Goal: Transaction & Acquisition: Purchase product/service

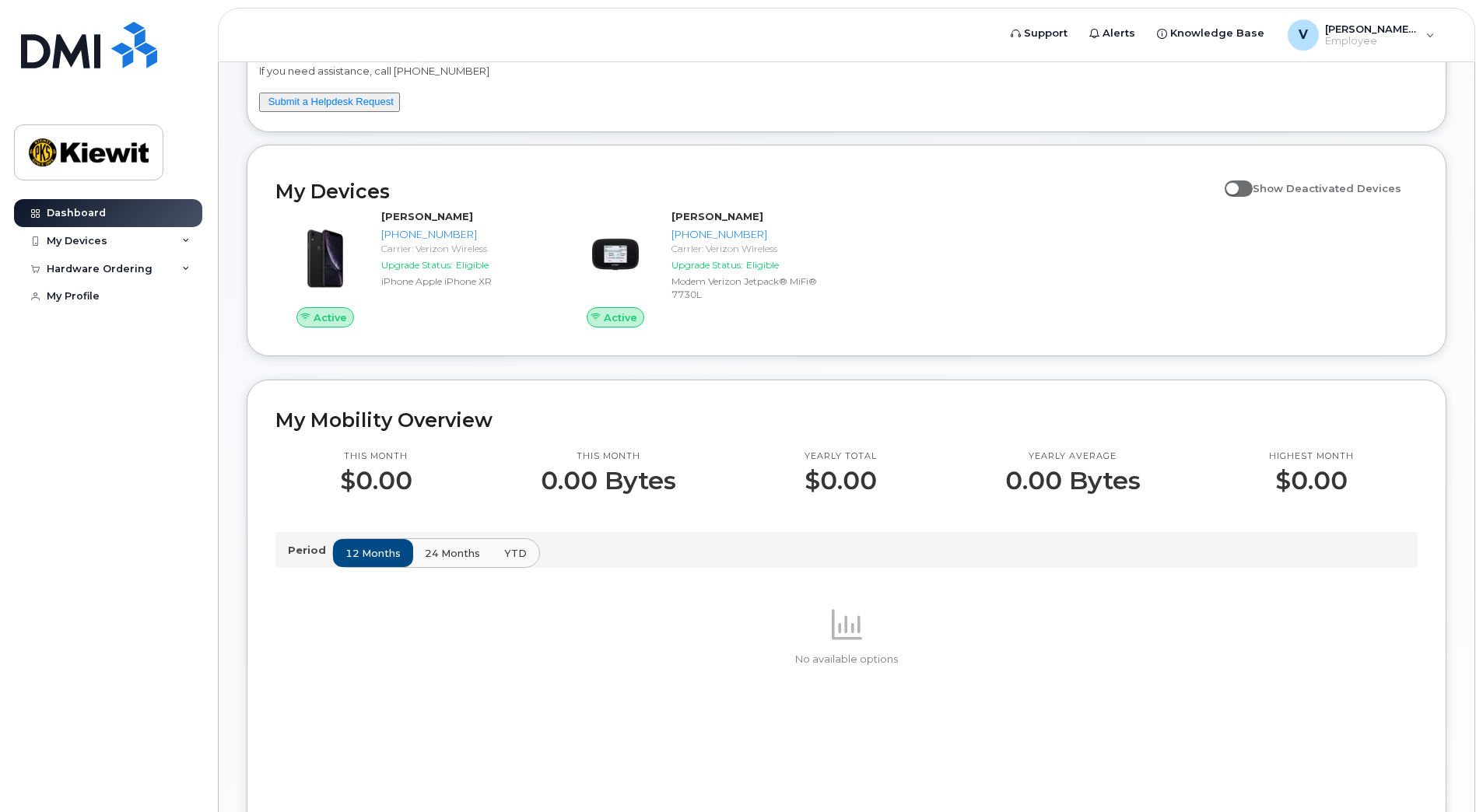
scroll to position [78, 0]
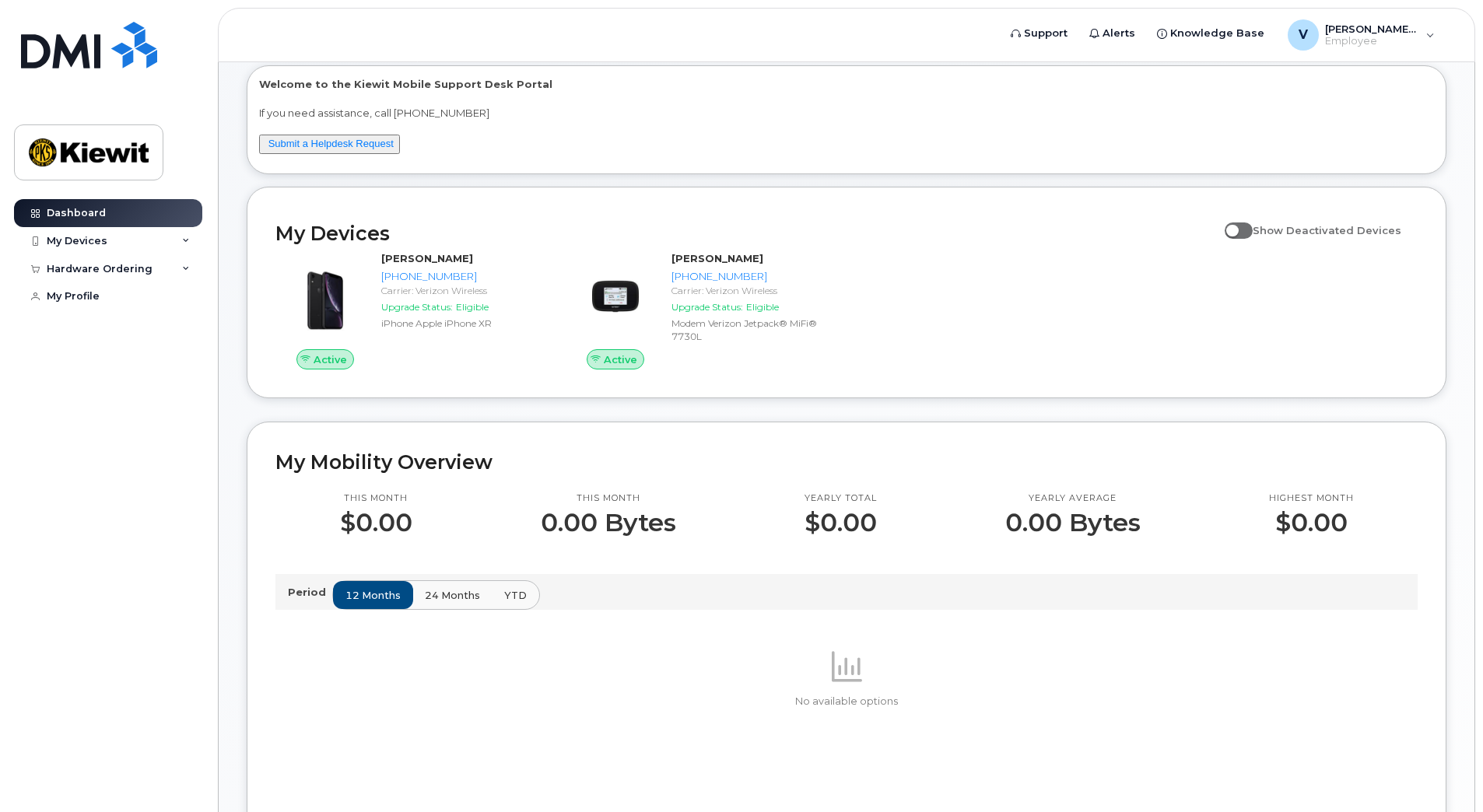
click at [1251, 227] on span at bounding box center [1239, 230] width 28 height 16
click at [1237, 227] on input "Show Deactivated Devices" at bounding box center [1231, 221] width 12 height 12
click at [1244, 235] on span at bounding box center [1239, 230] width 28 height 16
click at [1237, 228] on input "Show Deactivated Devices" at bounding box center [1231, 221] width 12 height 12
checkbox input "false"
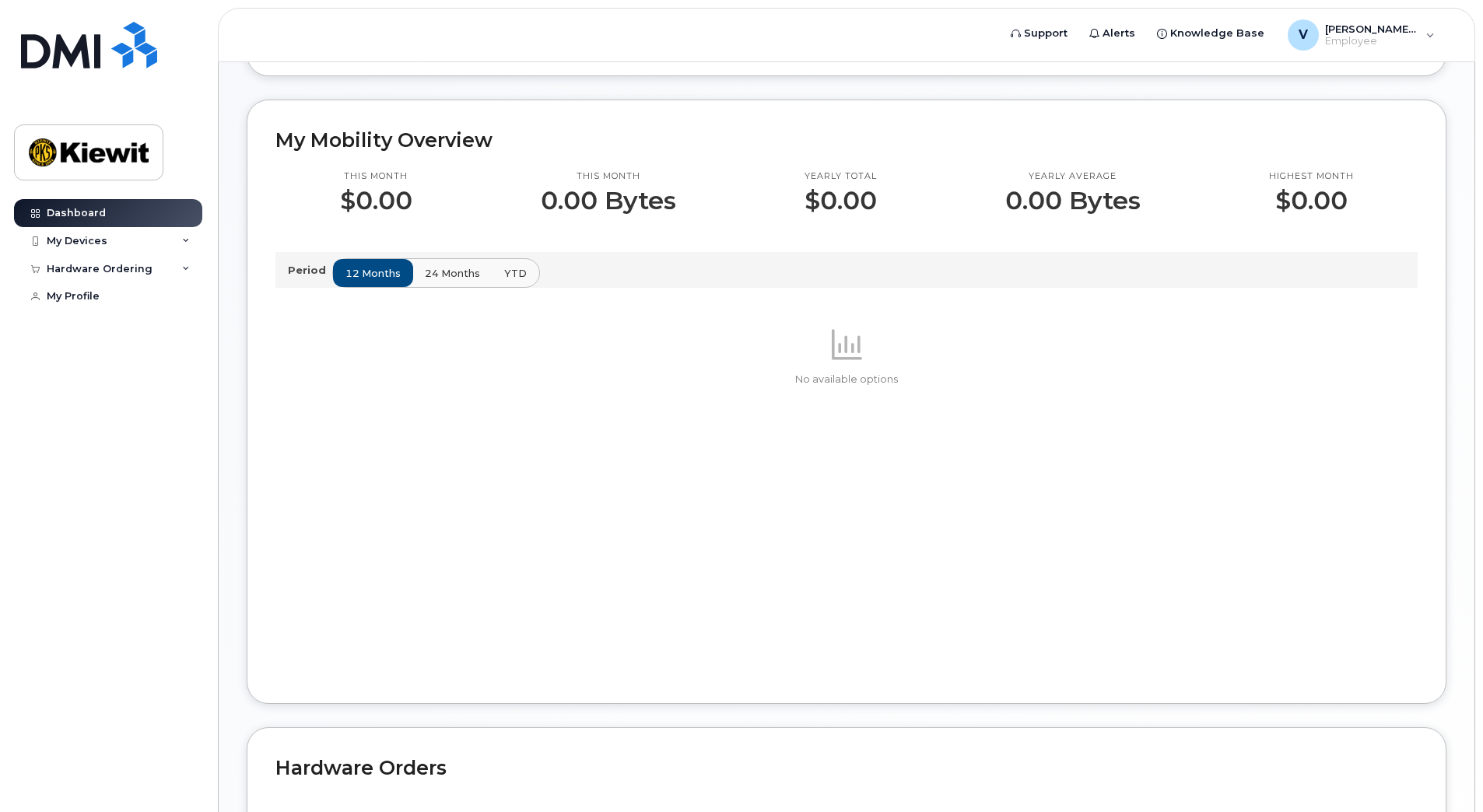
scroll to position [0, 0]
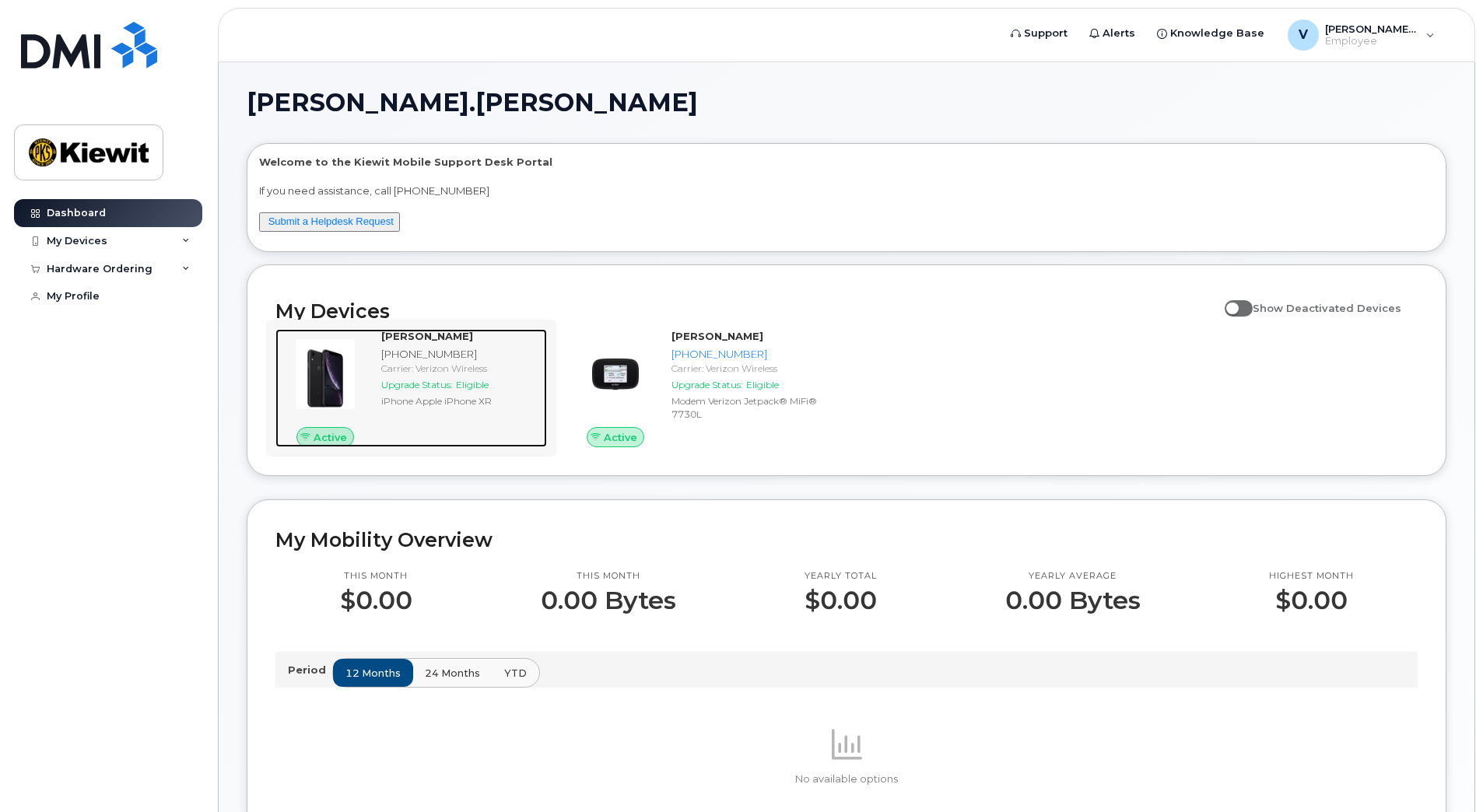
click at [408, 360] on div "[PHONE_NUMBER]" at bounding box center [460, 354] width 160 height 15
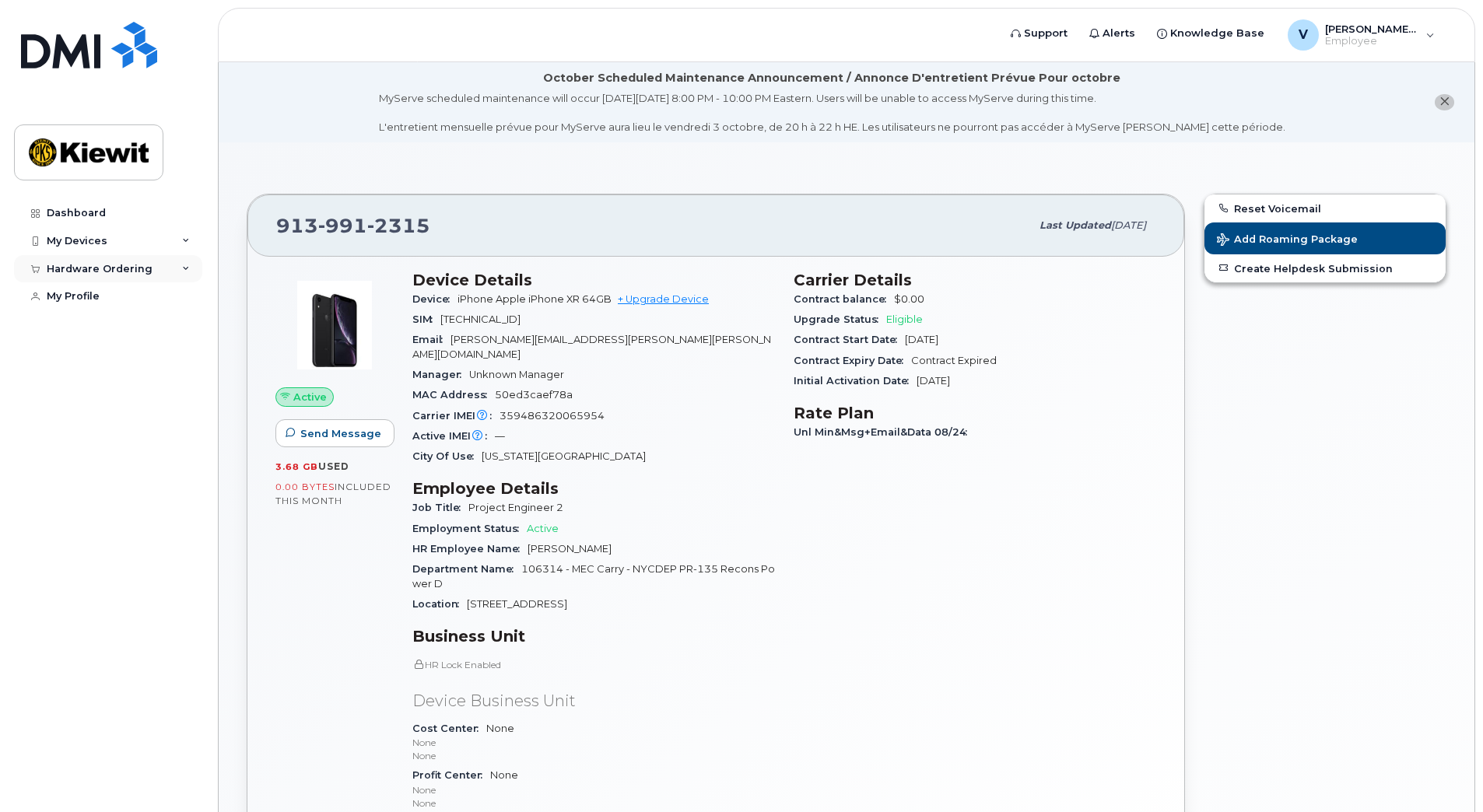
click at [116, 269] on div "Hardware Ordering" at bounding box center [100, 269] width 106 height 12
click at [68, 294] on div "New Order" at bounding box center [83, 297] width 59 height 14
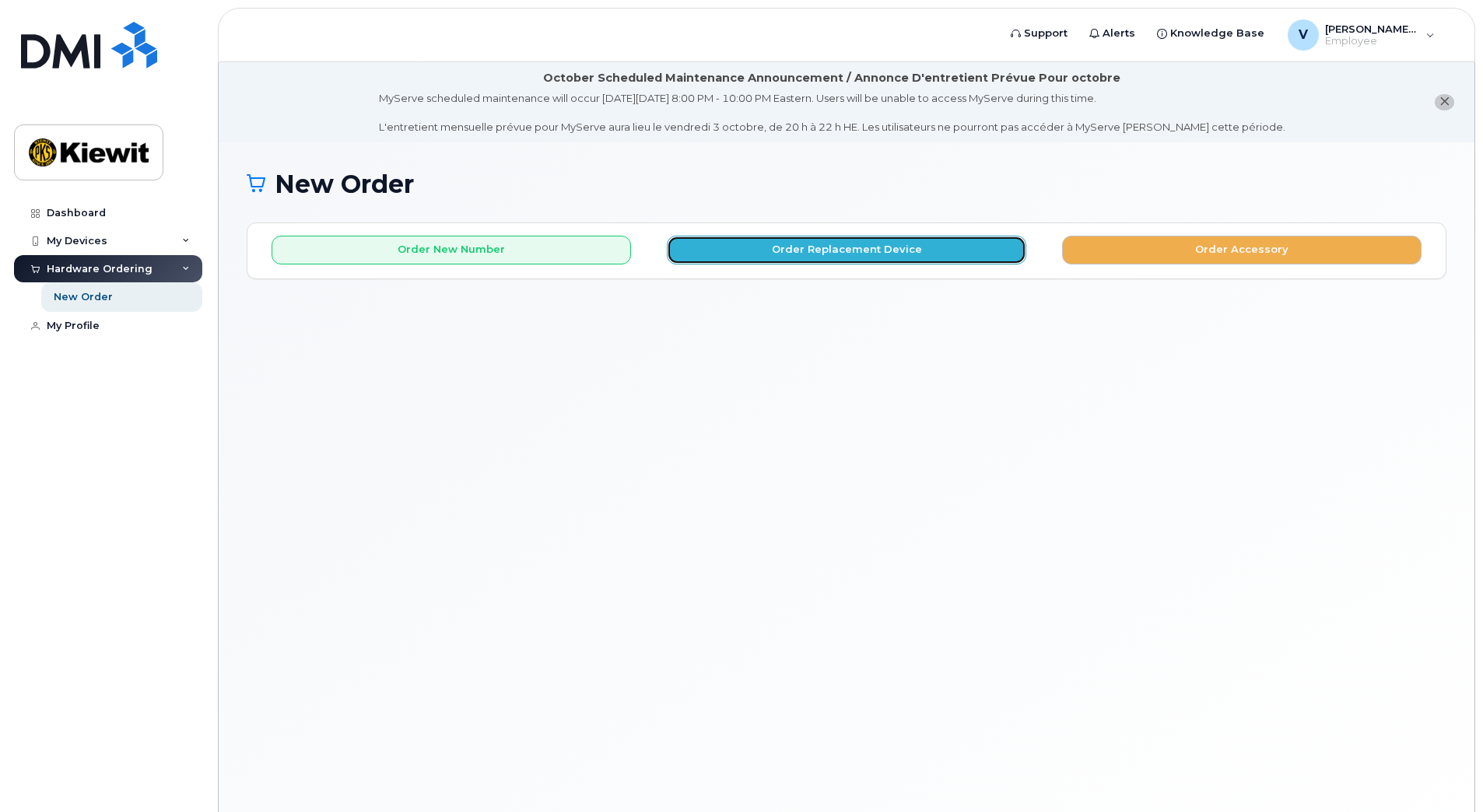
click at [830, 257] on button "Order Replacement Device" at bounding box center [846, 250] width 360 height 29
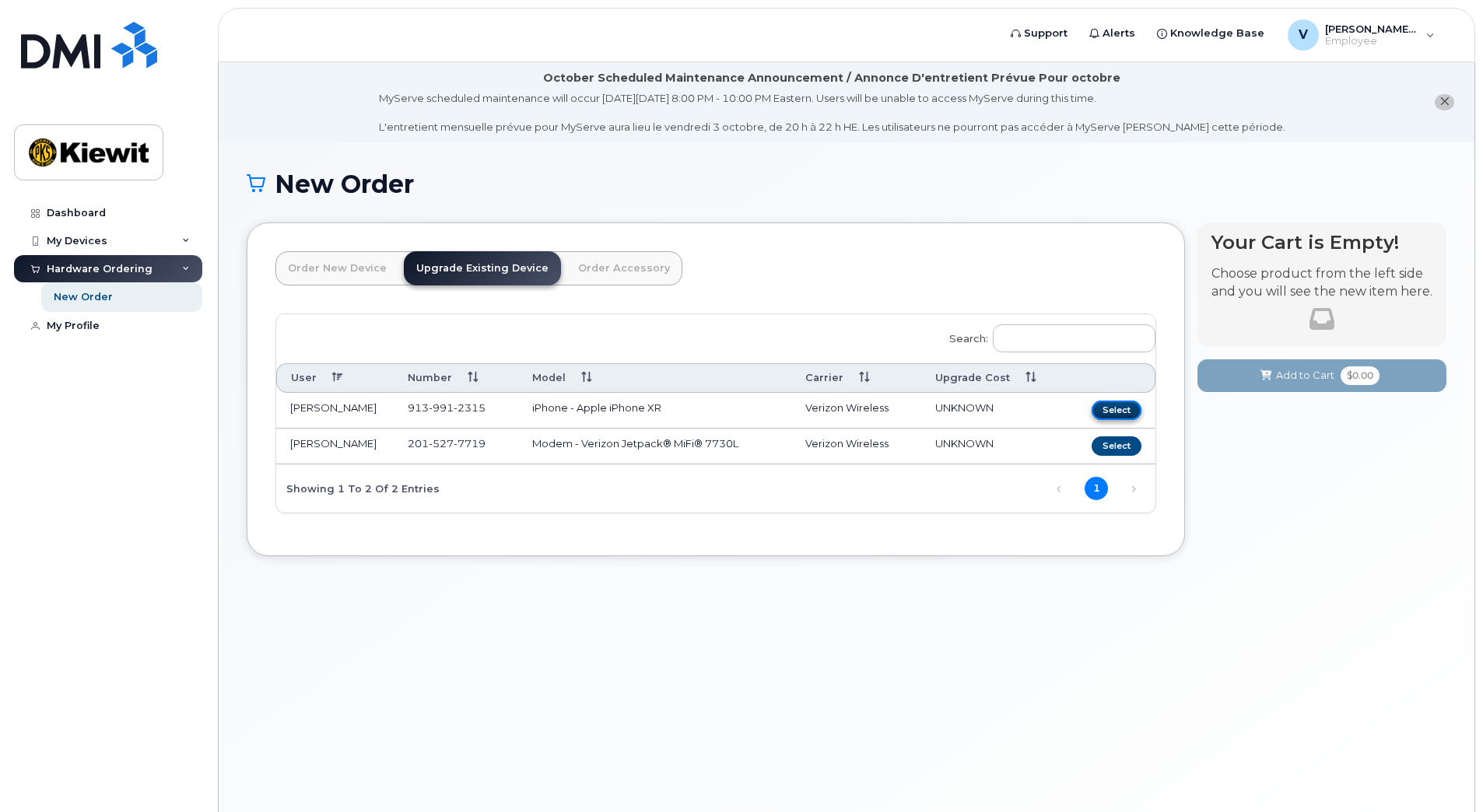
click at [1124, 411] on button "Select" at bounding box center [1116, 410] width 49 height 19
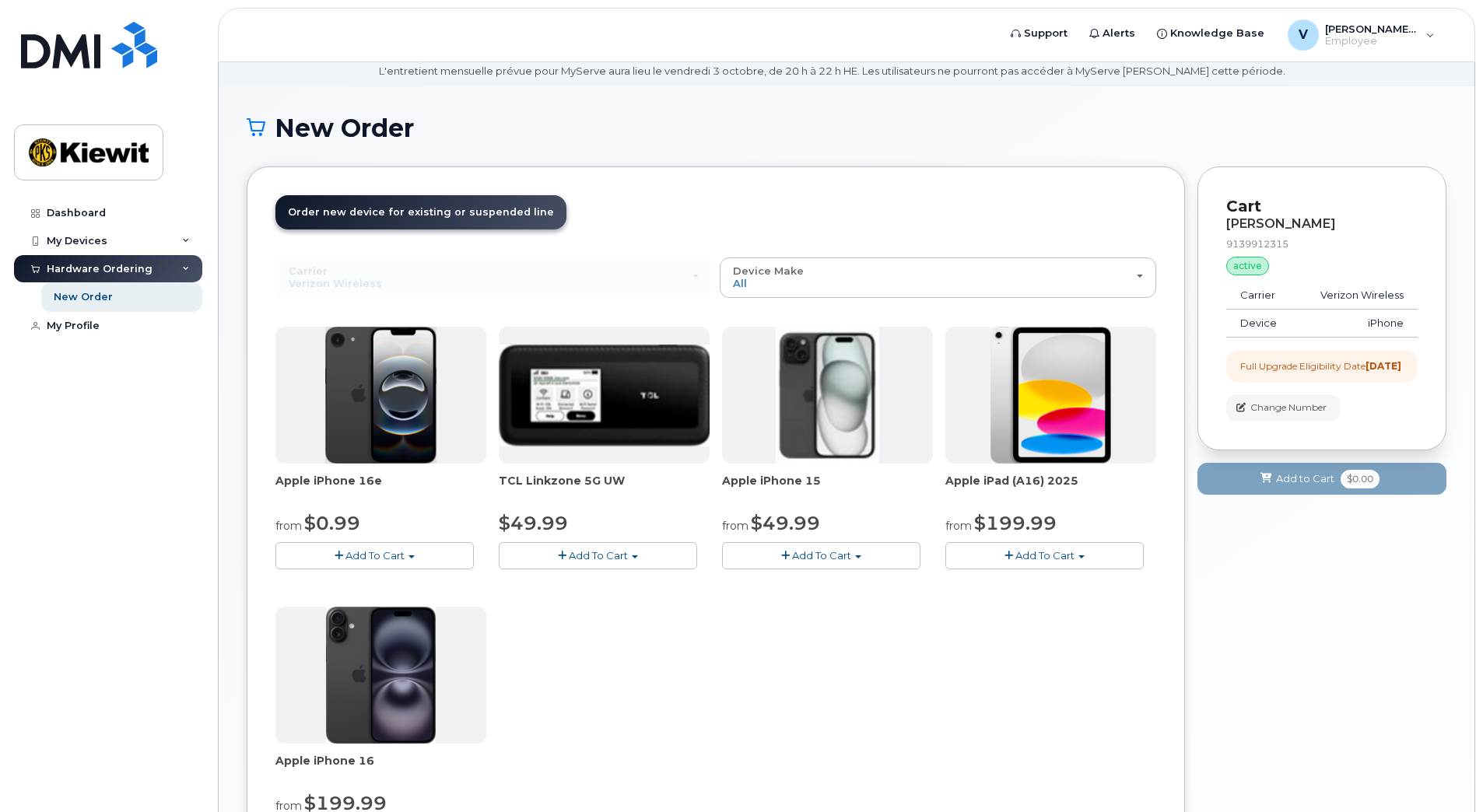
scroll to position [155, 0]
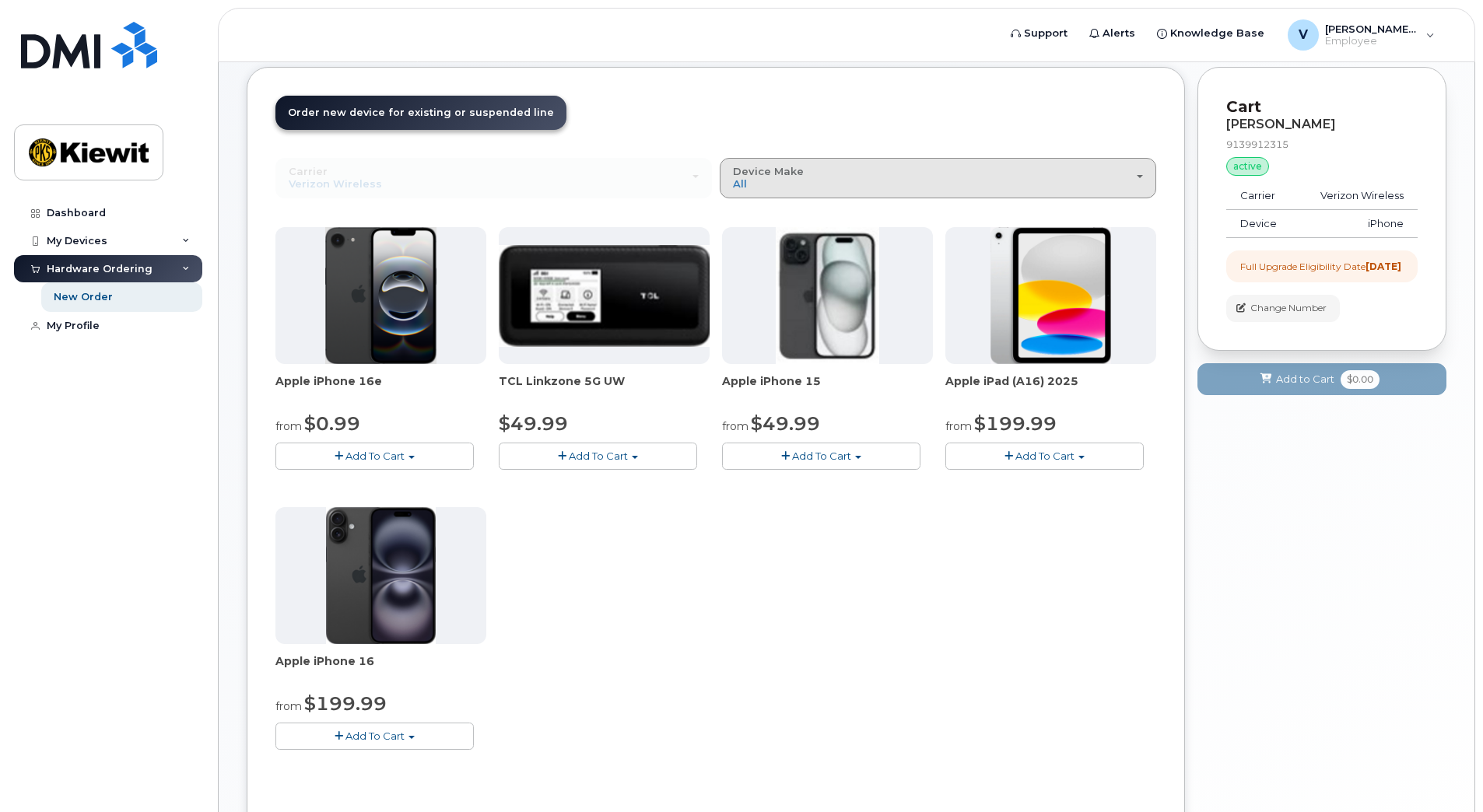
click at [975, 188] on div "Device Make All iPhone Modem Tablet" at bounding box center [937, 177] width 410 height 24
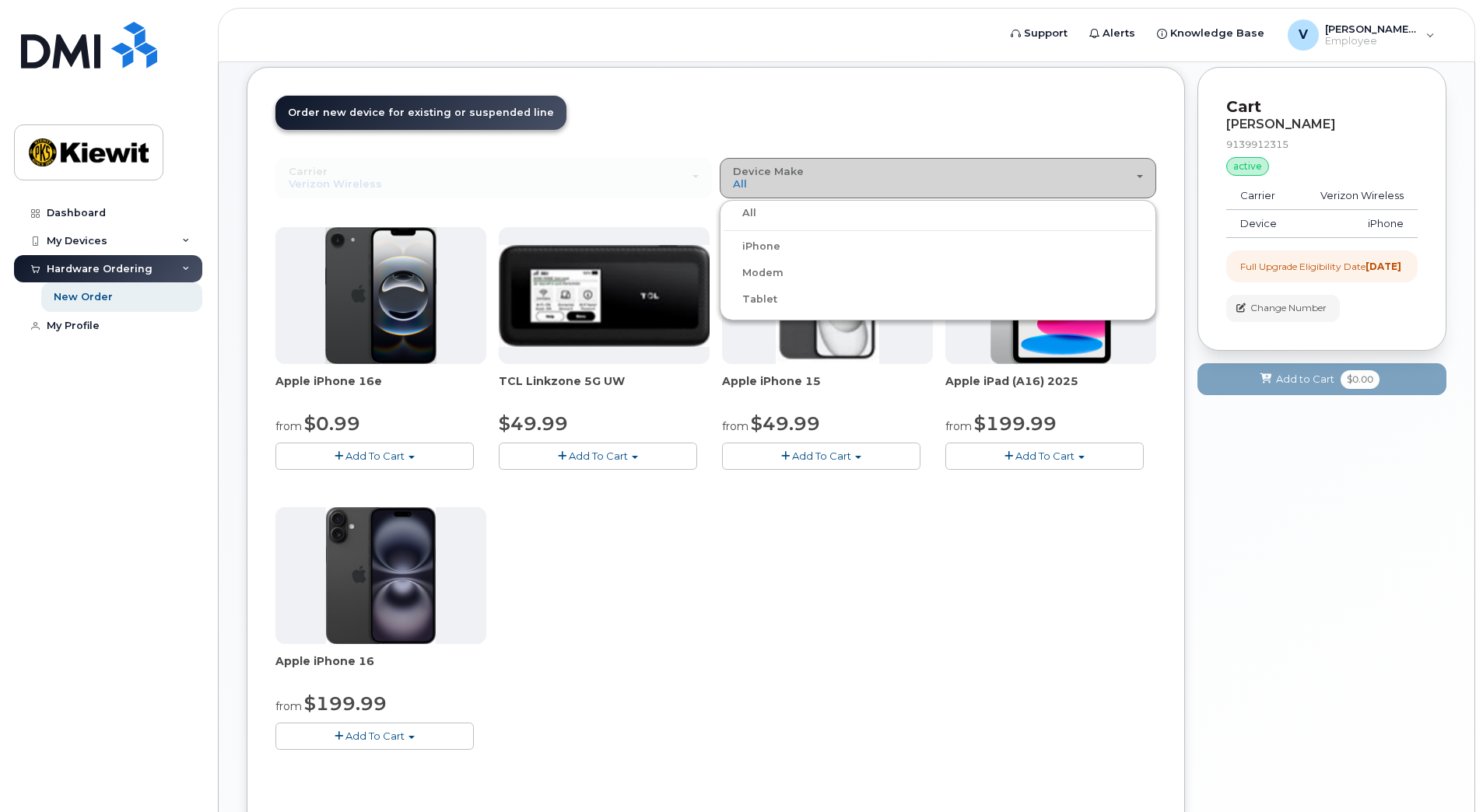
click at [976, 185] on div "Device Make All iPhone Modem Tablet" at bounding box center [937, 177] width 410 height 24
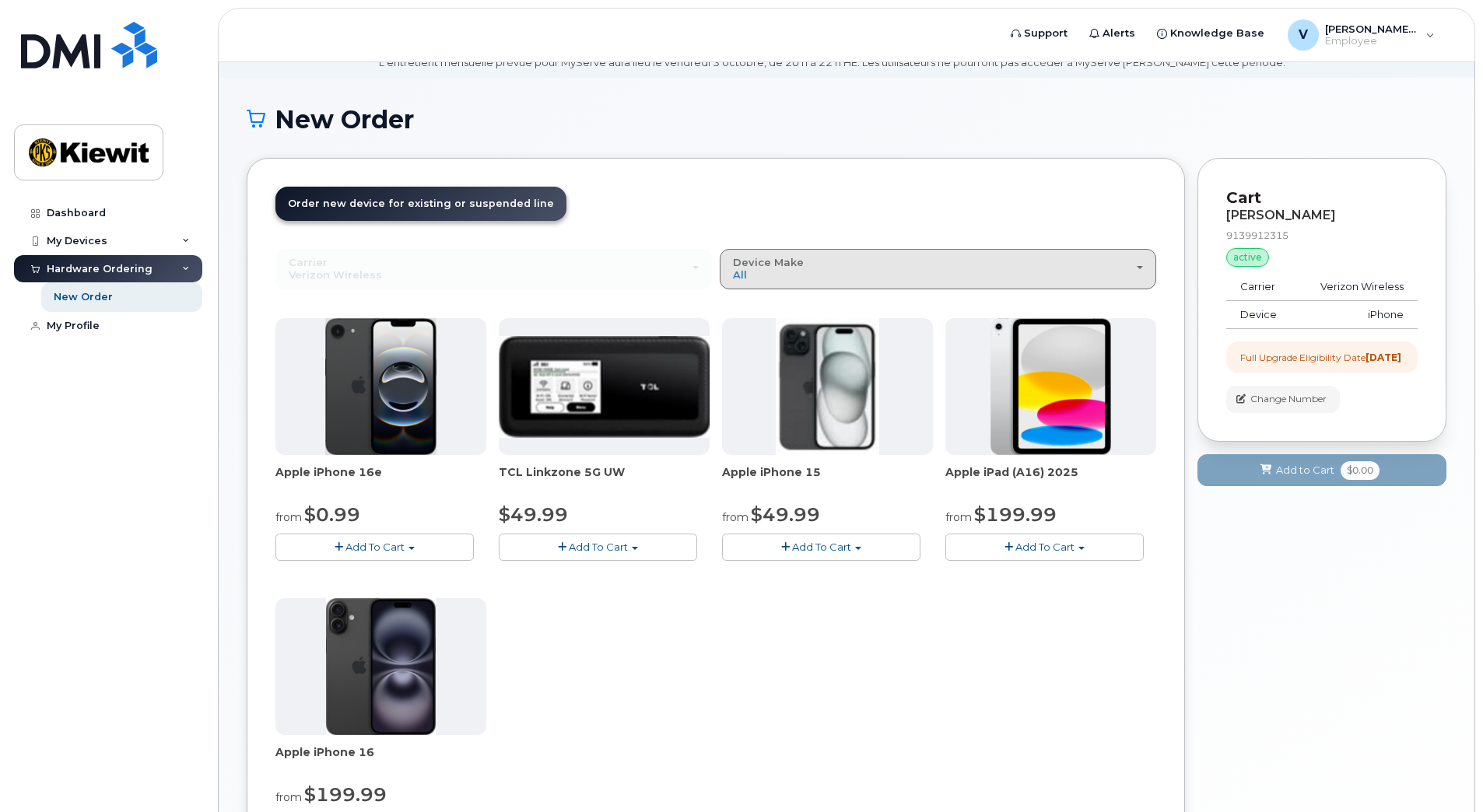
scroll to position [220, 0]
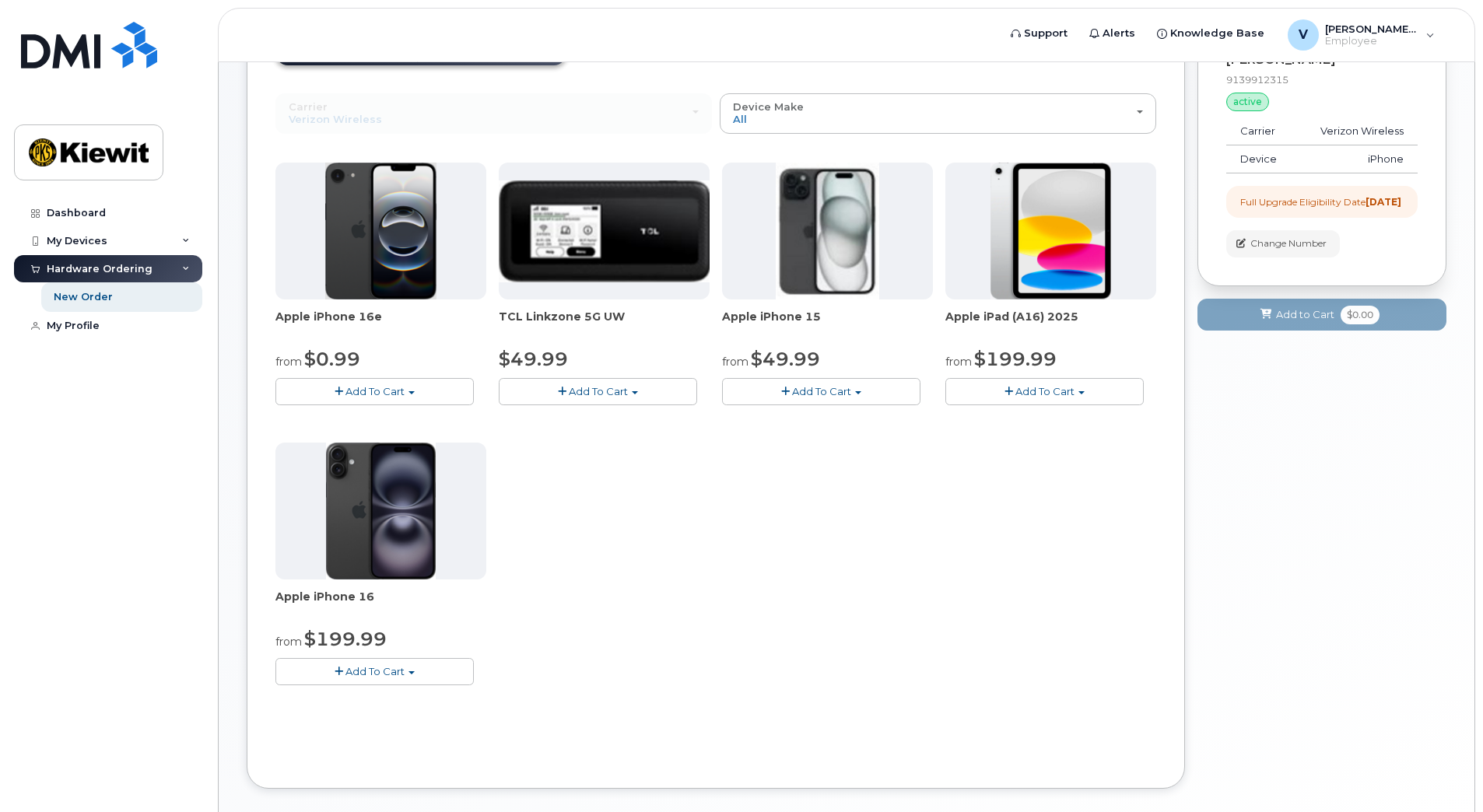
click at [404, 669] on span "Add To Cart" at bounding box center [375, 671] width 59 height 12
click at [479, 721] on link "$199.99 - 2 Year Upgrade (128GB)" at bounding box center [384, 720] width 209 height 19
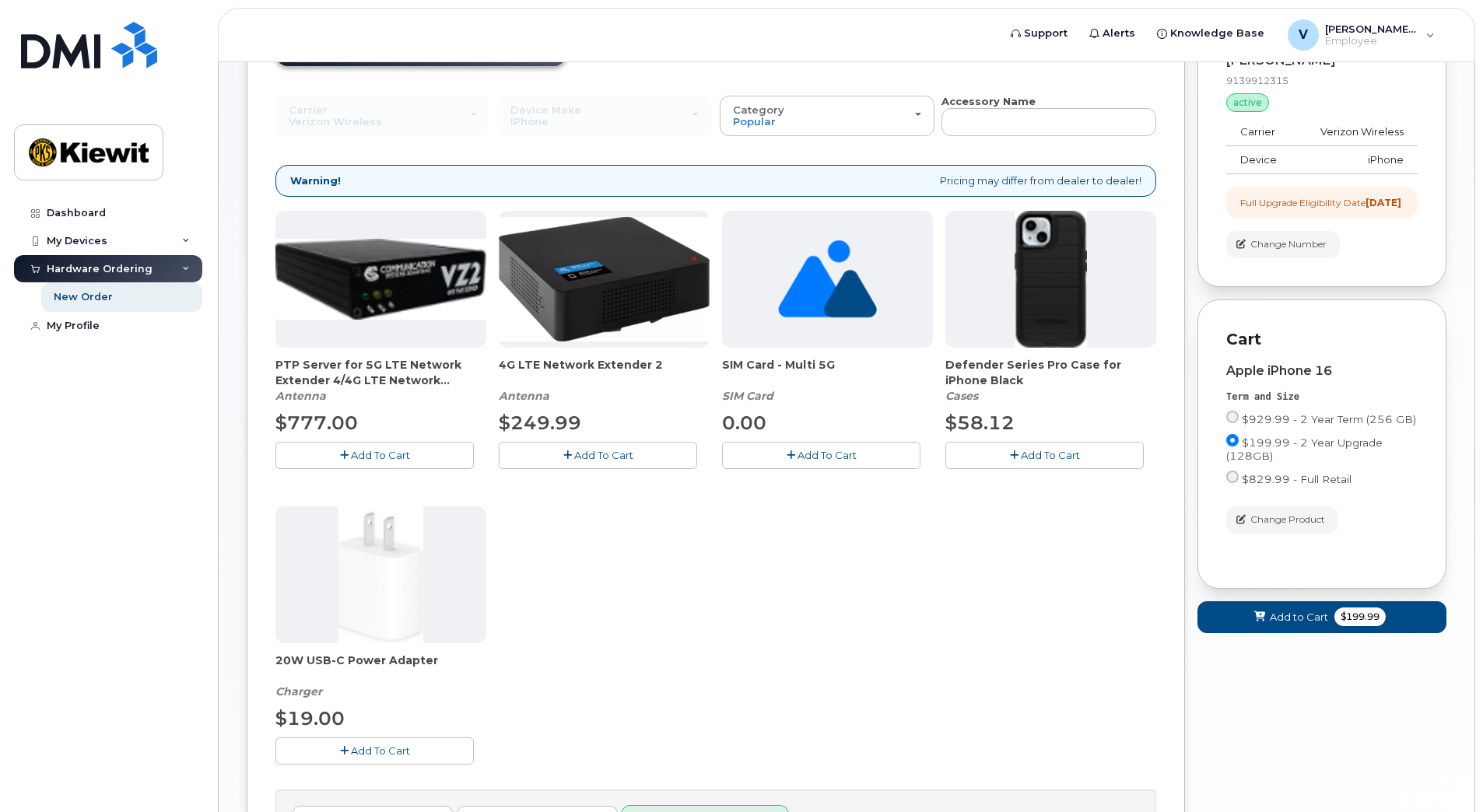
scroll to position [247, 0]
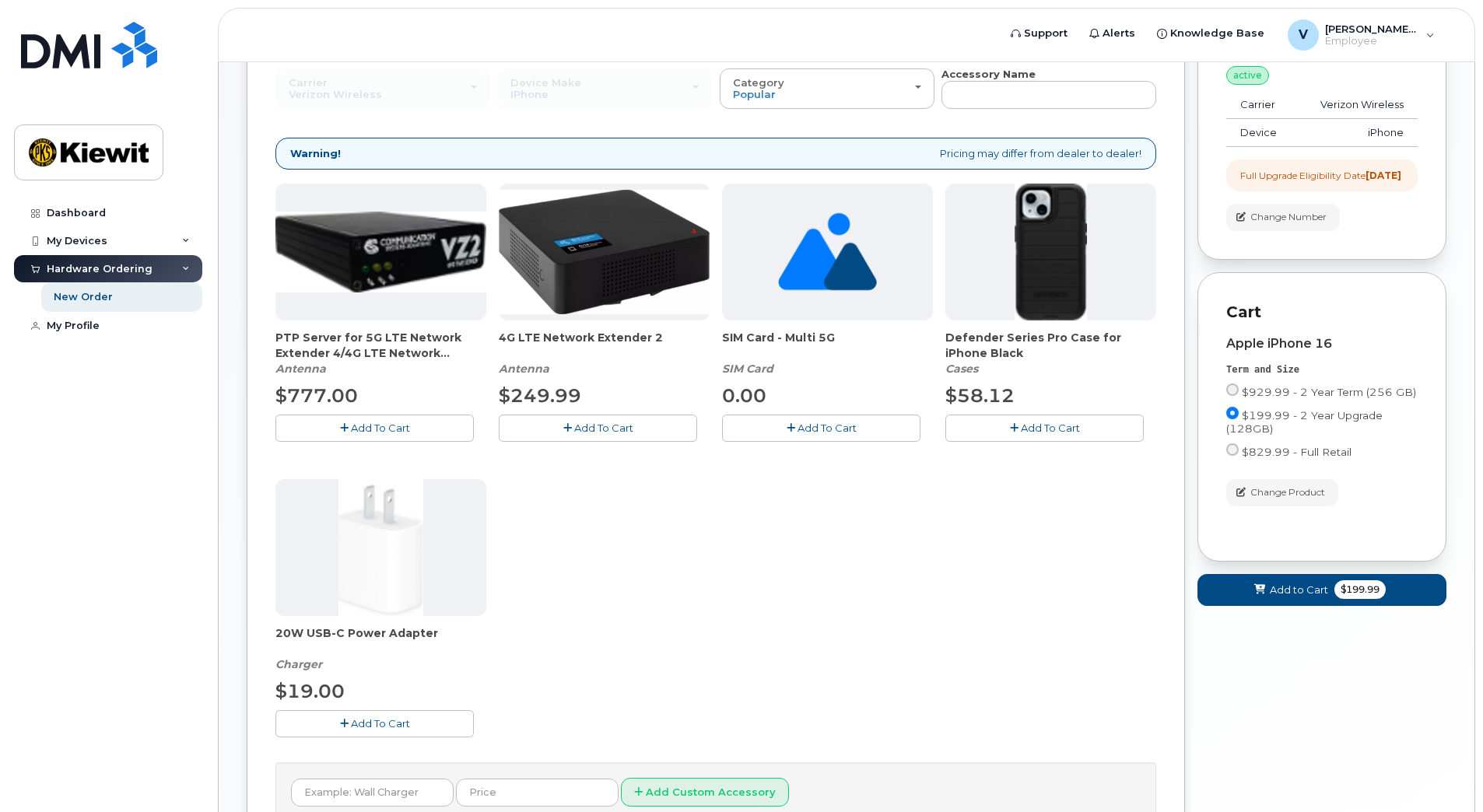
click at [813, 425] on span "Add To Cart" at bounding box center [827, 428] width 59 height 12
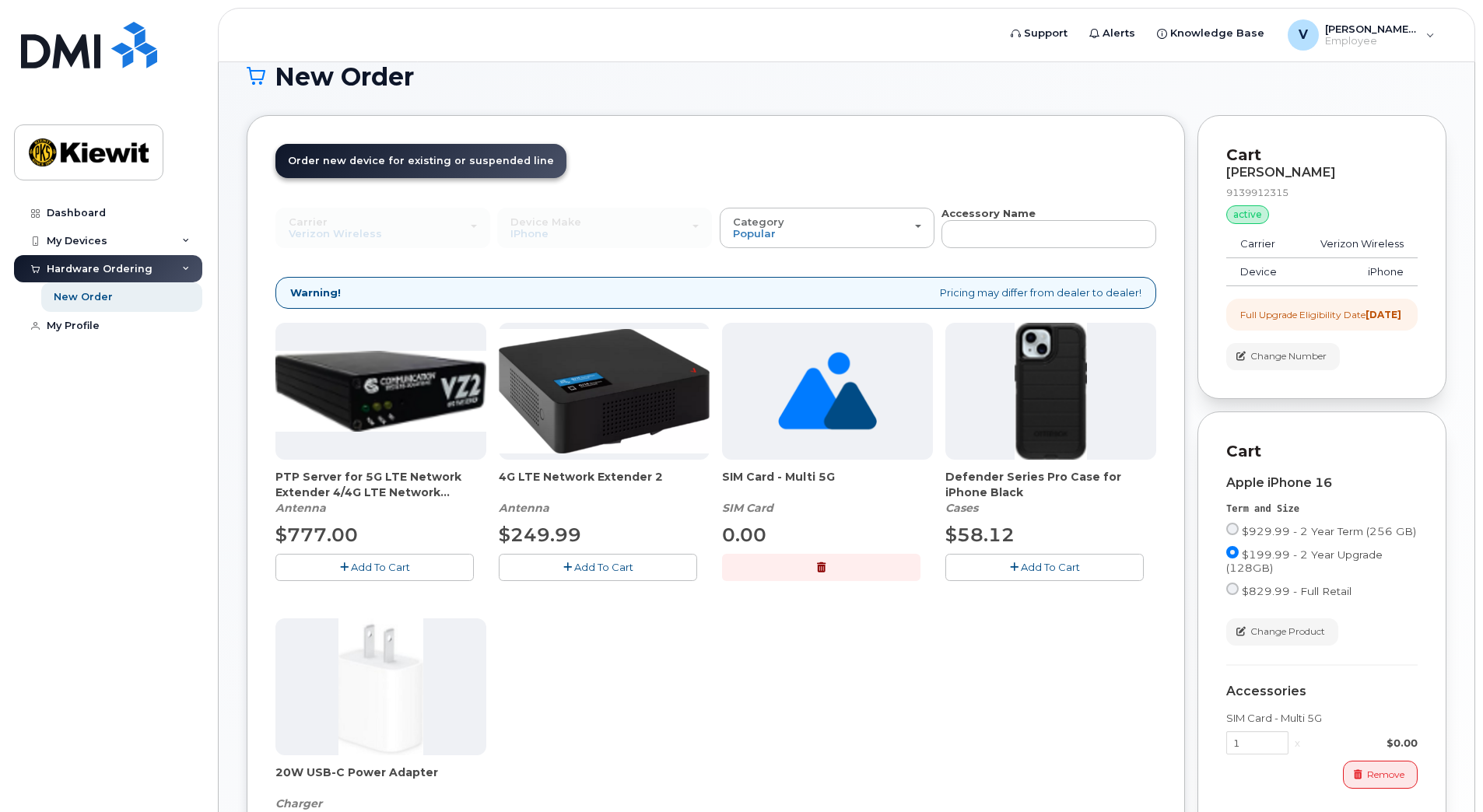
scroll to position [13, 0]
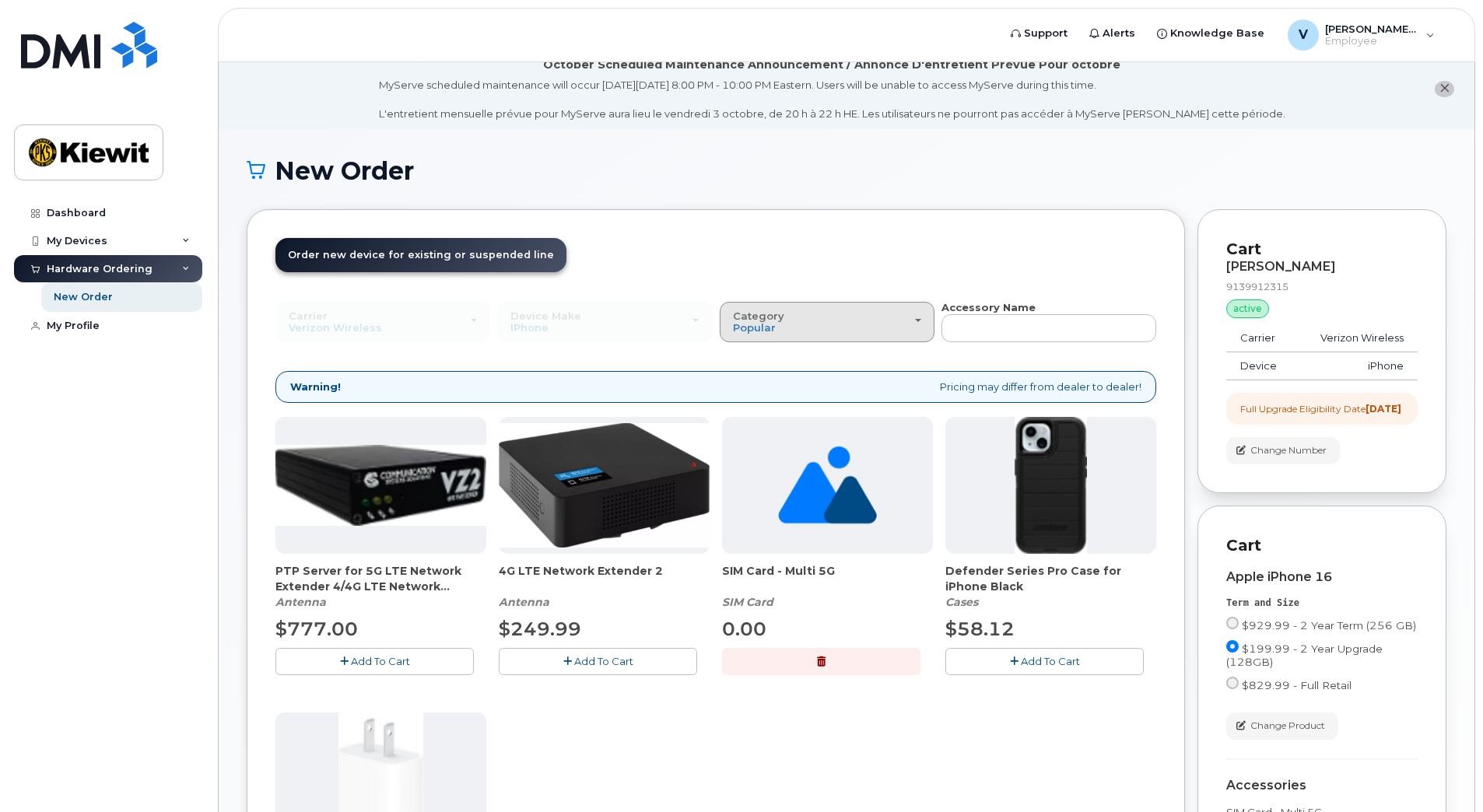
click at [903, 317] on div "Category Popular" at bounding box center [827, 322] width 189 height 24
click at [958, 244] on header "Order New Device Upgrade Existing Device Order Accessory Order new device and n…" at bounding box center [715, 269] width 881 height 63
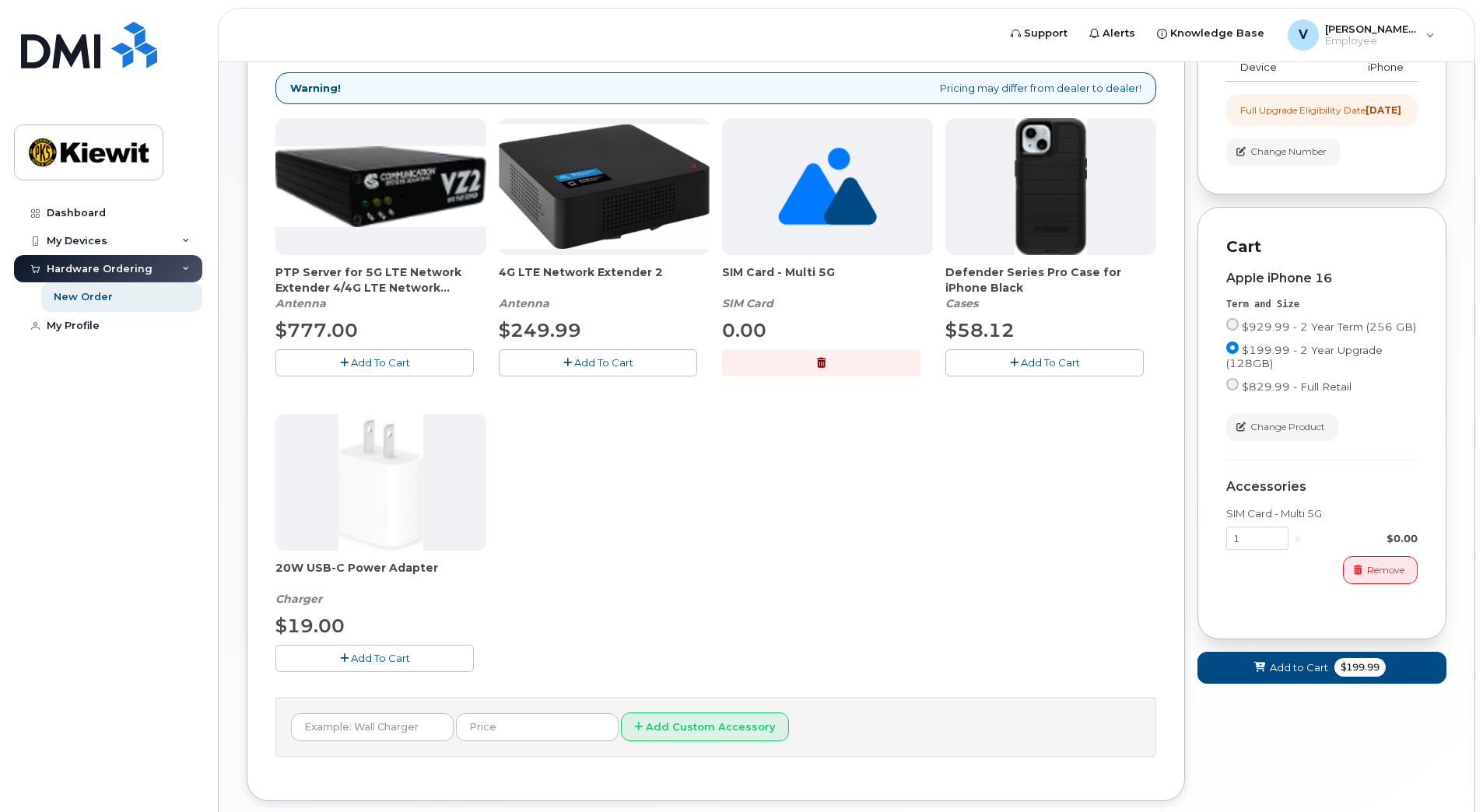
scroll to position [324, 0]
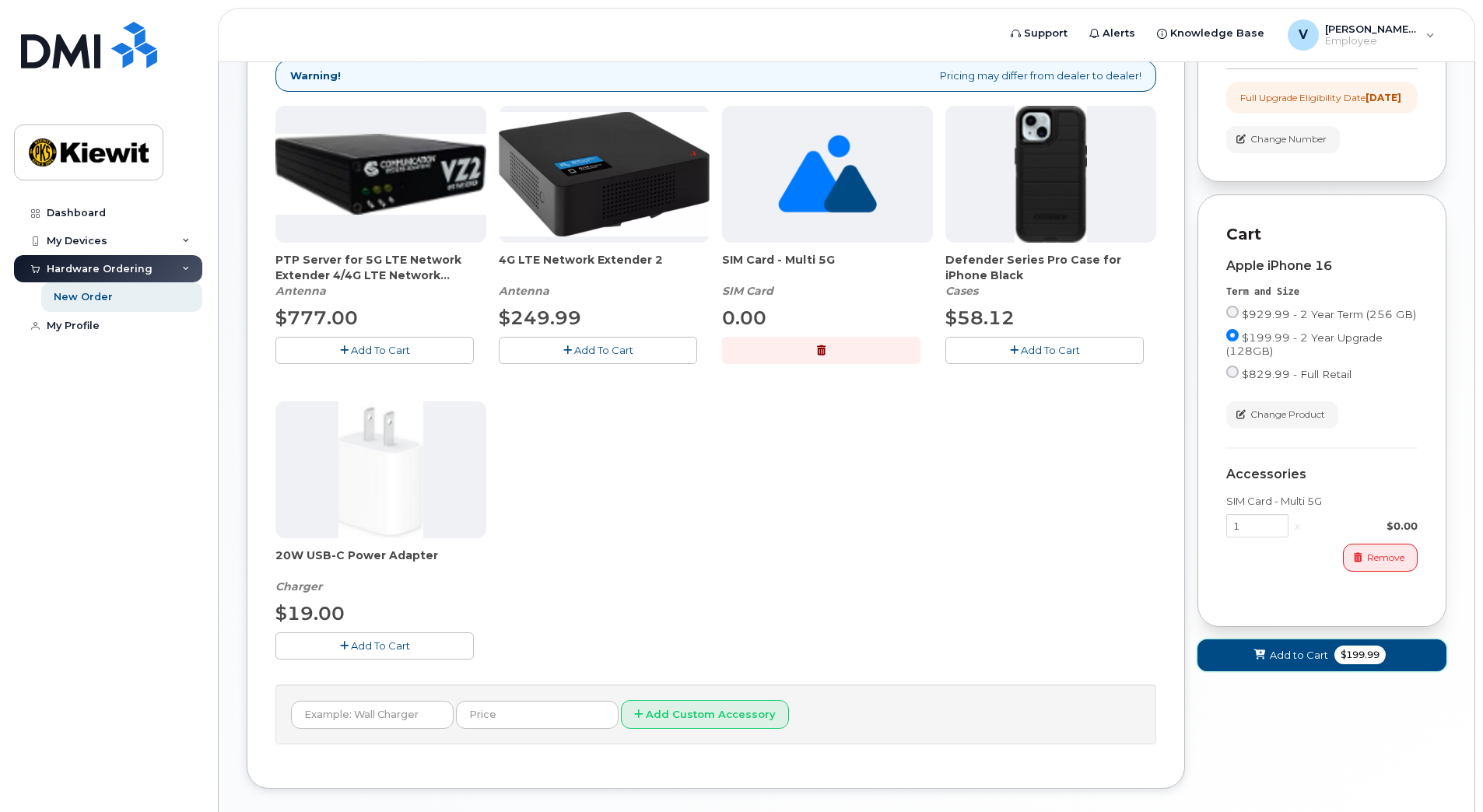
click at [1307, 663] on span "Add to Cart" at bounding box center [1299, 655] width 58 height 15
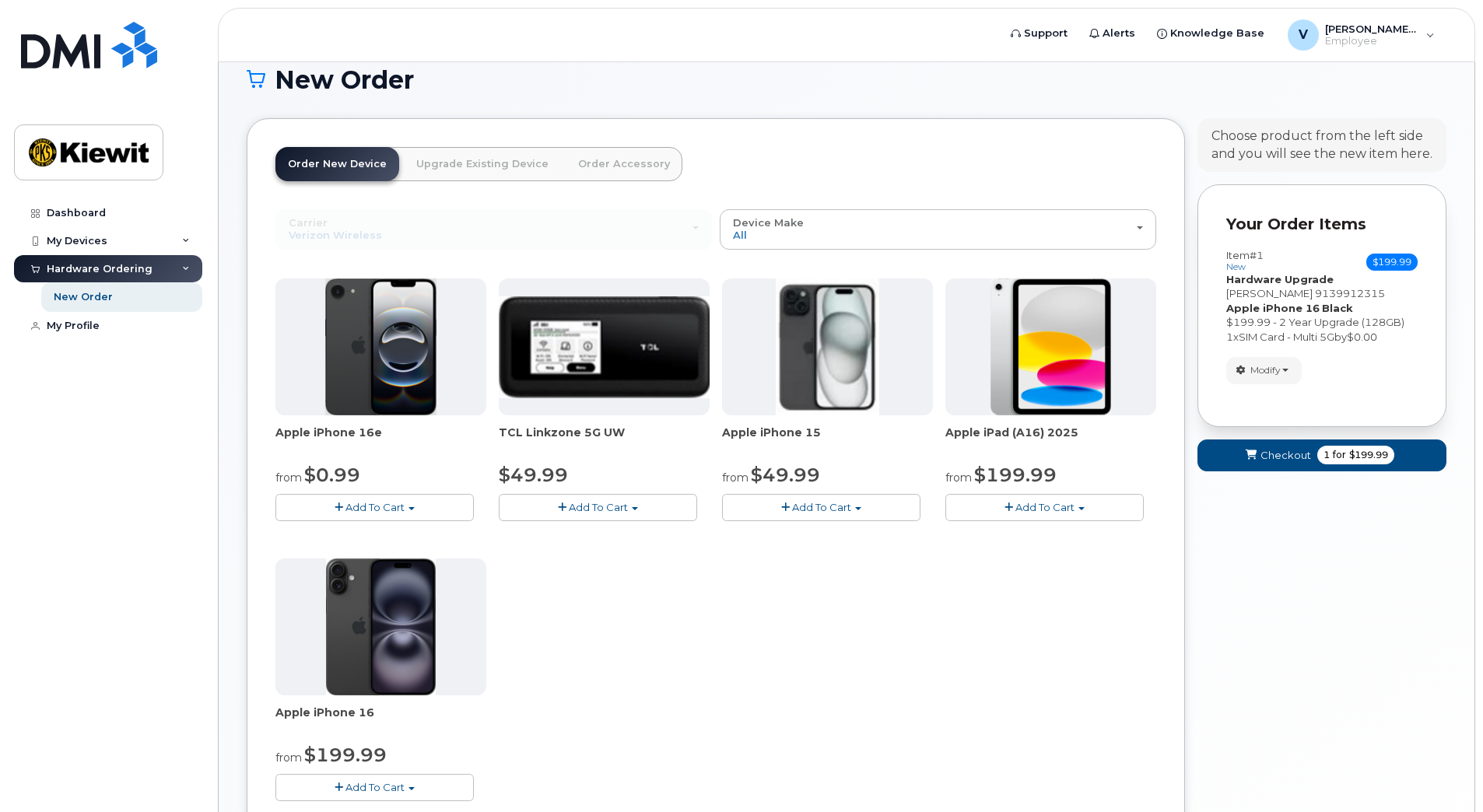
scroll to position [0, 0]
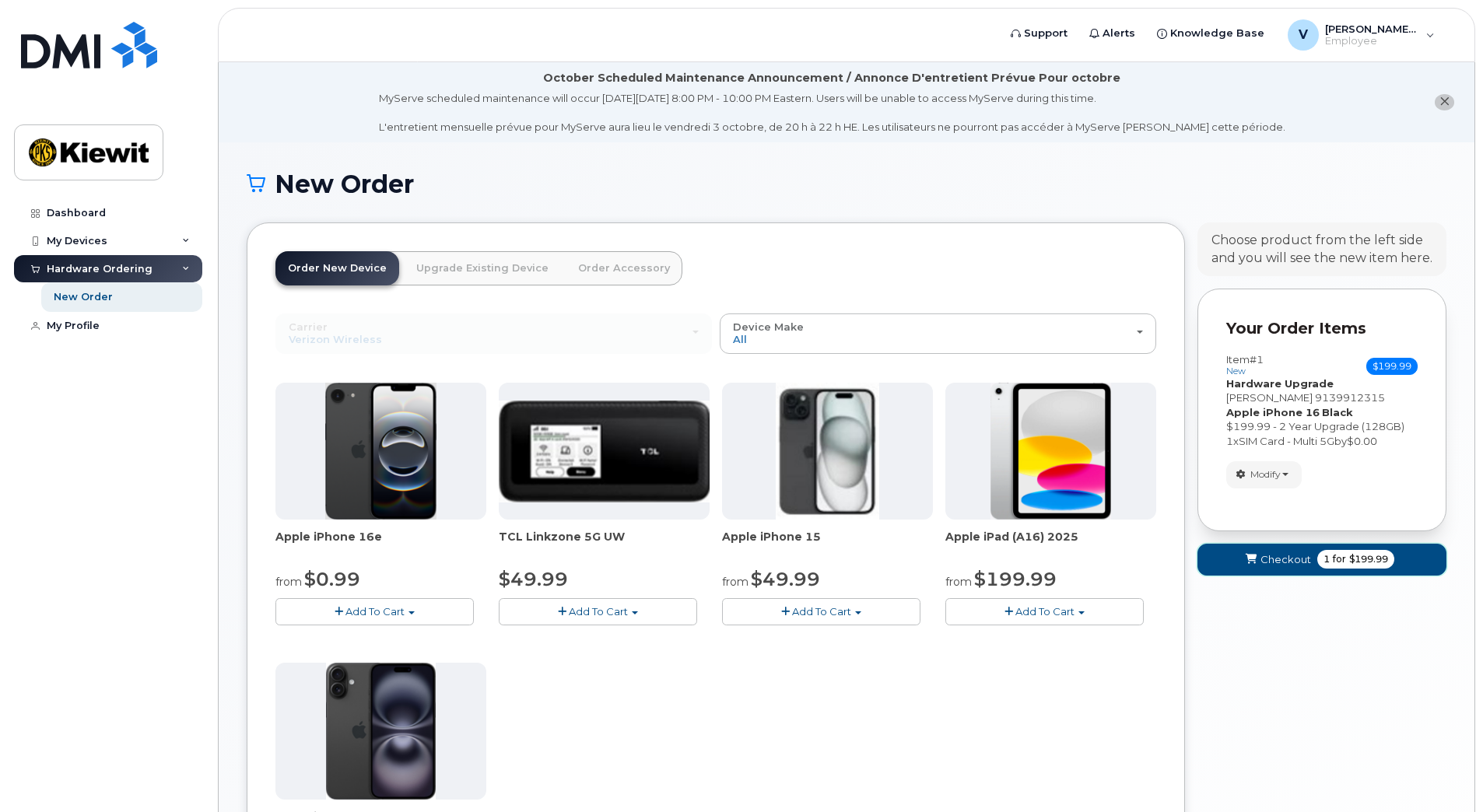
click at [1287, 566] on span "Checkout" at bounding box center [1286, 560] width 50 height 15
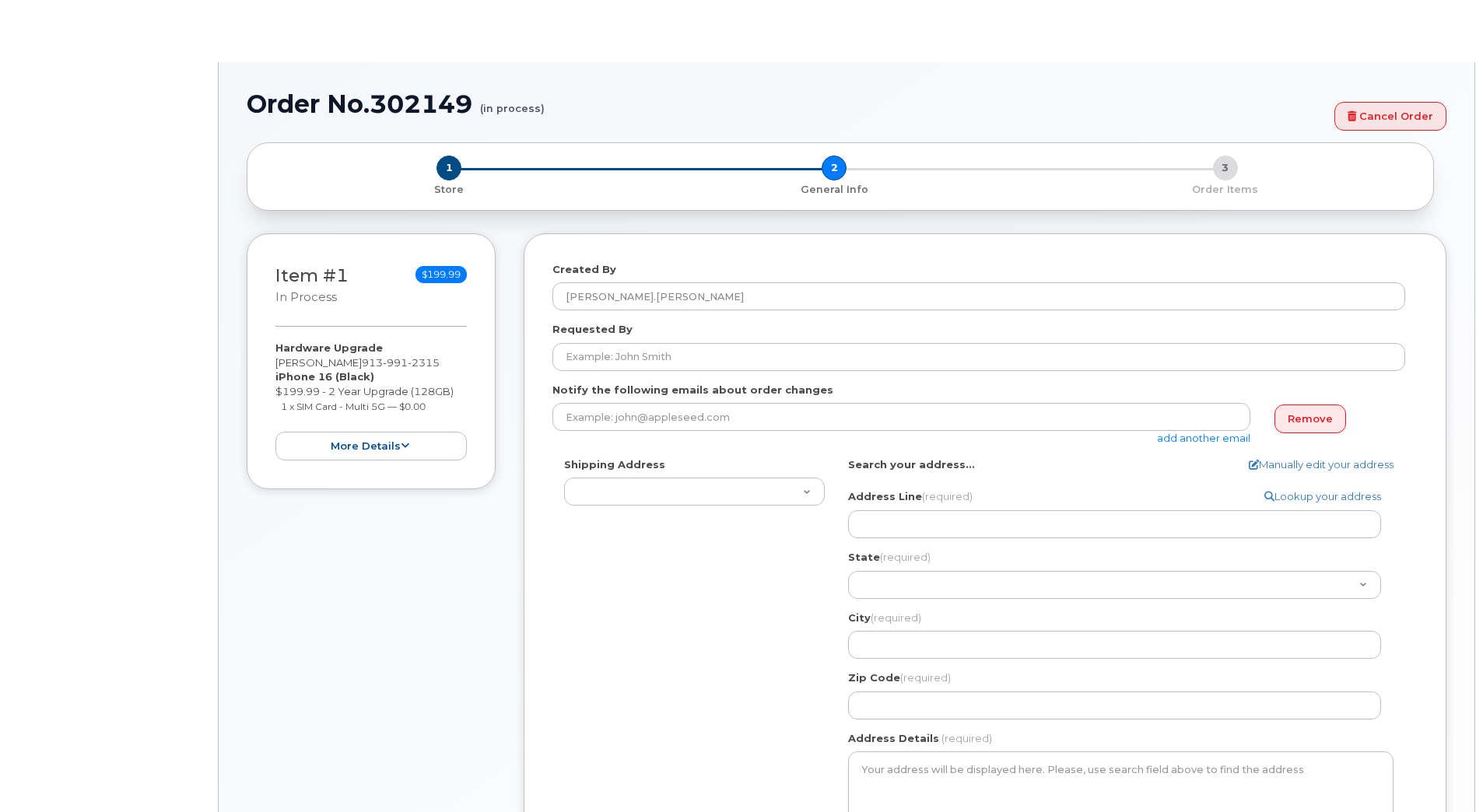
select select
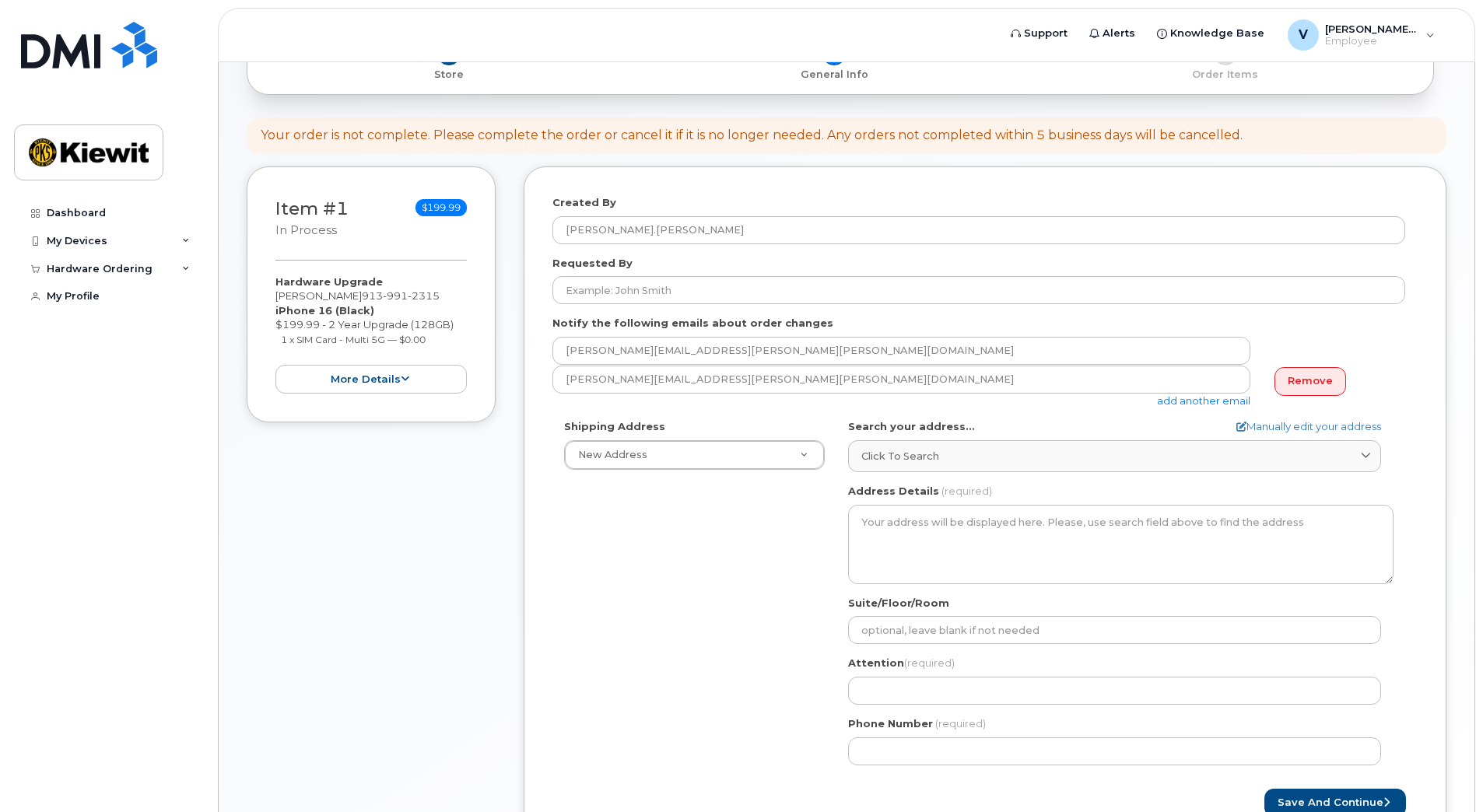
scroll to position [175, 0]
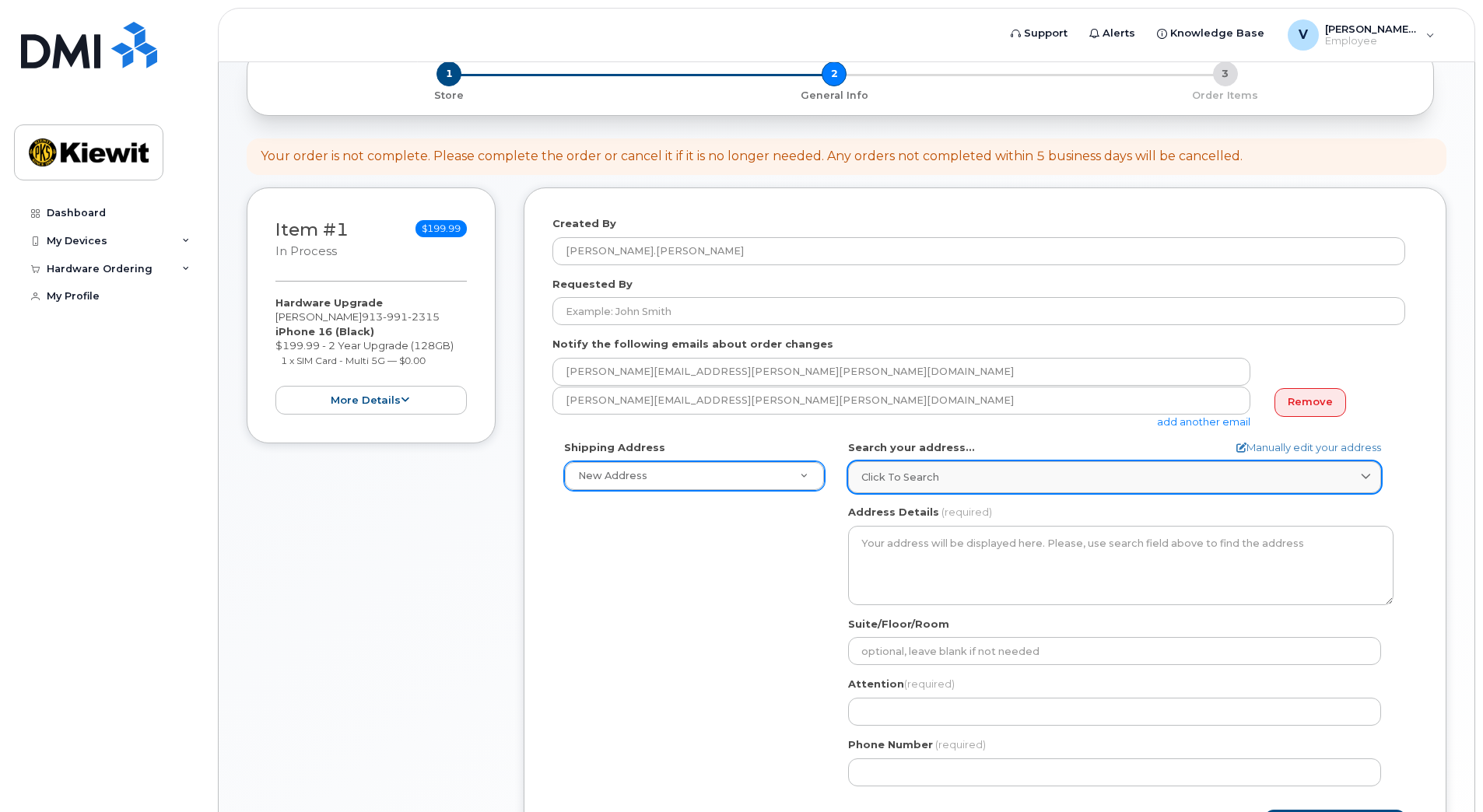
click at [931, 480] on span "Click to search" at bounding box center [900, 477] width 78 height 15
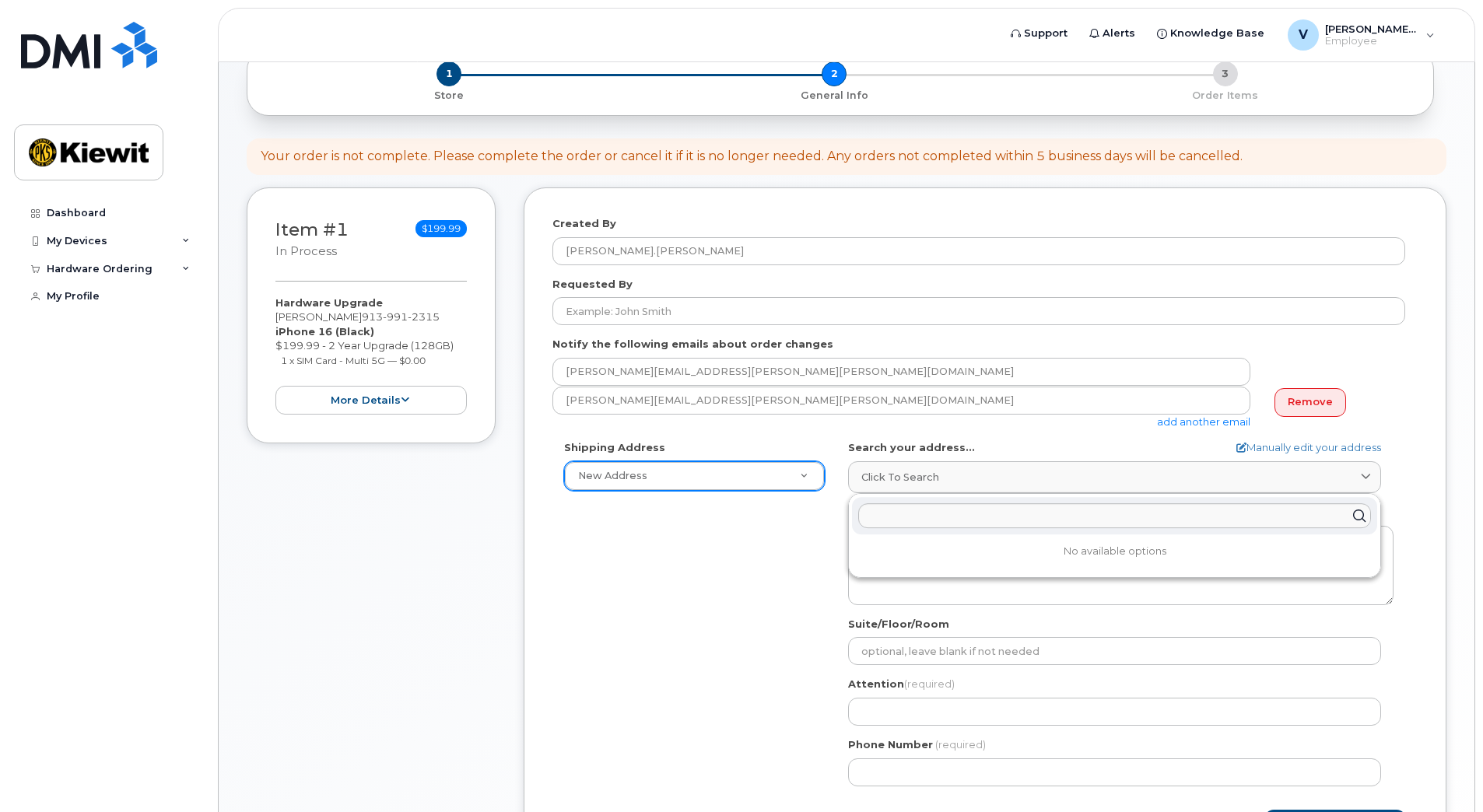
click at [727, 528] on div "Shipping Address New Address New Address AB Search your address... Manually edi…" at bounding box center [979, 618] width 853 height 357
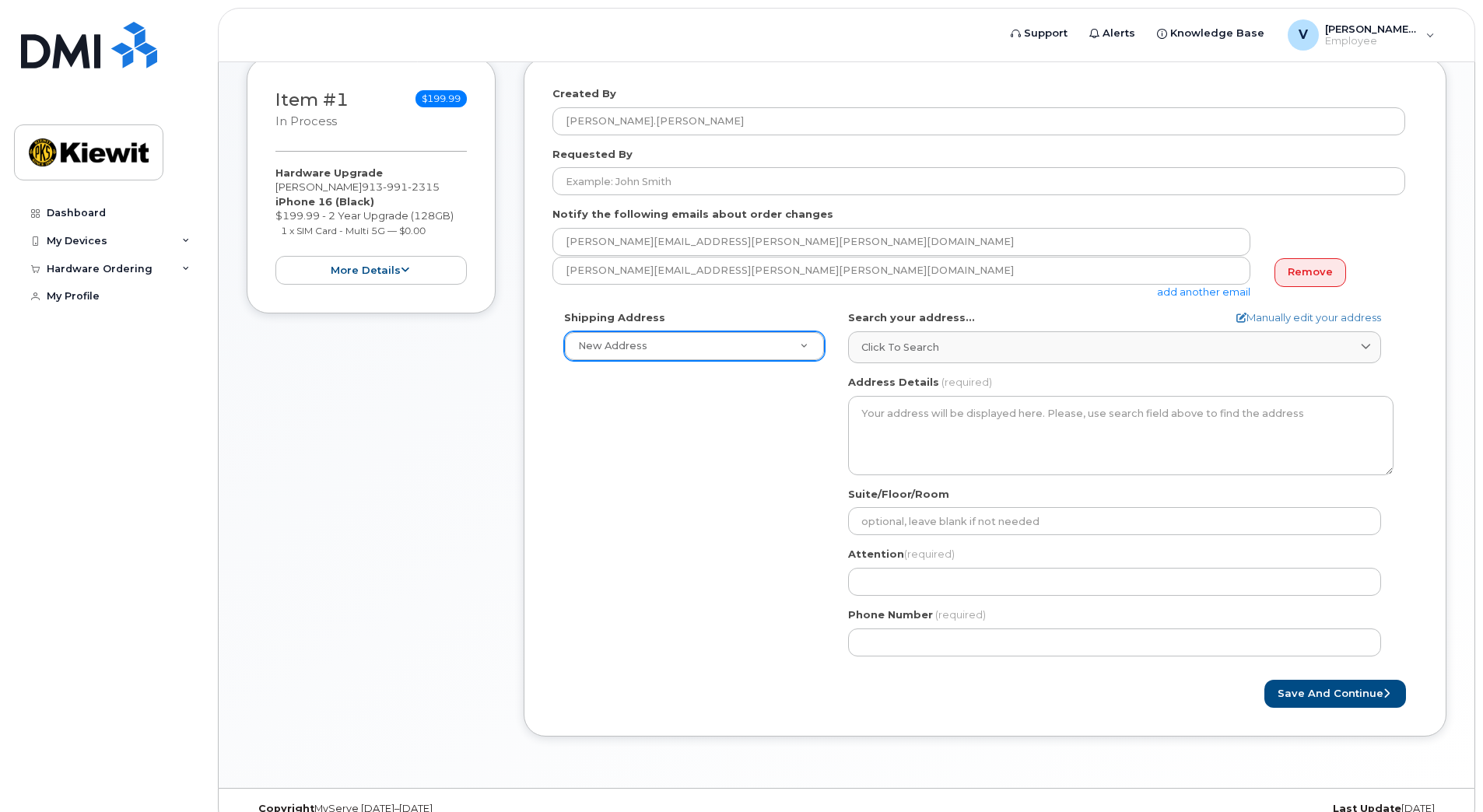
scroll to position [330, 0]
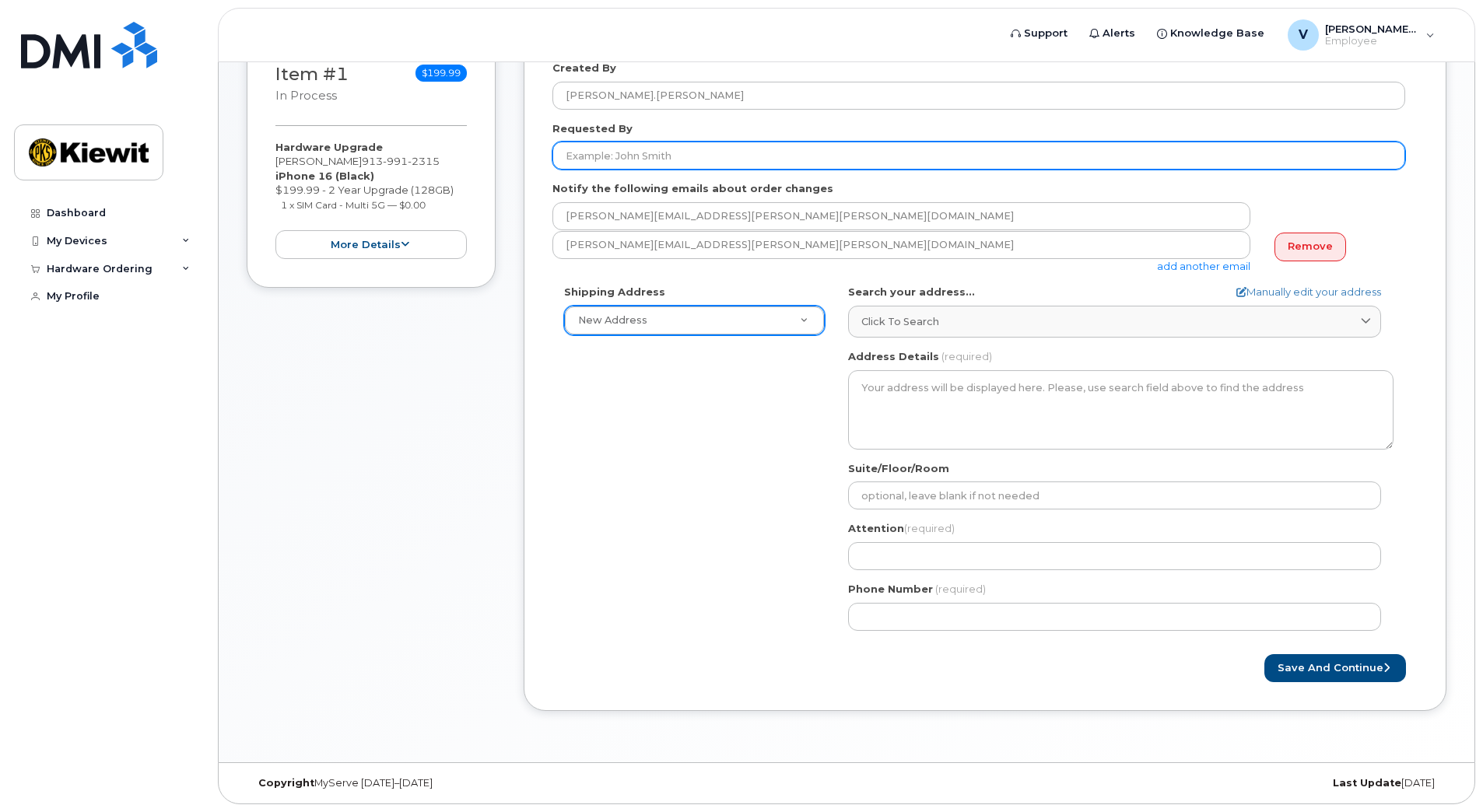
click at [739, 156] on input "Requested By" at bounding box center [979, 156] width 853 height 28
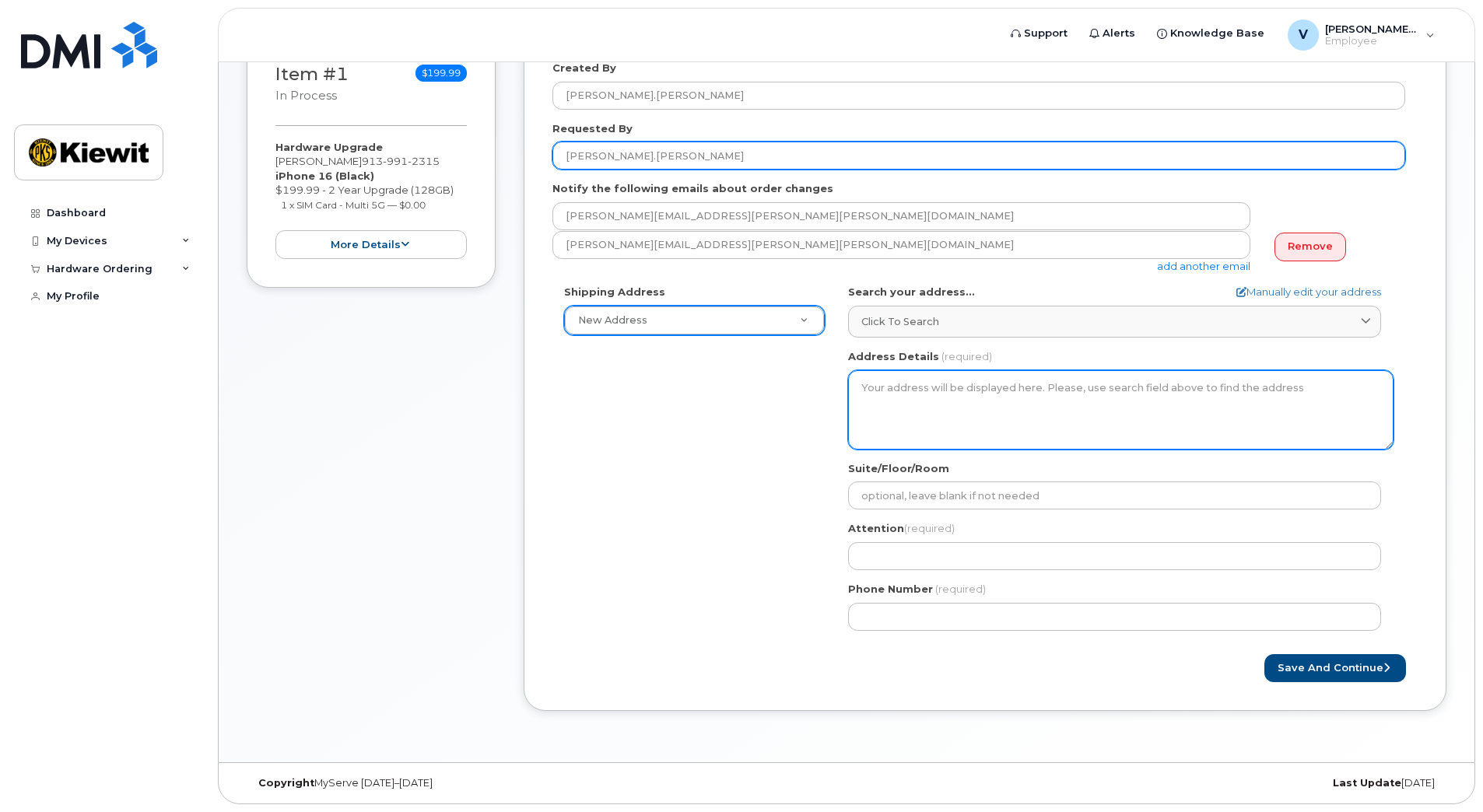
type input "[PERSON_NAME].[PERSON_NAME]"
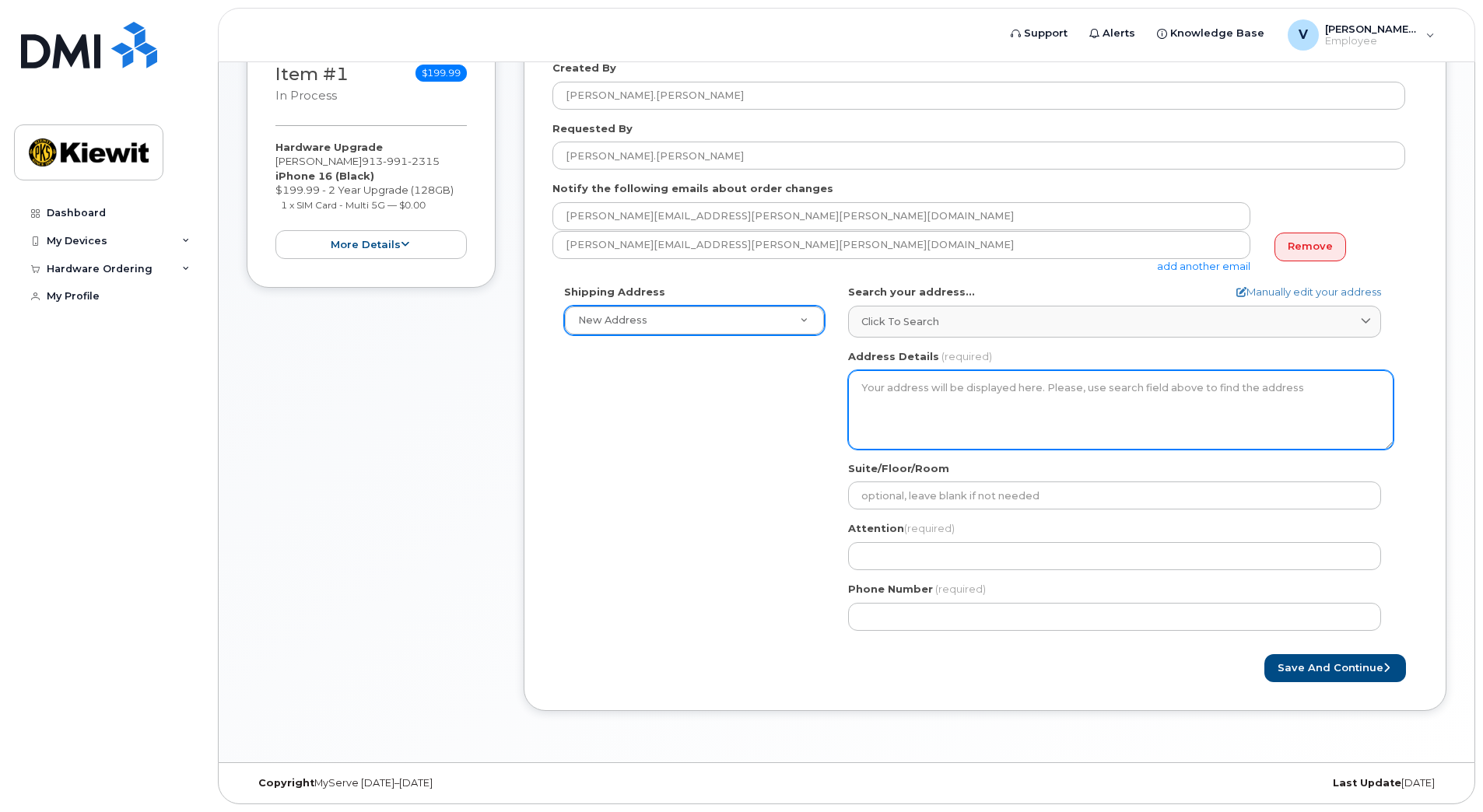
click at [973, 399] on textarea "Address Details" at bounding box center [1121, 410] width 546 height 79
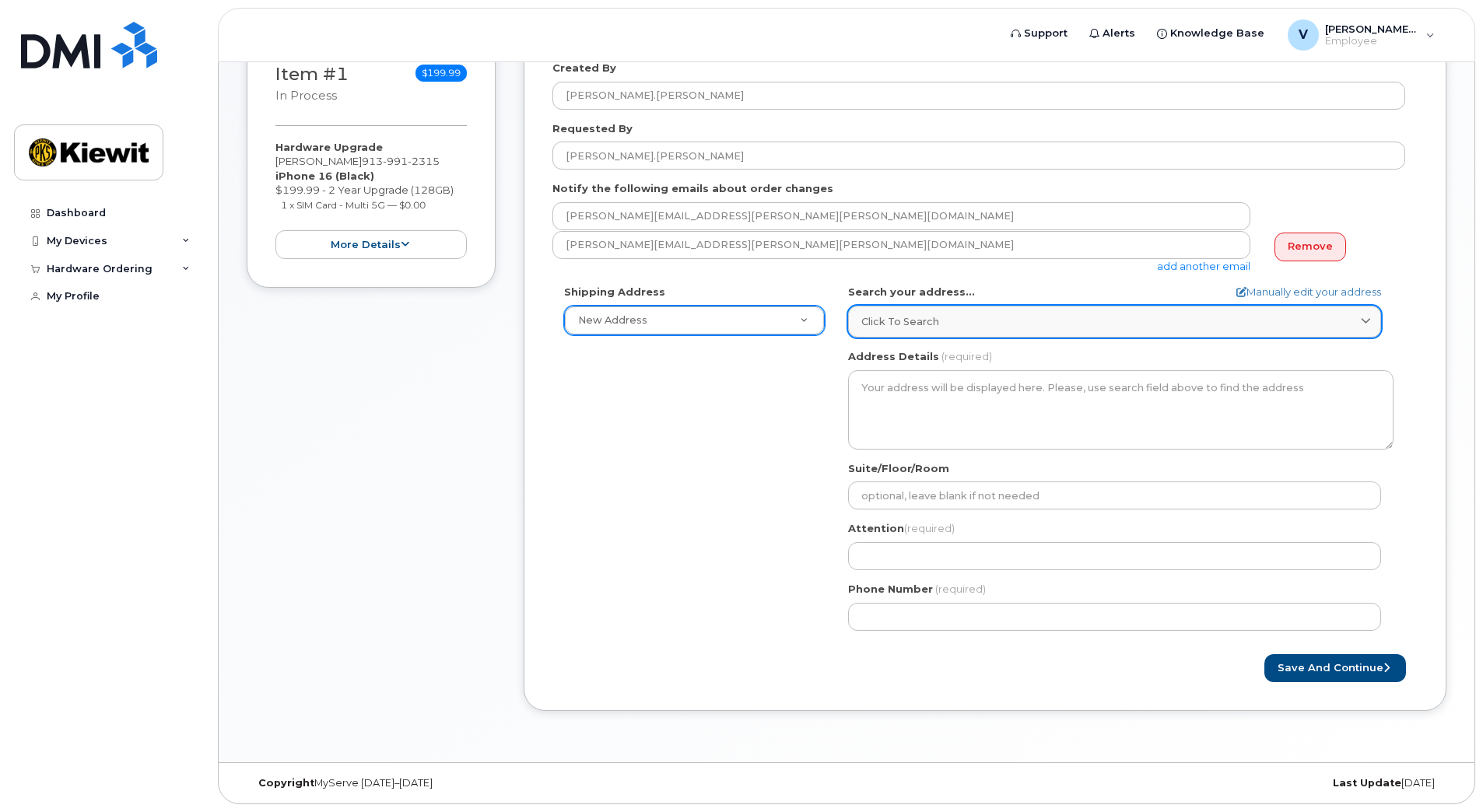
click at [982, 323] on div "Click to search" at bounding box center [1114, 322] width 506 height 15
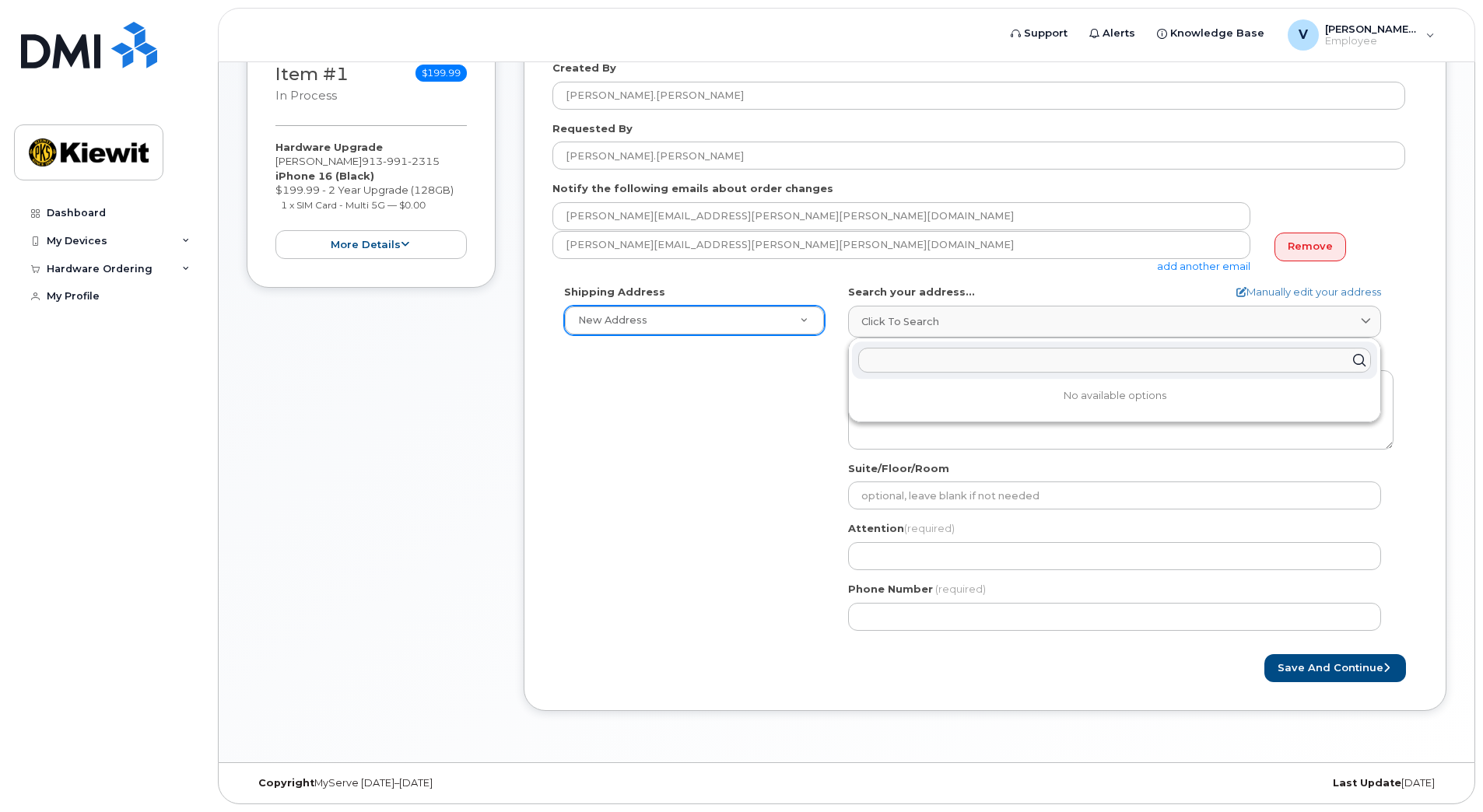
click at [1010, 354] on input "text" at bounding box center [1114, 360] width 513 height 25
click at [701, 553] on div "Shipping Address New Address New Address AB Search your address... Manually edi…" at bounding box center [979, 463] width 853 height 357
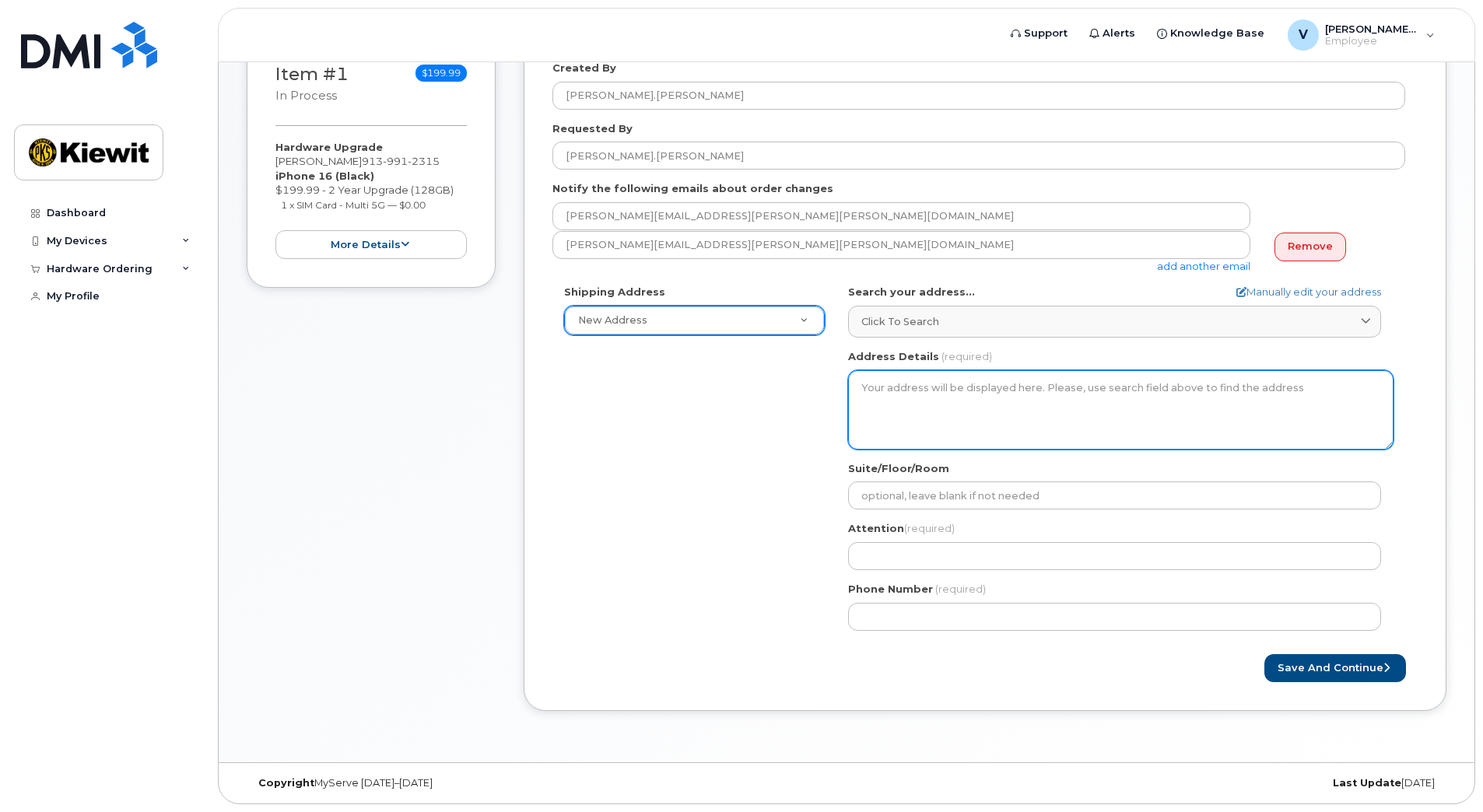
click at [940, 415] on textarea "Address Details" at bounding box center [1121, 410] width 546 height 79
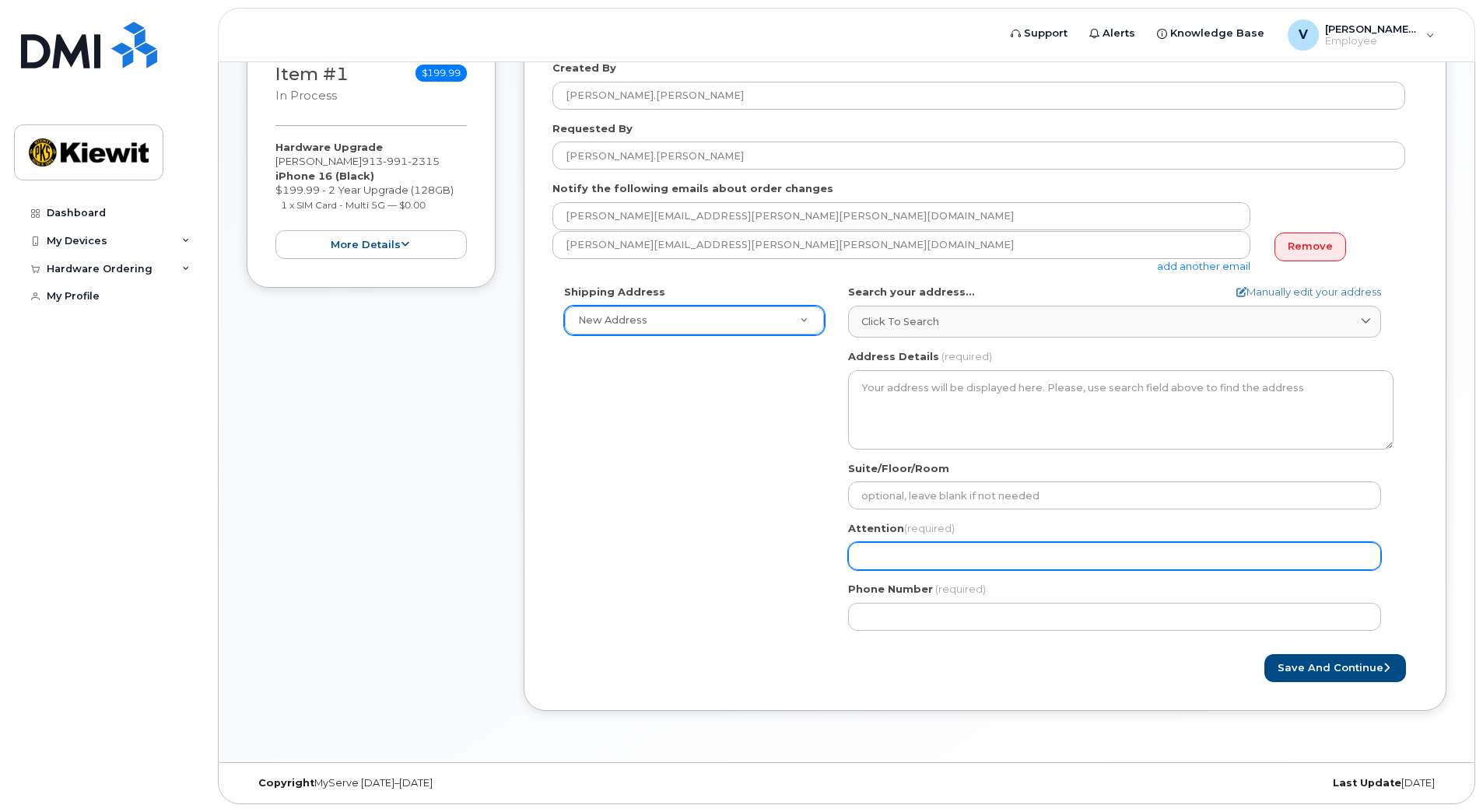
click at [928, 554] on input "Attention (required)" at bounding box center [1114, 556] width 533 height 28
select select
type input "V"
select select
type input "Vic"
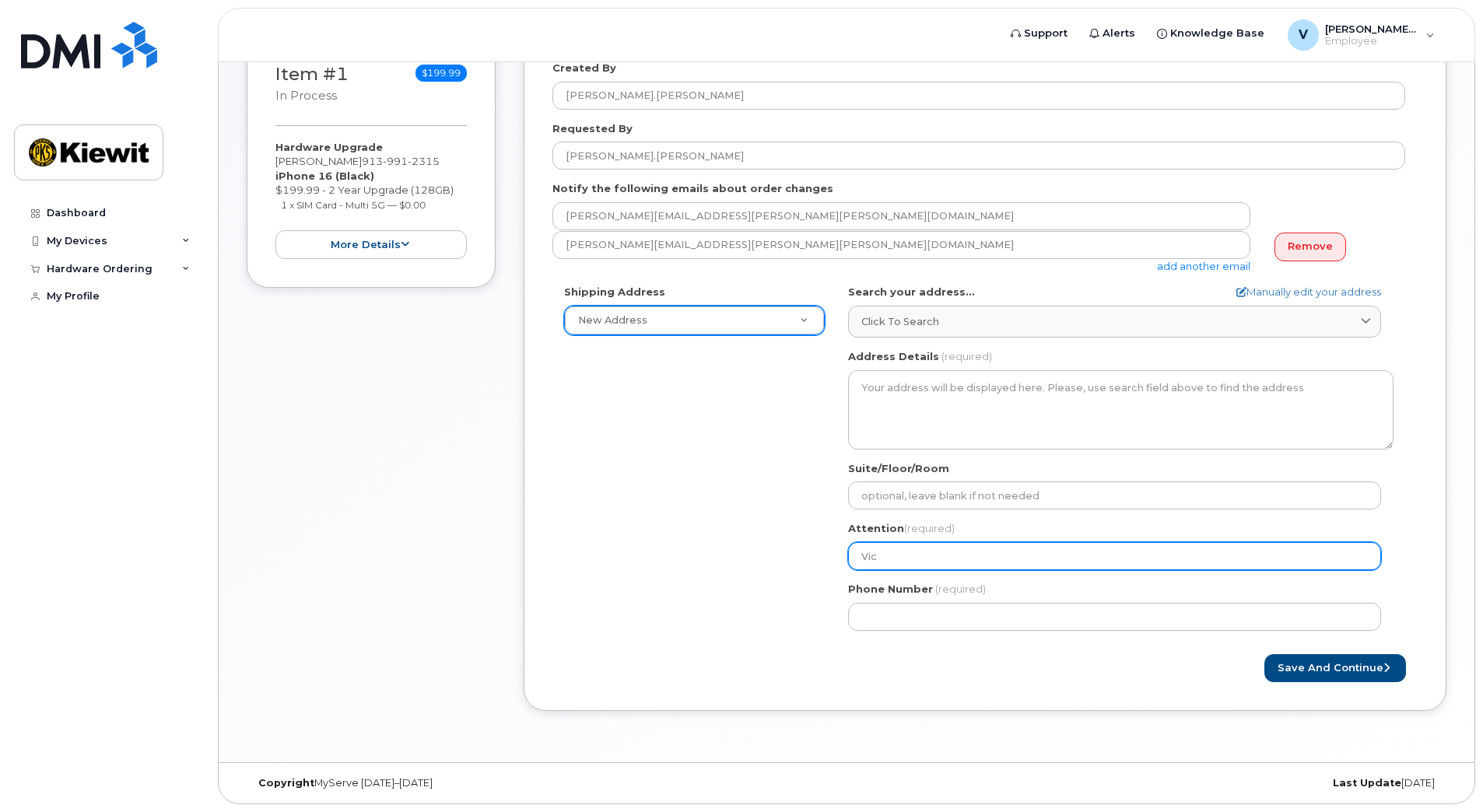
select select
type input "Vict"
select select
type input "Victo"
select select
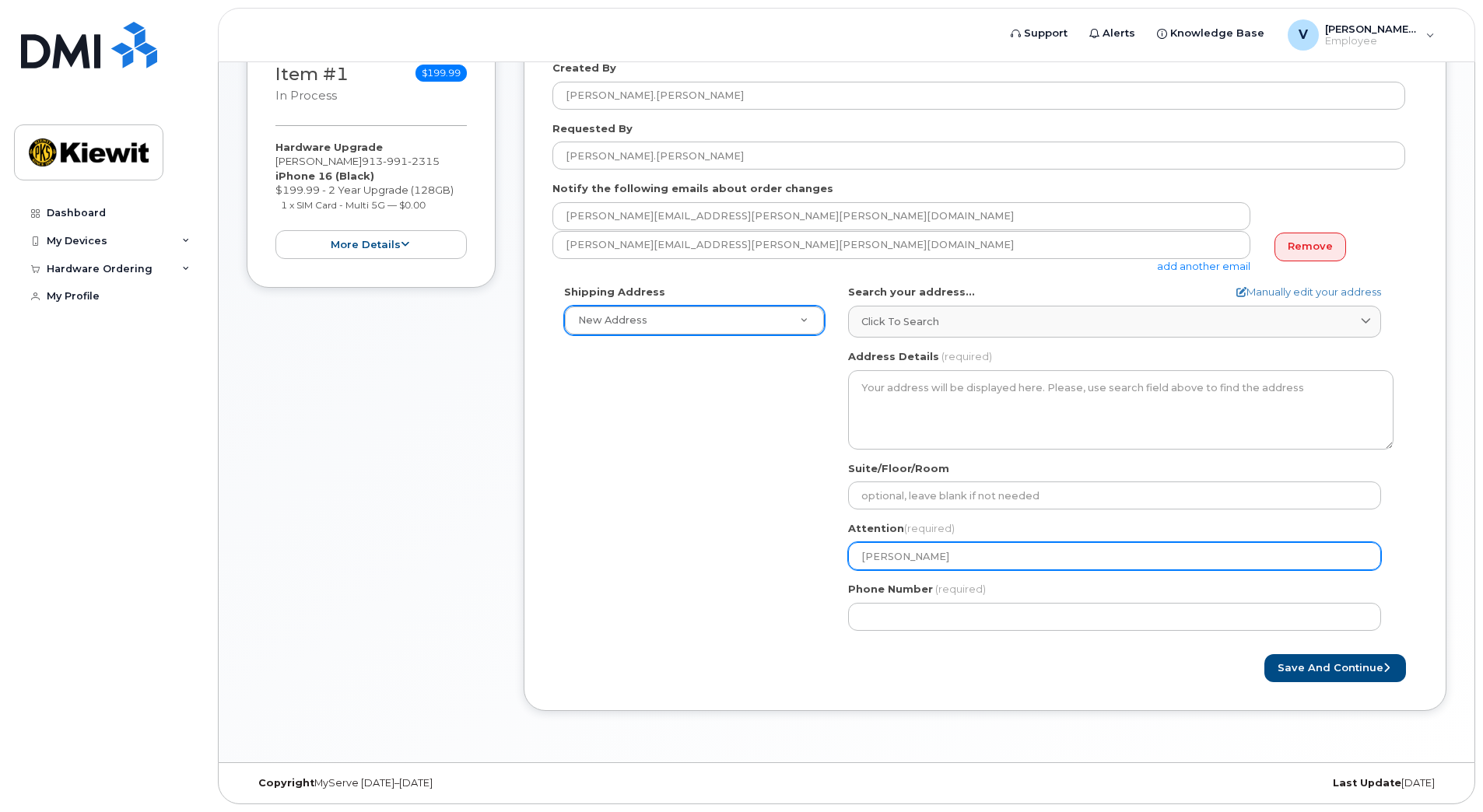
type input "Victor"
select select
type input "Victor F"
select select
type input "Victor Fa"
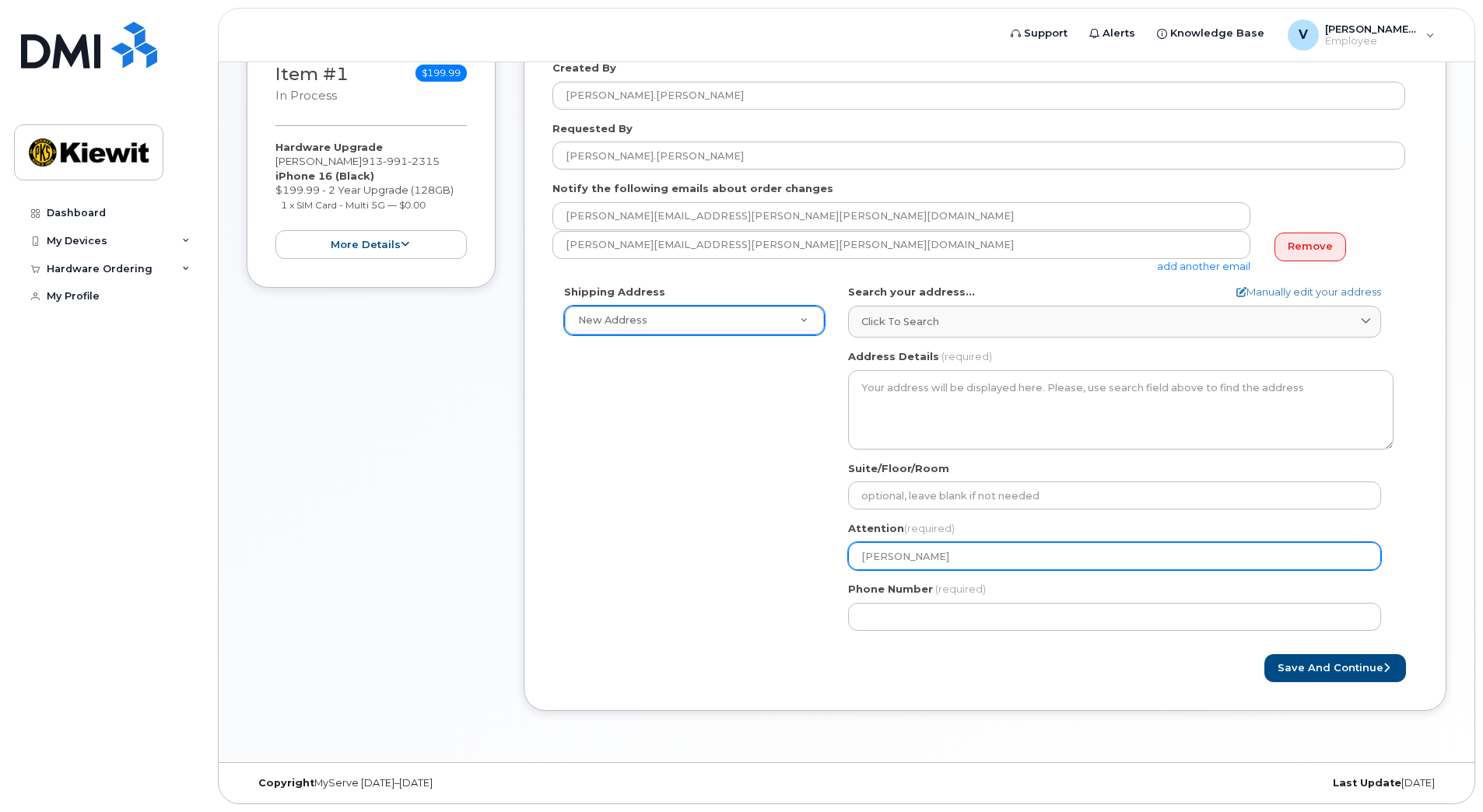
select select
type input "Victor Far"
select select
type input "Victor Fari"
select select
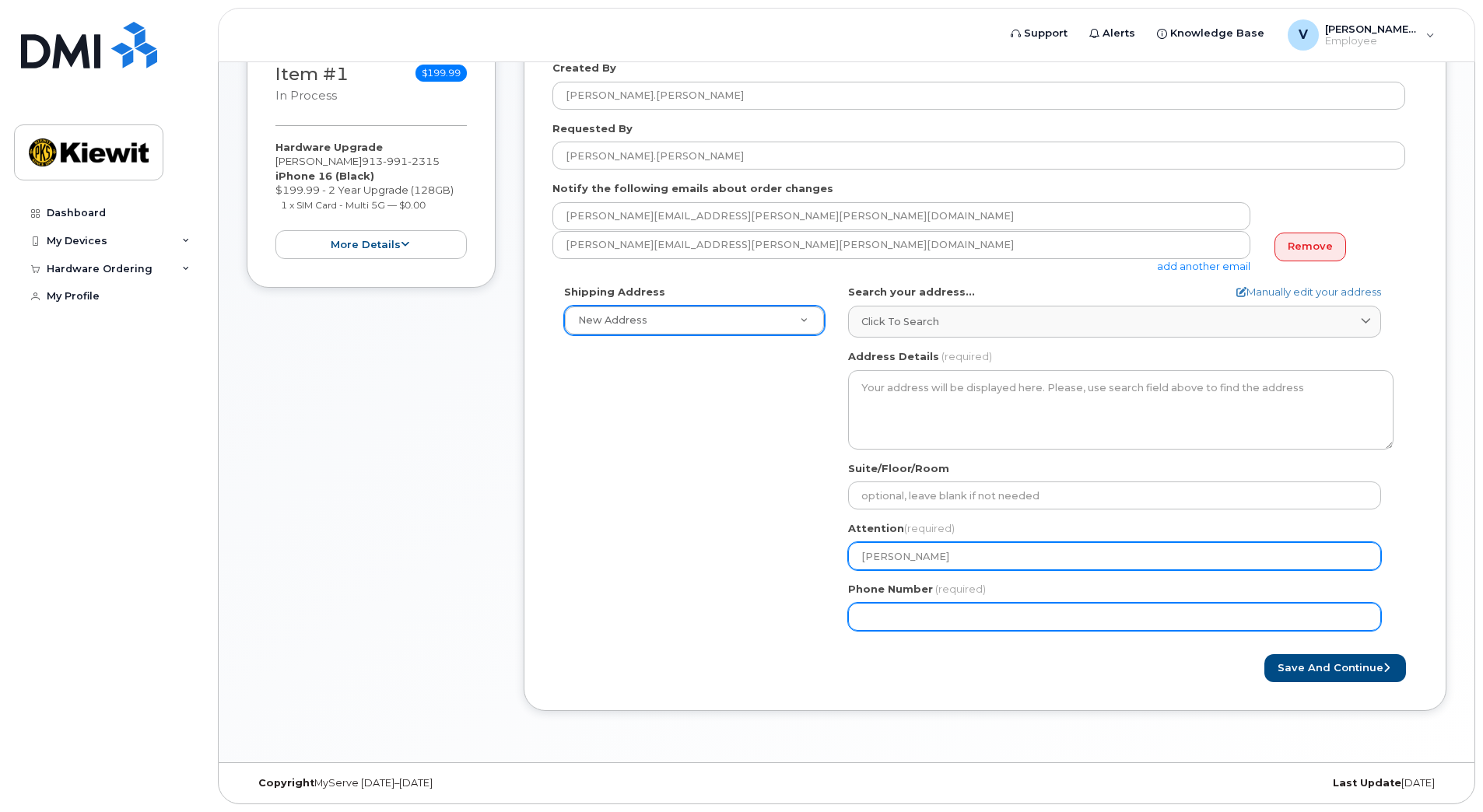
type input "[PERSON_NAME]"
click at [936, 611] on input "Phone Number" at bounding box center [1114, 617] width 533 height 28
type input "9139912315"
select select
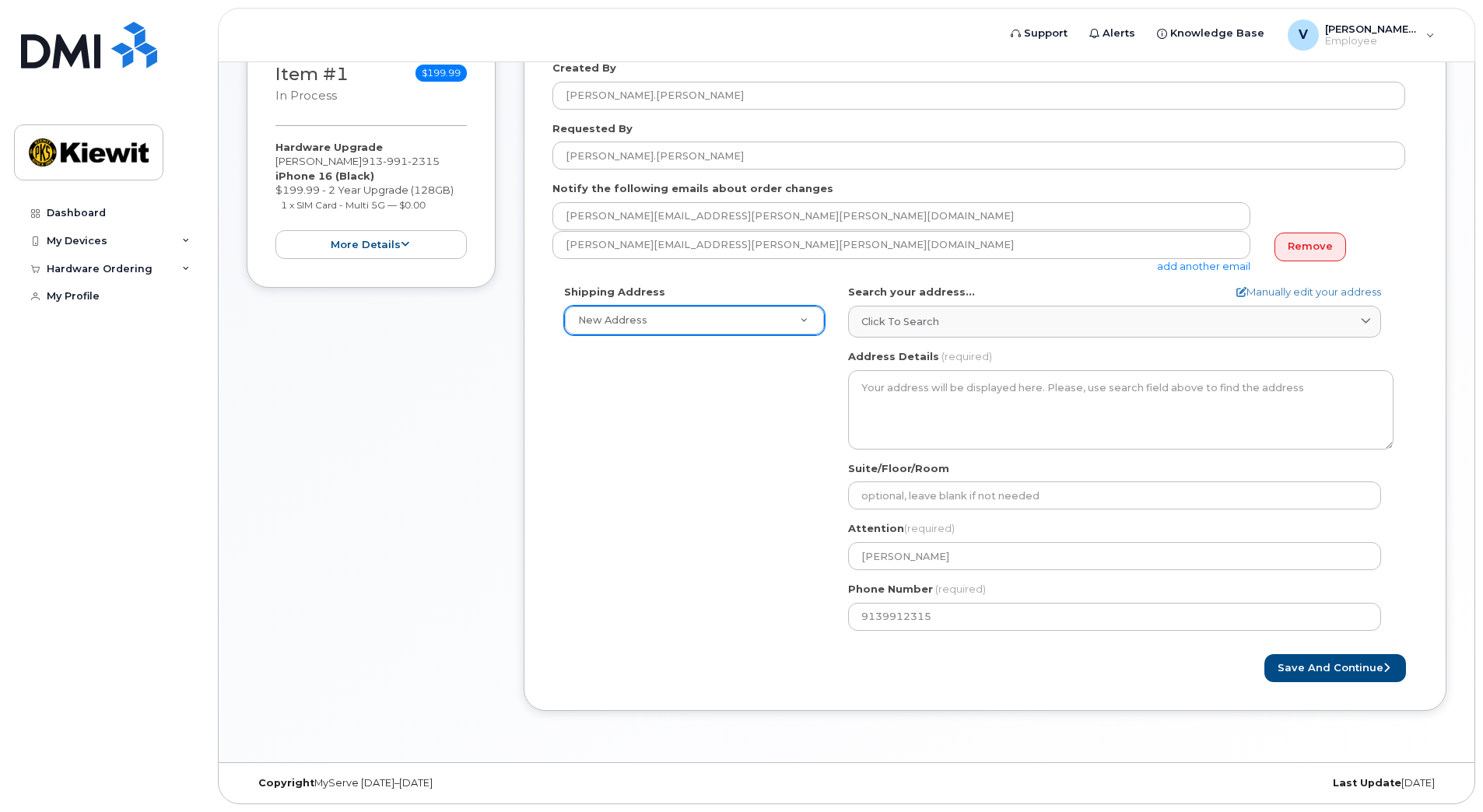
click at [816, 657] on div "Save and Continue" at bounding box center [985, 668] width 865 height 29
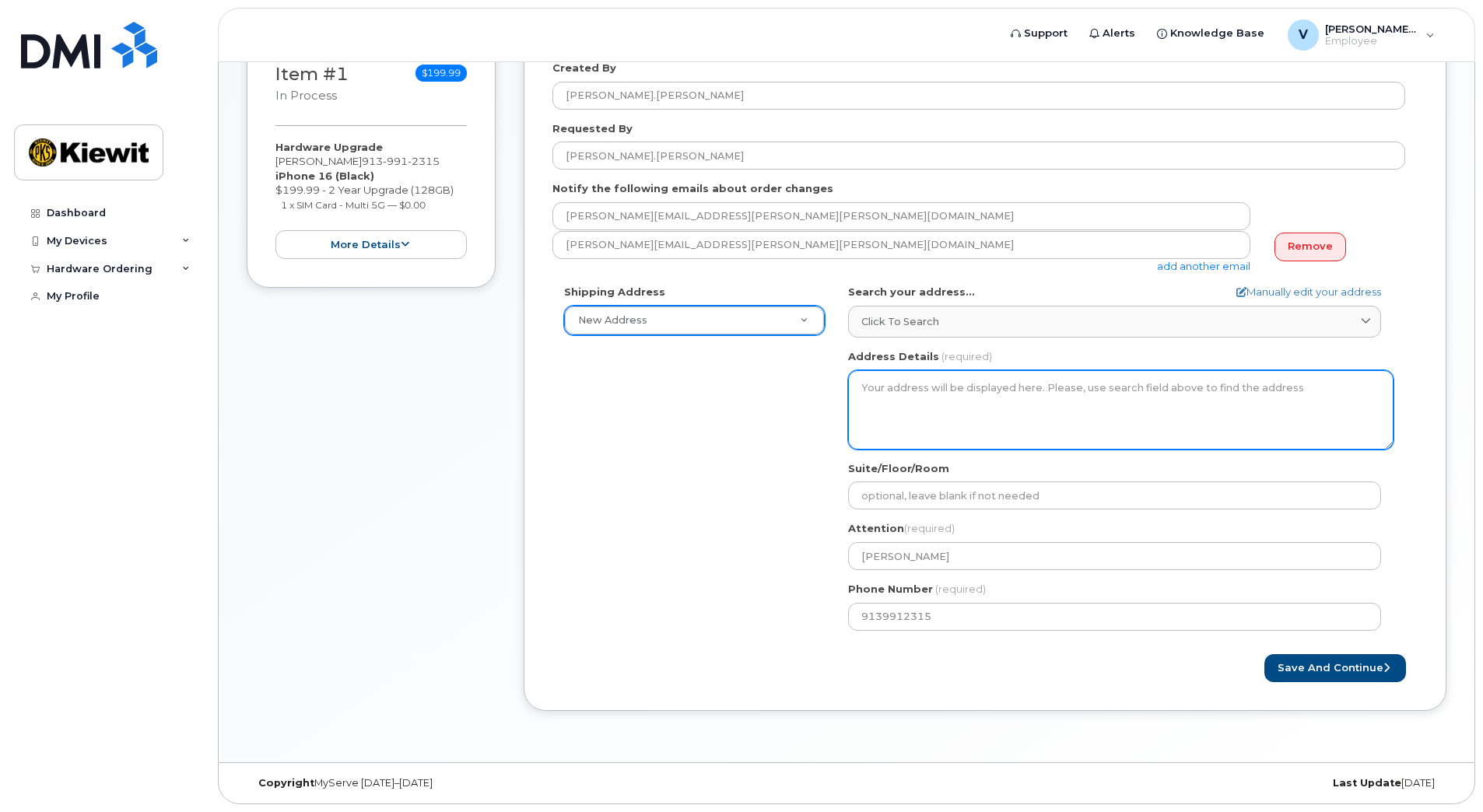
click at [905, 374] on textarea "Address Details" at bounding box center [1121, 410] width 546 height 79
click at [904, 409] on textarea "Address Details" at bounding box center [1121, 410] width 546 height 79
click at [985, 404] on textarea "Address Details" at bounding box center [1121, 410] width 546 height 79
click at [967, 394] on textarea "Address Details" at bounding box center [1121, 410] width 546 height 79
click at [899, 379] on textarea "Address Details" at bounding box center [1121, 410] width 546 height 79
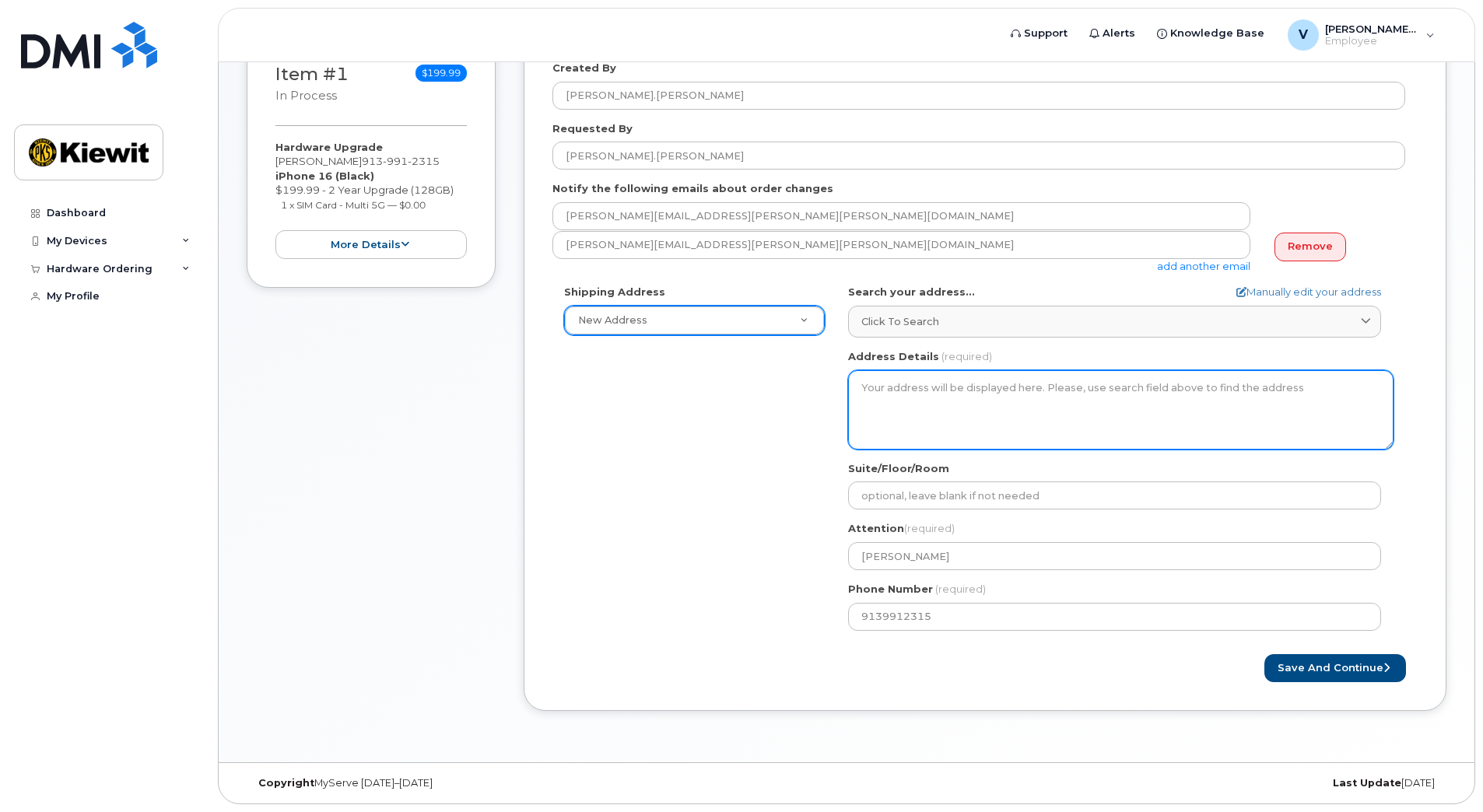
click at [910, 391] on textarea "Address Details" at bounding box center [1121, 410] width 546 height 79
click at [910, 391] on textarea "Address Details" at bounding box center [1121, 410] width 546 height 79
click at [1084, 405] on textarea "Address Details" at bounding box center [1121, 410] width 546 height 79
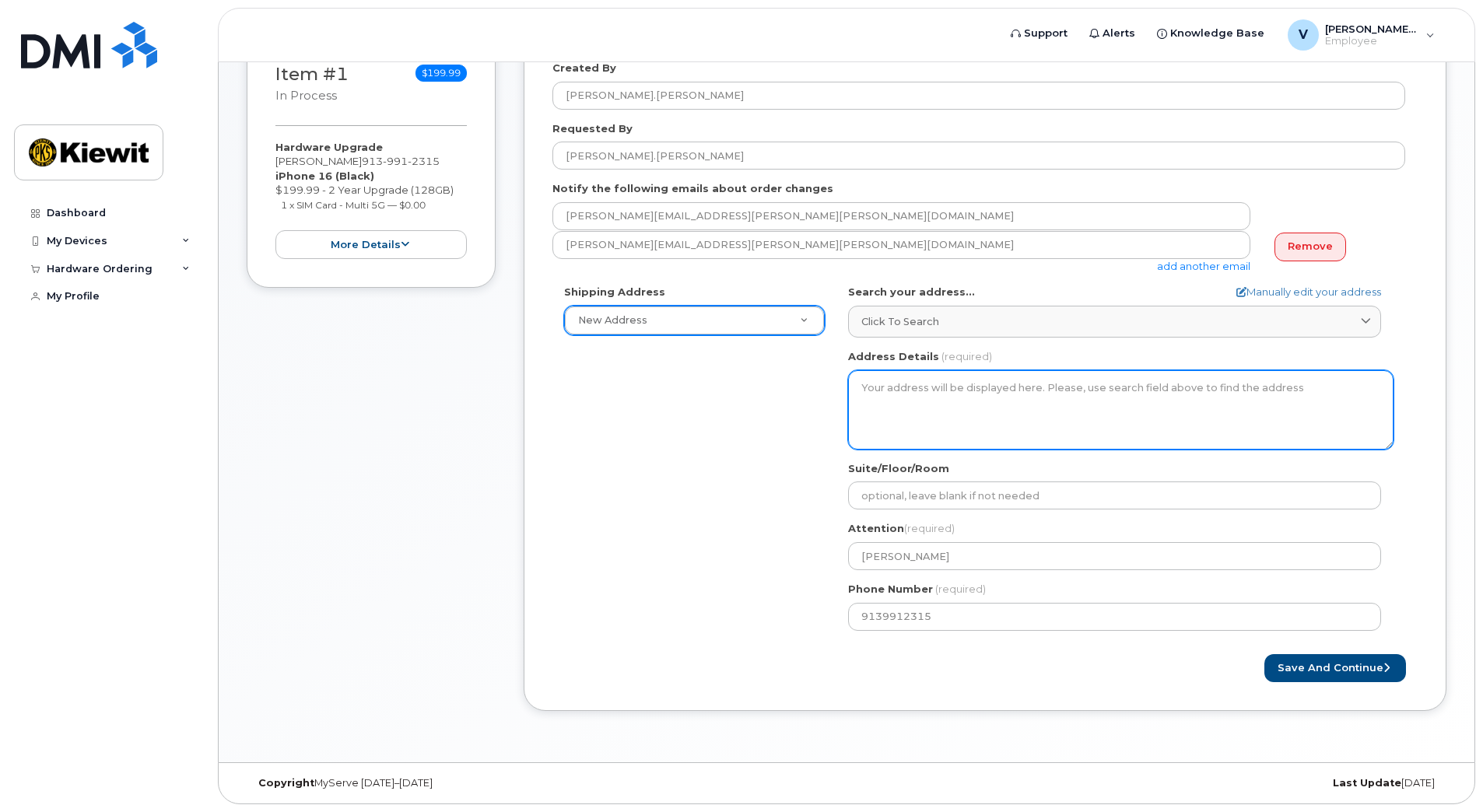
click at [1084, 405] on textarea "Address Details" at bounding box center [1121, 410] width 546 height 79
drag, startPoint x: 1084, startPoint y: 405, endPoint x: 78, endPoint y: 136, distance: 1041.3
click at [1078, 405] on textarea "Address Details" at bounding box center [1121, 410] width 546 height 79
click at [970, 400] on textarea "Address Details" at bounding box center [1121, 410] width 546 height 79
drag, startPoint x: 915, startPoint y: 372, endPoint x: 906, endPoint y: 391, distance: 21.0
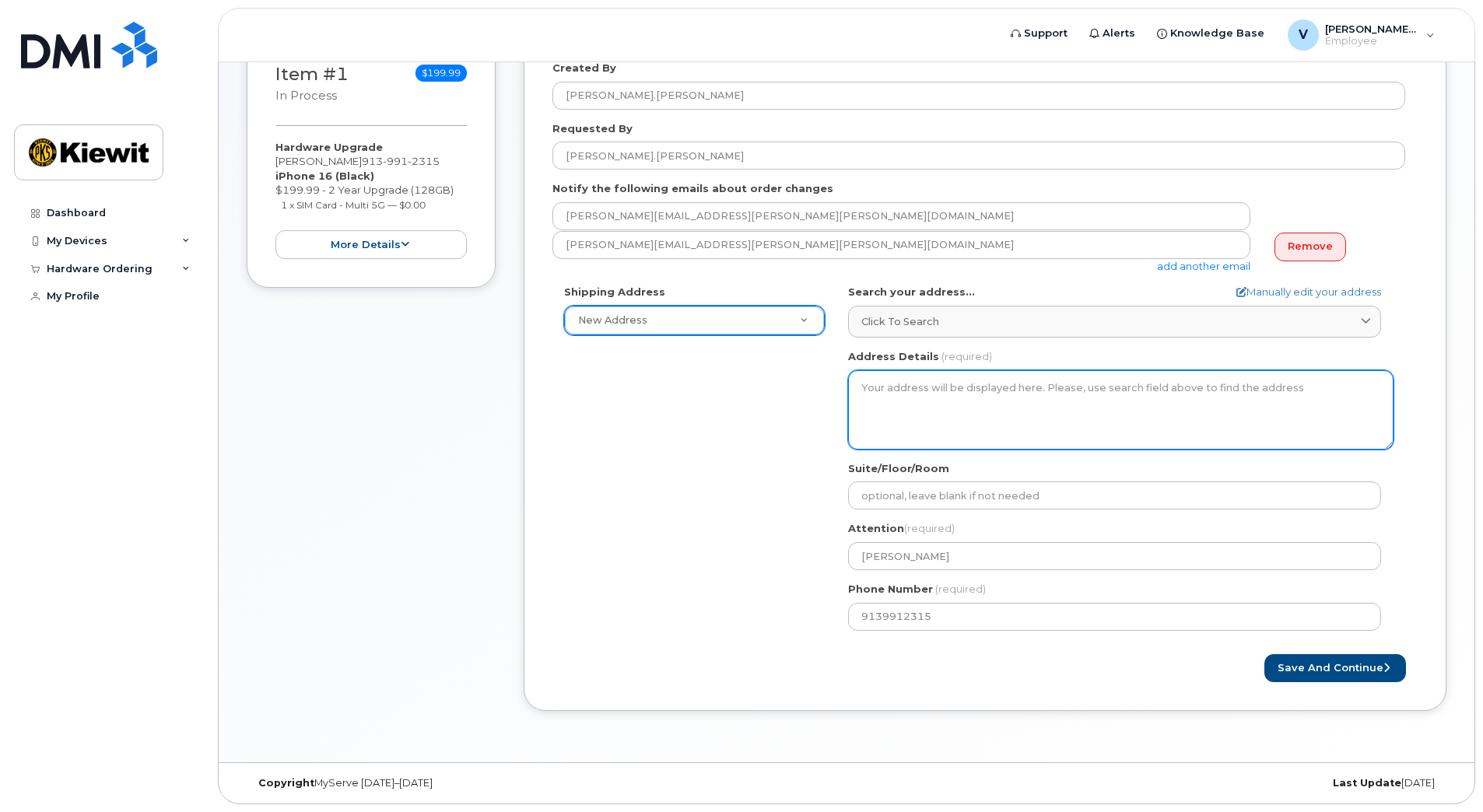
click at [906, 391] on textarea "Address Details" at bounding box center [1121, 410] width 546 height 79
drag, startPoint x: 904, startPoint y: 390, endPoint x: 891, endPoint y: 412, distance: 25.6
click at [891, 413] on textarea "Address Details" at bounding box center [1121, 410] width 546 height 79
click at [891, 400] on textarea "Address Details" at bounding box center [1121, 410] width 546 height 79
click at [899, 391] on textarea "Address Details" at bounding box center [1121, 410] width 546 height 79
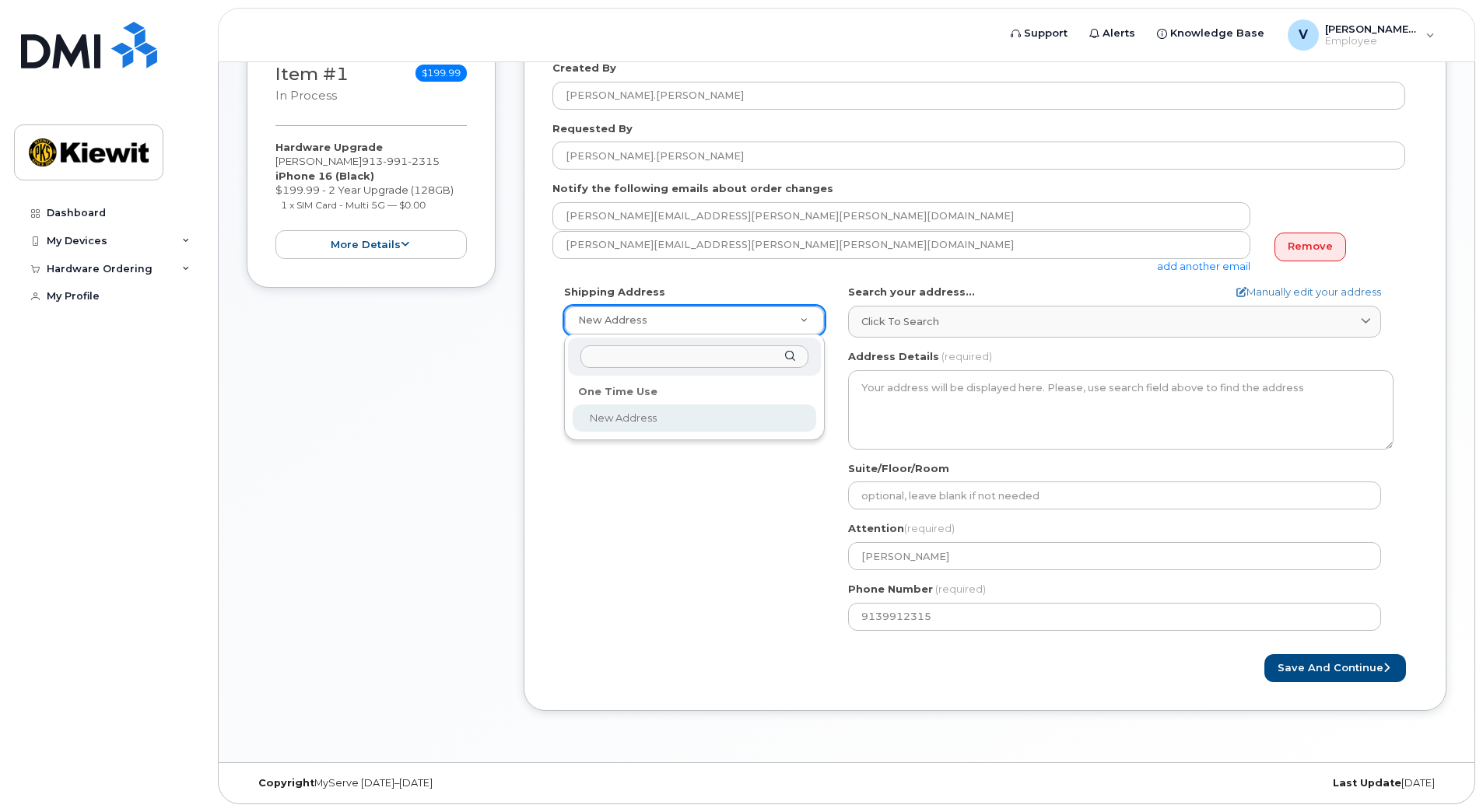
click at [681, 354] on input "text" at bounding box center [694, 357] width 228 height 23
paste input "470 Chestnut Ridge Rd. Woodcliff Lake, NJ"
type input "470 Chestnut Ridge"
click at [785, 354] on div "470 Chestnut Ridge" at bounding box center [694, 356] width 253 height 38
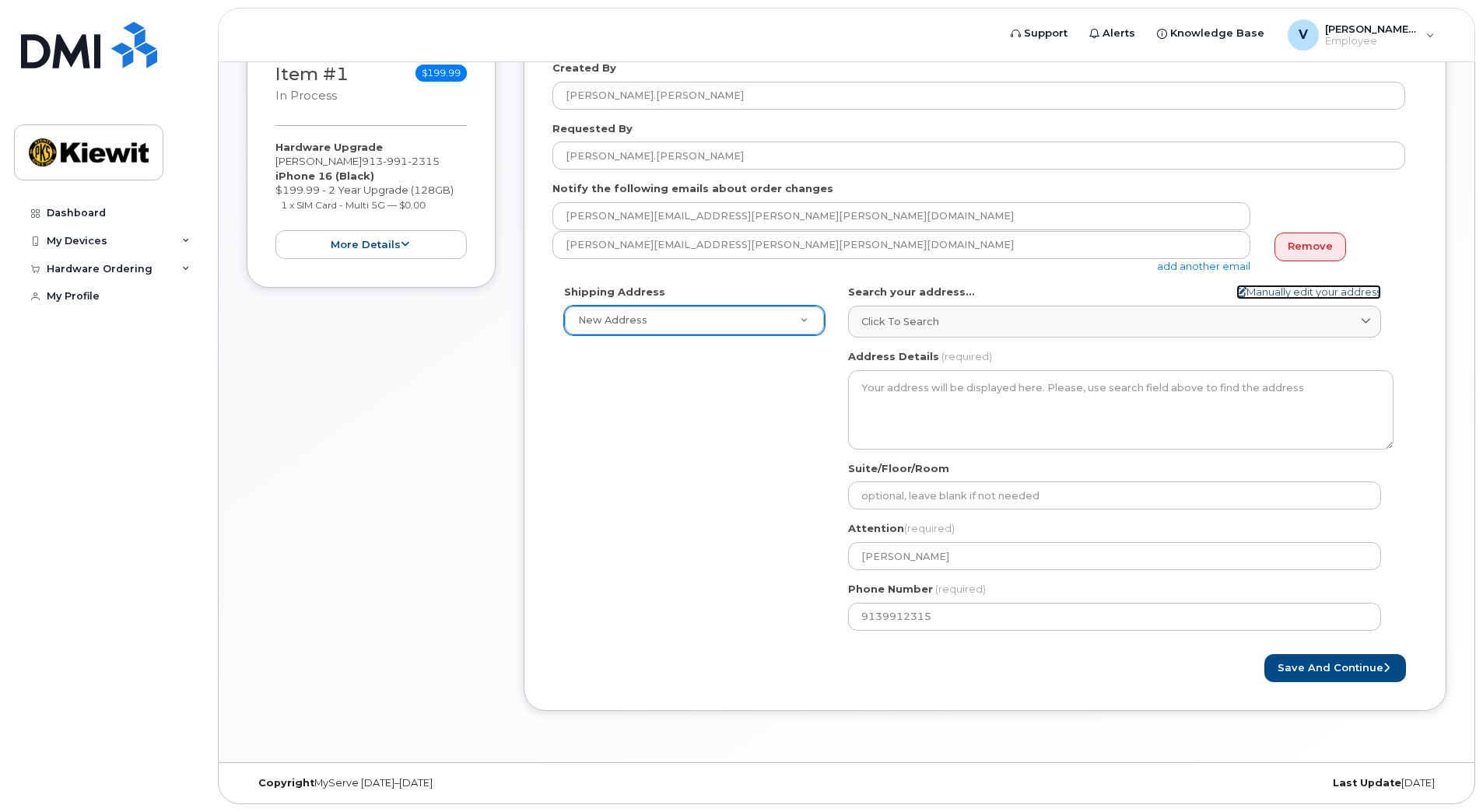
click at [1268, 294] on link "Manually edit your address" at bounding box center [1308, 292] width 145 height 15
select select
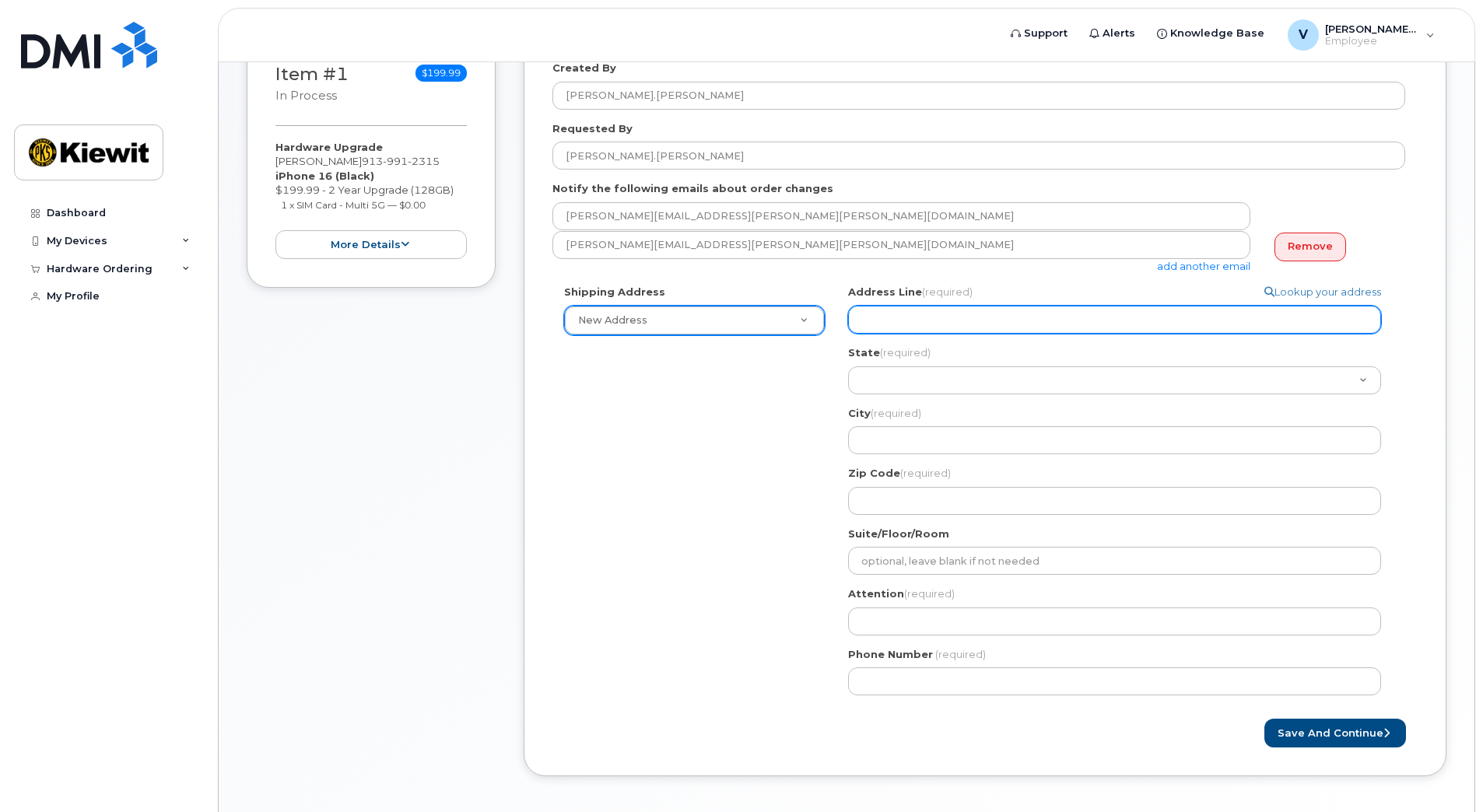
click at [935, 322] on input "Address Line (required)" at bounding box center [1114, 320] width 533 height 28
paste input "470 Chestnut Ridge Rd. Woodcliff Lake, NJ"
select select
type input "470 Chestnut Ridge Rd. Woodcliff Lake, NJ"
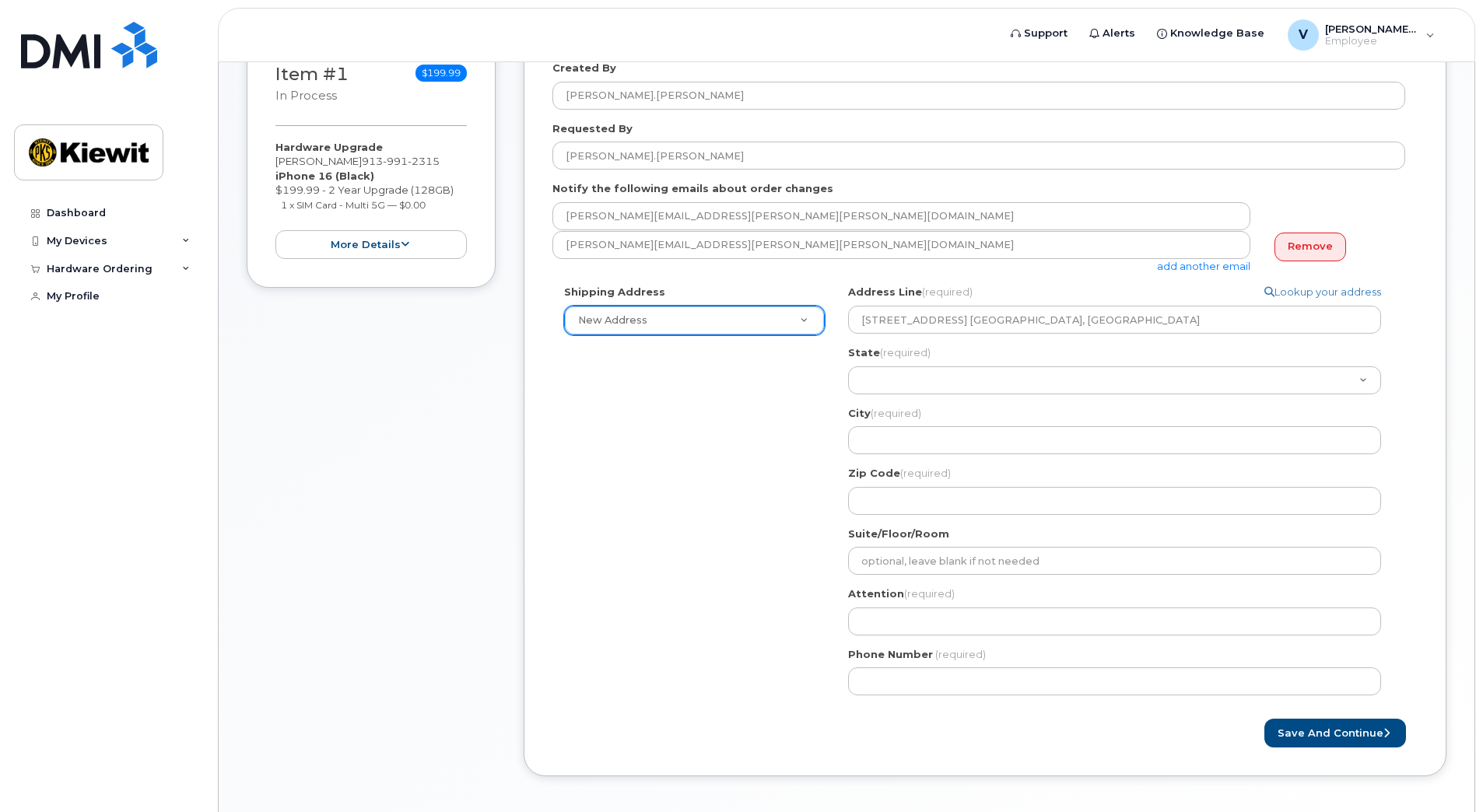
drag, startPoint x: 831, startPoint y: 402, endPoint x: 837, endPoint y: 396, distance: 8.5
click at [831, 402] on div "Shipping Address New Address New Address Search your address... Manually edit y…" at bounding box center [979, 495] width 853 height 422
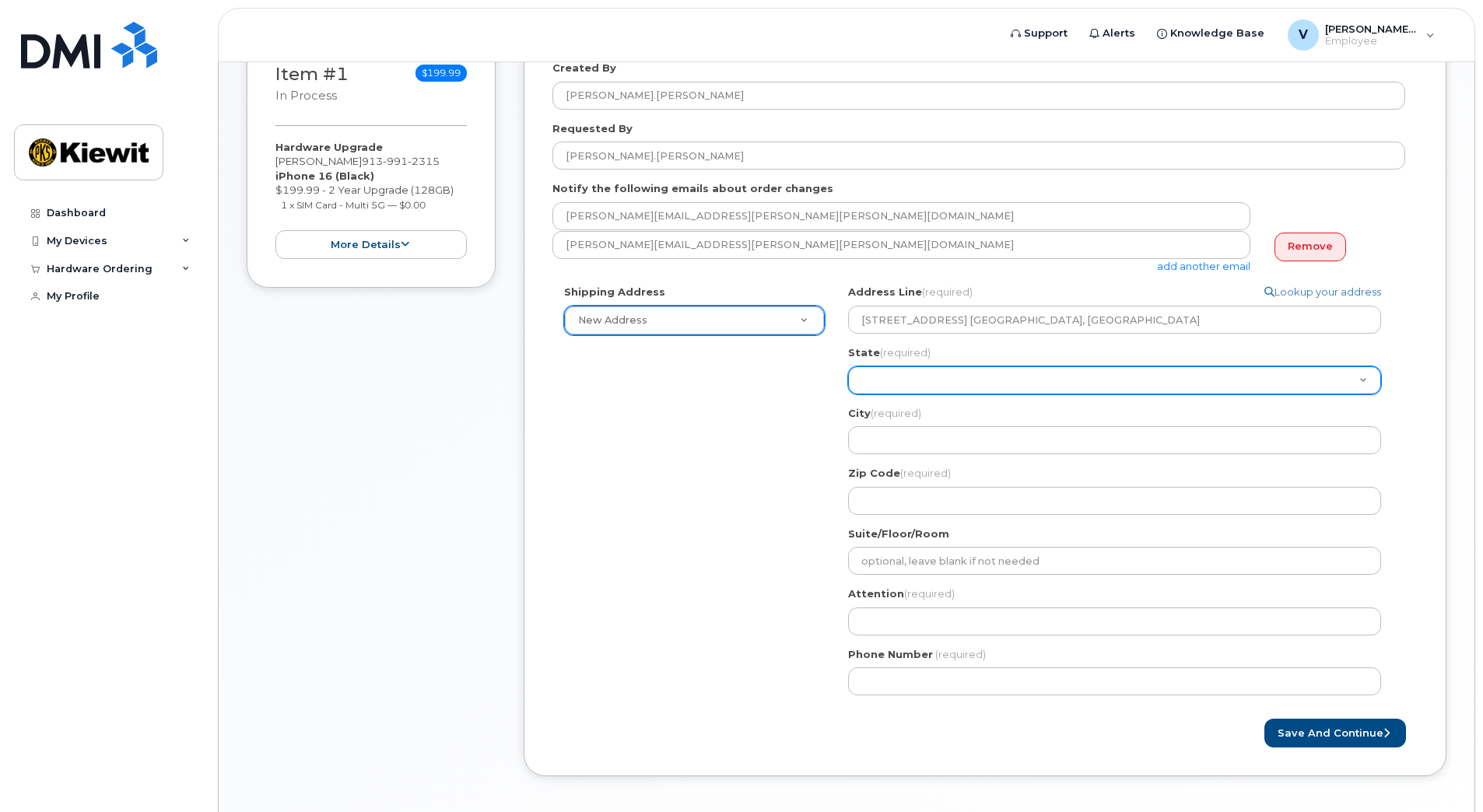
click at [935, 378] on select "Alabama Alaska American Samoa Arizona Arkansas California Colorado Connecticut …" at bounding box center [1114, 381] width 533 height 28
select select "NJ"
click at [848, 367] on select "Alabama Alaska American Samoa Arizona Arkansas California Colorado Connecticut …" at bounding box center [1114, 381] width 533 height 28
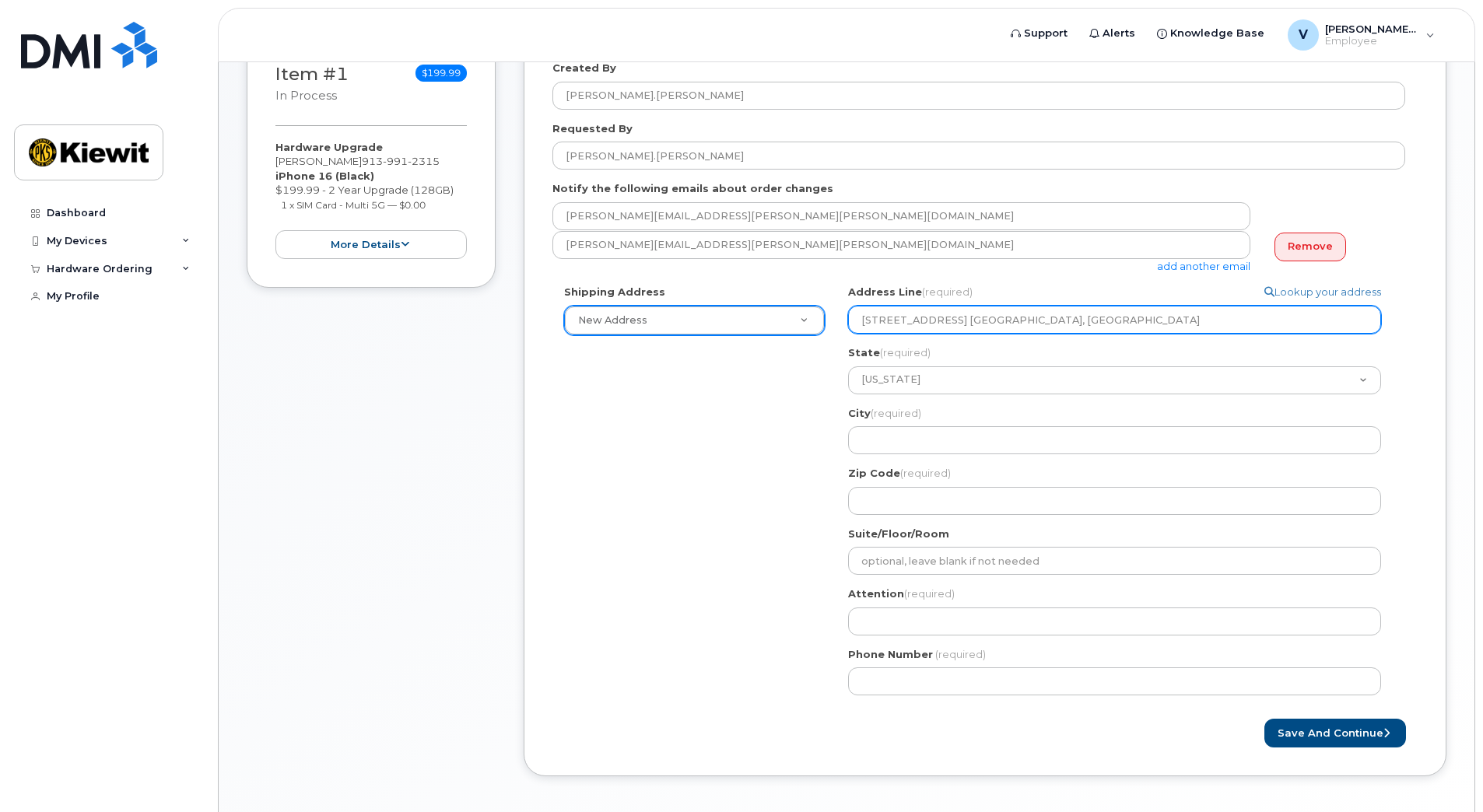
click at [1029, 320] on input "470 Chestnut Ridge Rd. Woodcliff Lake, NJ" at bounding box center [1114, 320] width 533 height 28
drag, startPoint x: 1061, startPoint y: 323, endPoint x: 987, endPoint y: 318, distance: 74.2
click at [987, 318] on input "470 Chestnut Ridge Rd. Woodcliff Lake, NJ" at bounding box center [1114, 320] width 533 height 28
select select
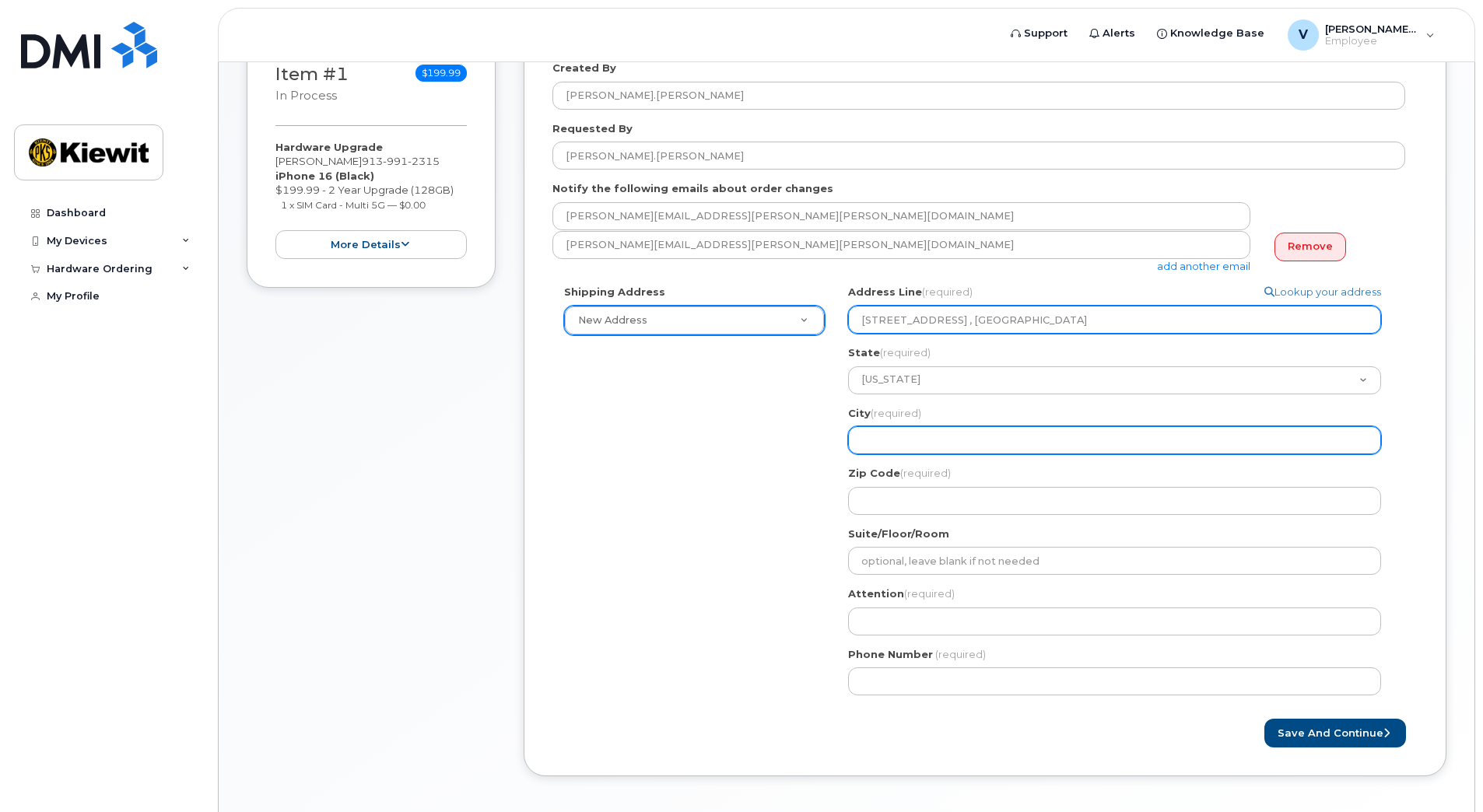
type input "470 Chestnut Ridge Rd. , NJ"
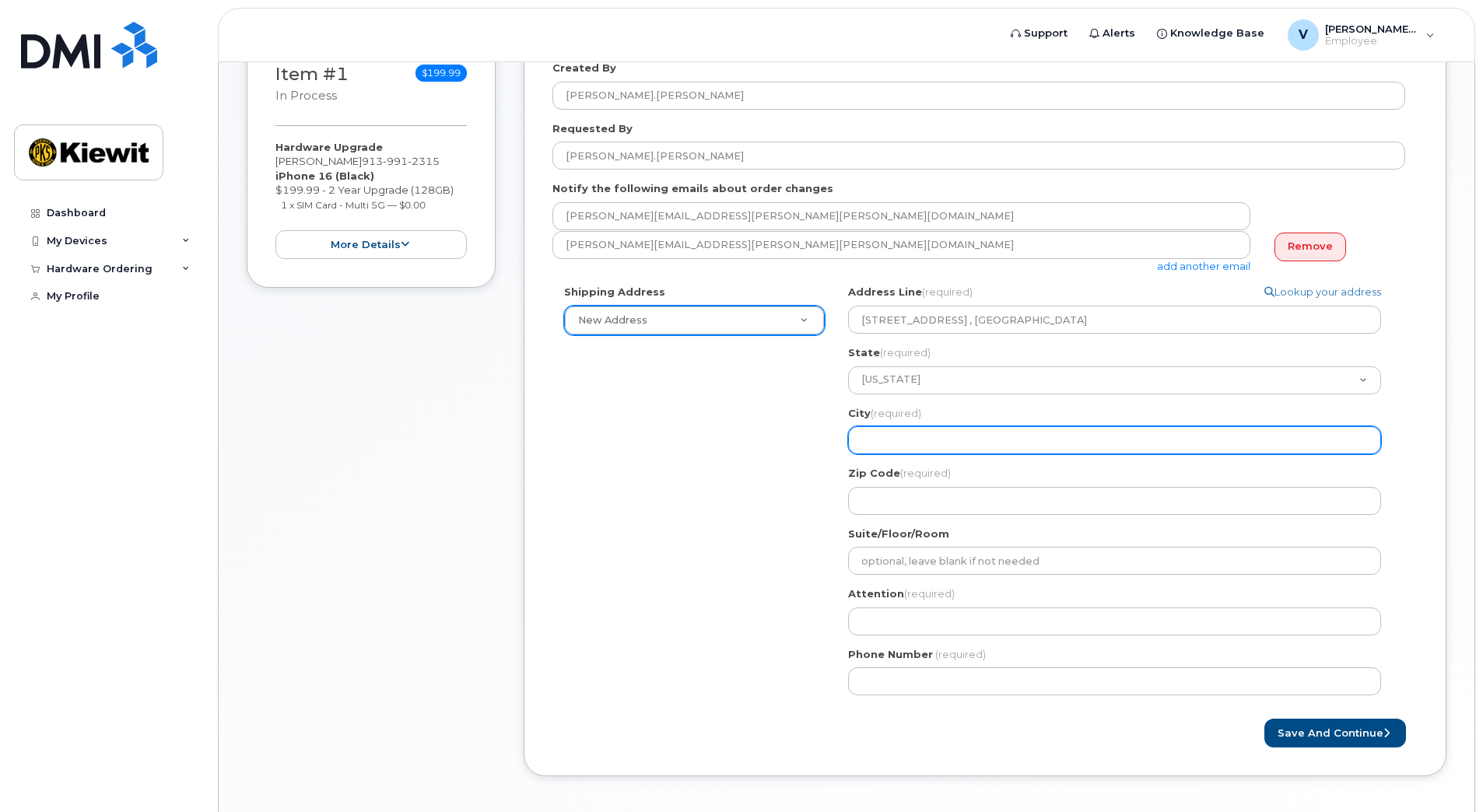
click at [902, 435] on input "City (required)" at bounding box center [1114, 441] width 533 height 28
paste input "Woodcliff Lake"
select select
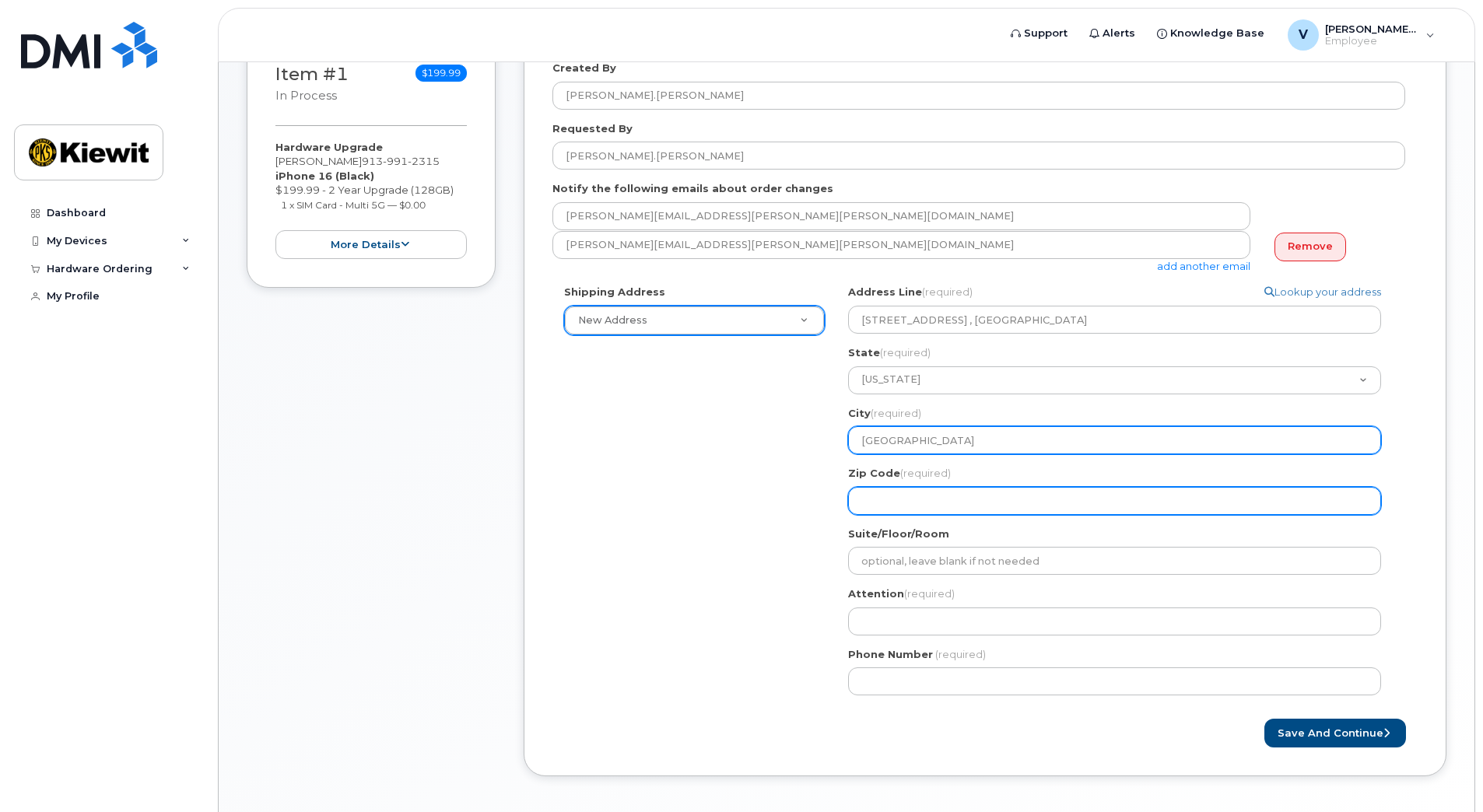
type input "Woodcliff Lake"
click at [872, 495] on input "Zip Code (required)" at bounding box center [1114, 501] width 533 height 28
click at [904, 507] on input "Zip Code (required)" at bounding box center [1114, 501] width 533 height 28
select select
type input "0"
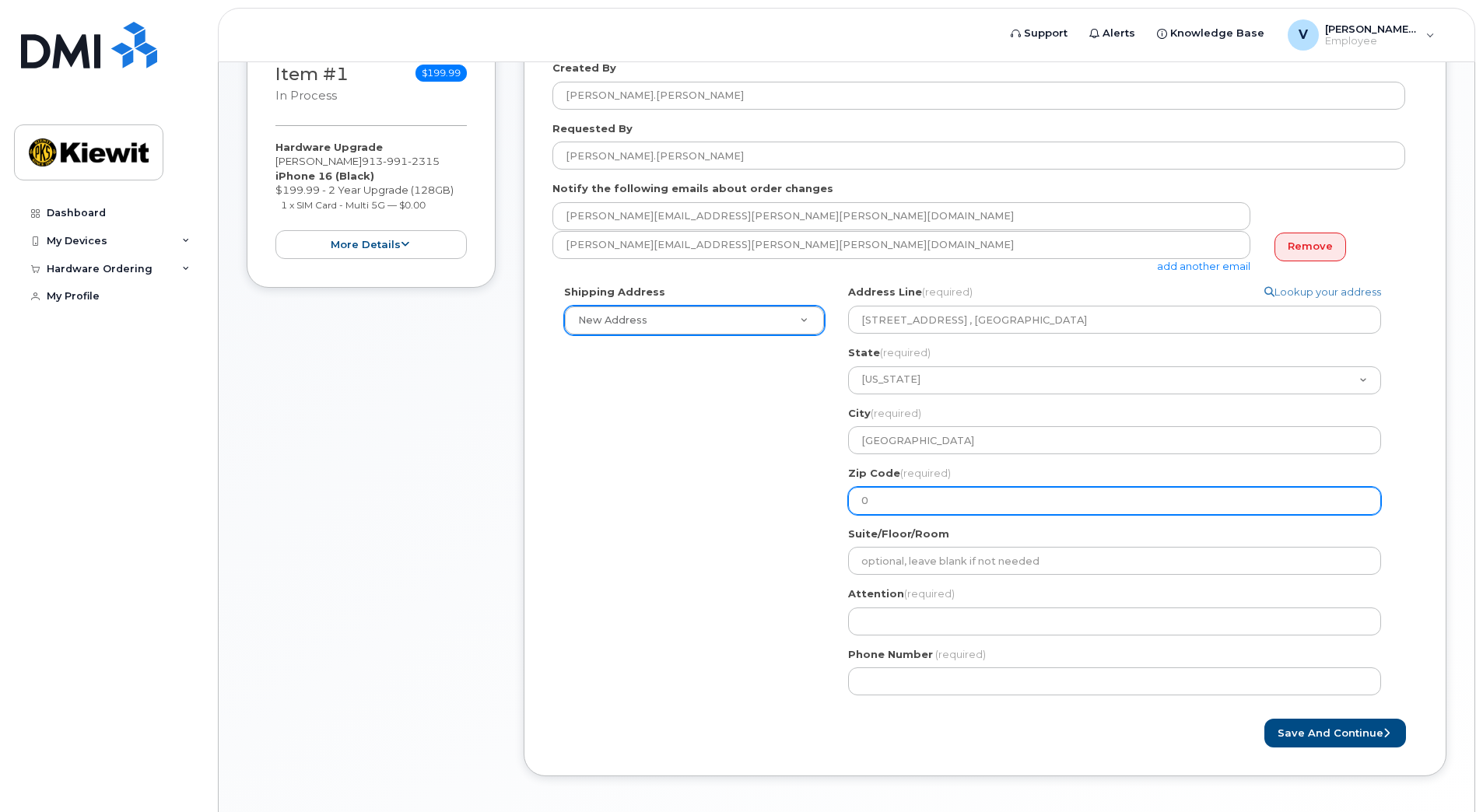
select select
type input "07"
select select
type input "076"
select select
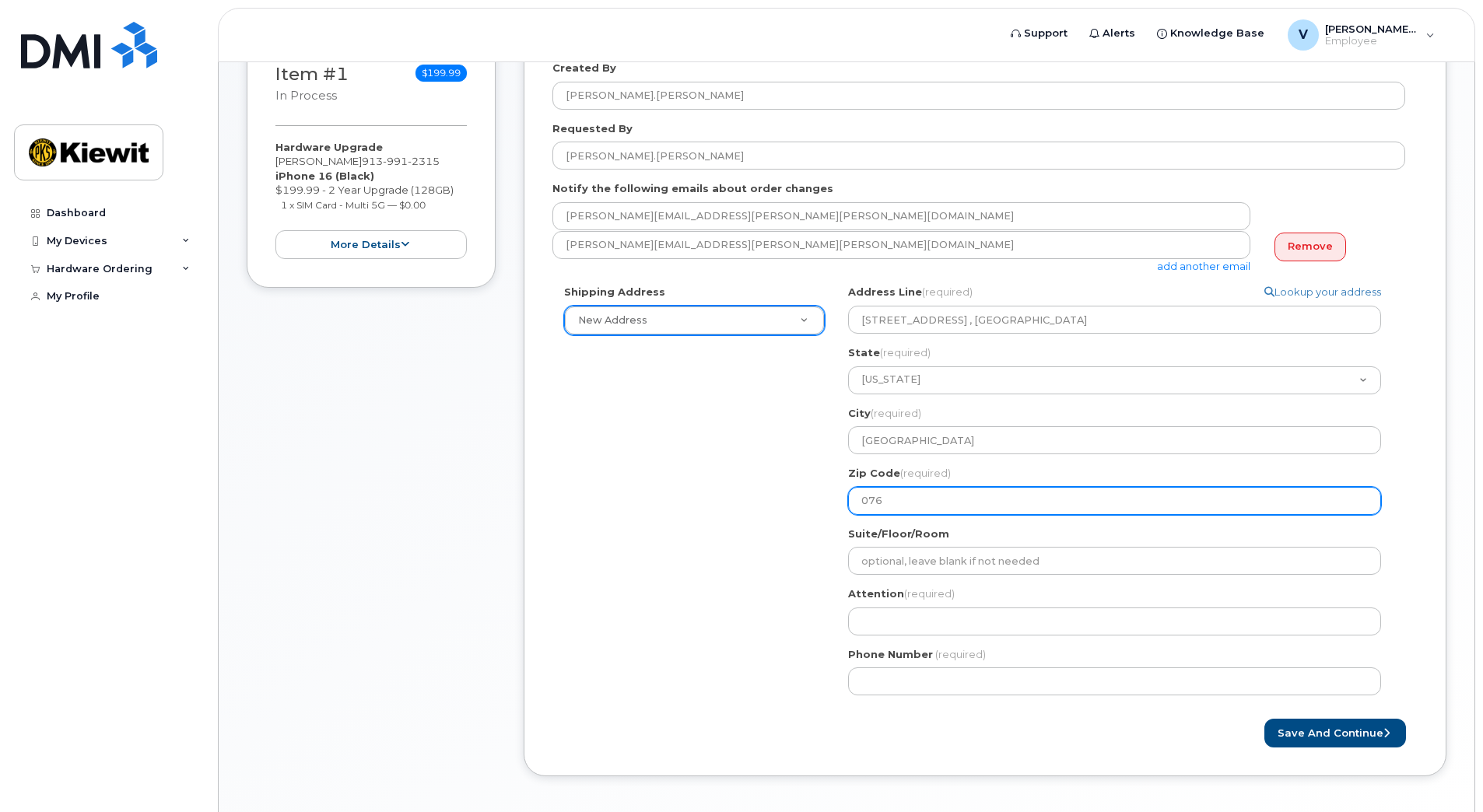
type input "0767"
select select
type input "07677"
click at [706, 533] on div "Shipping Address New Address New Address NJ Woodcliff Lake Search your address.…" at bounding box center [979, 495] width 853 height 422
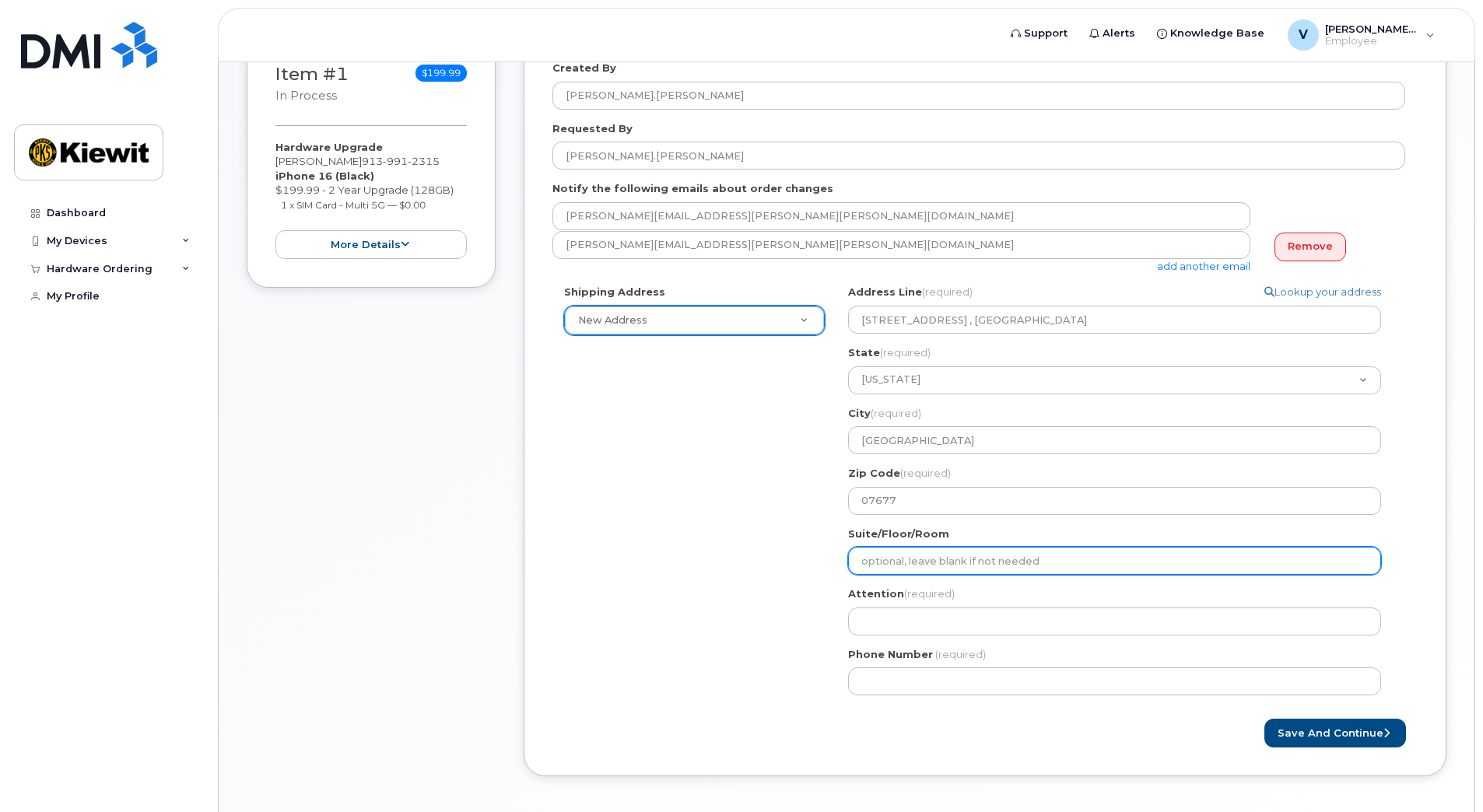
click at [925, 566] on input "Suite/Floor/Room" at bounding box center [1114, 561] width 533 height 28
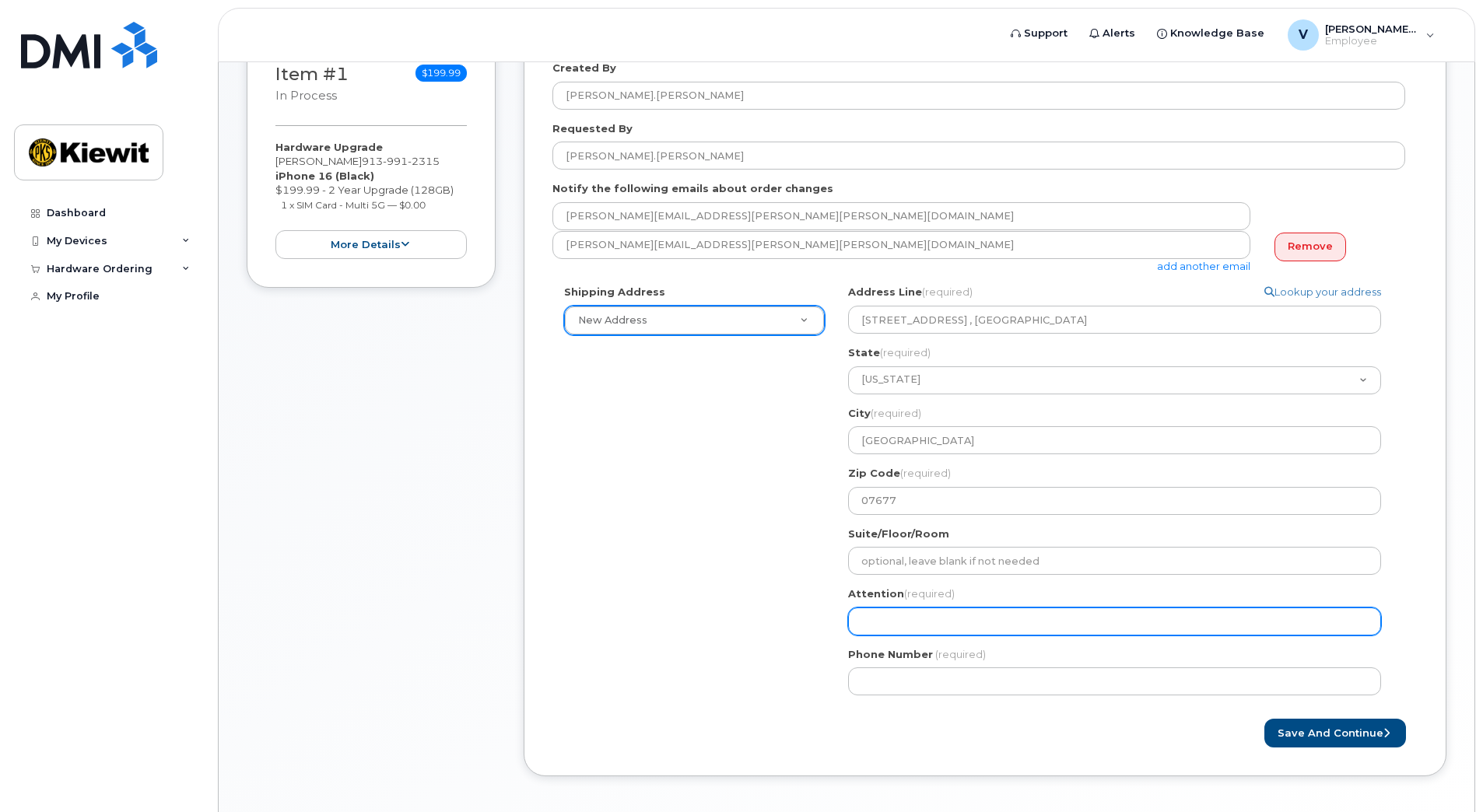
click at [903, 623] on input "Attention (required)" at bounding box center [1114, 622] width 533 height 28
select select
type input "V"
select select
type input "Vi"
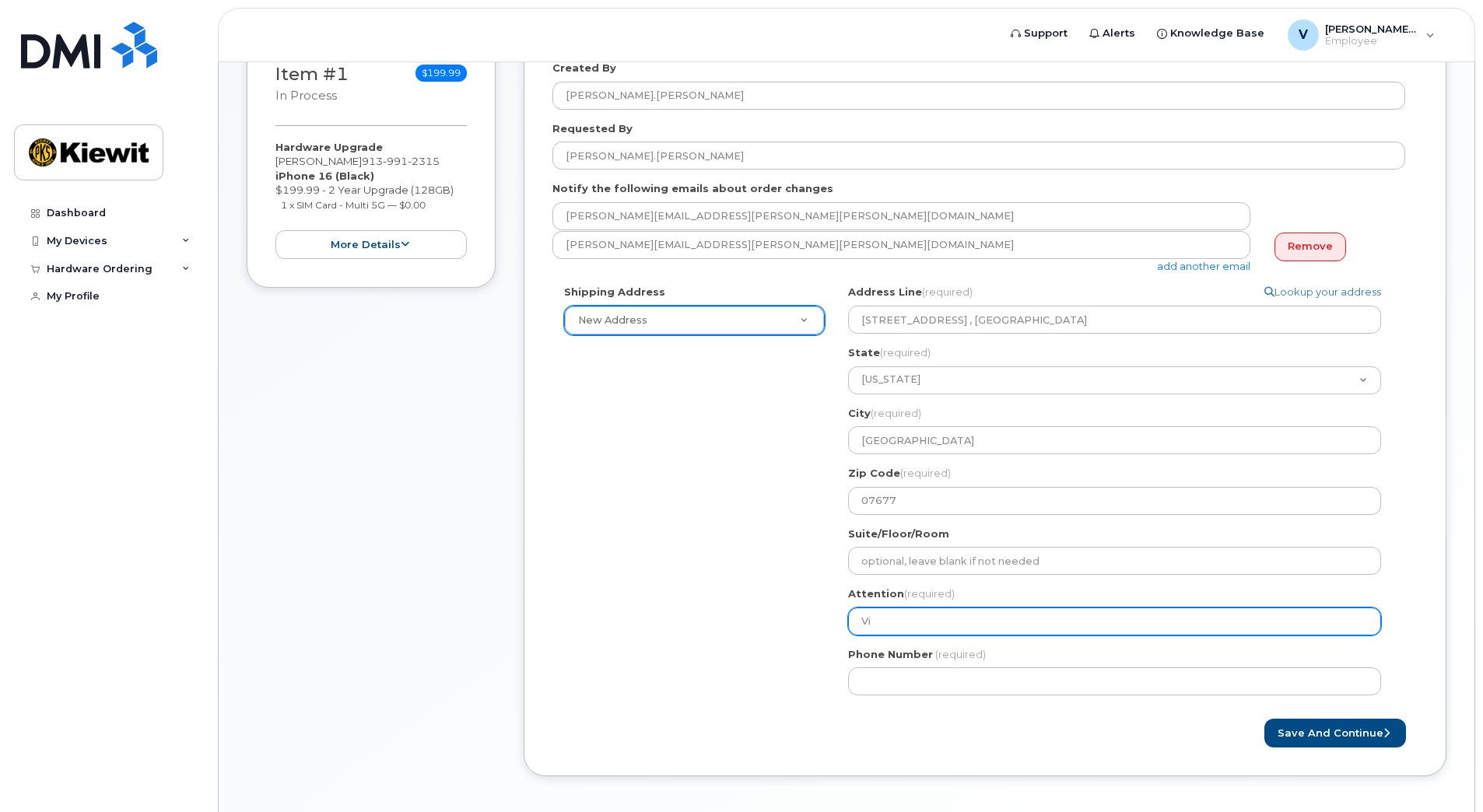
select select
type input "Vic"
select select
type input "Vict"
select select
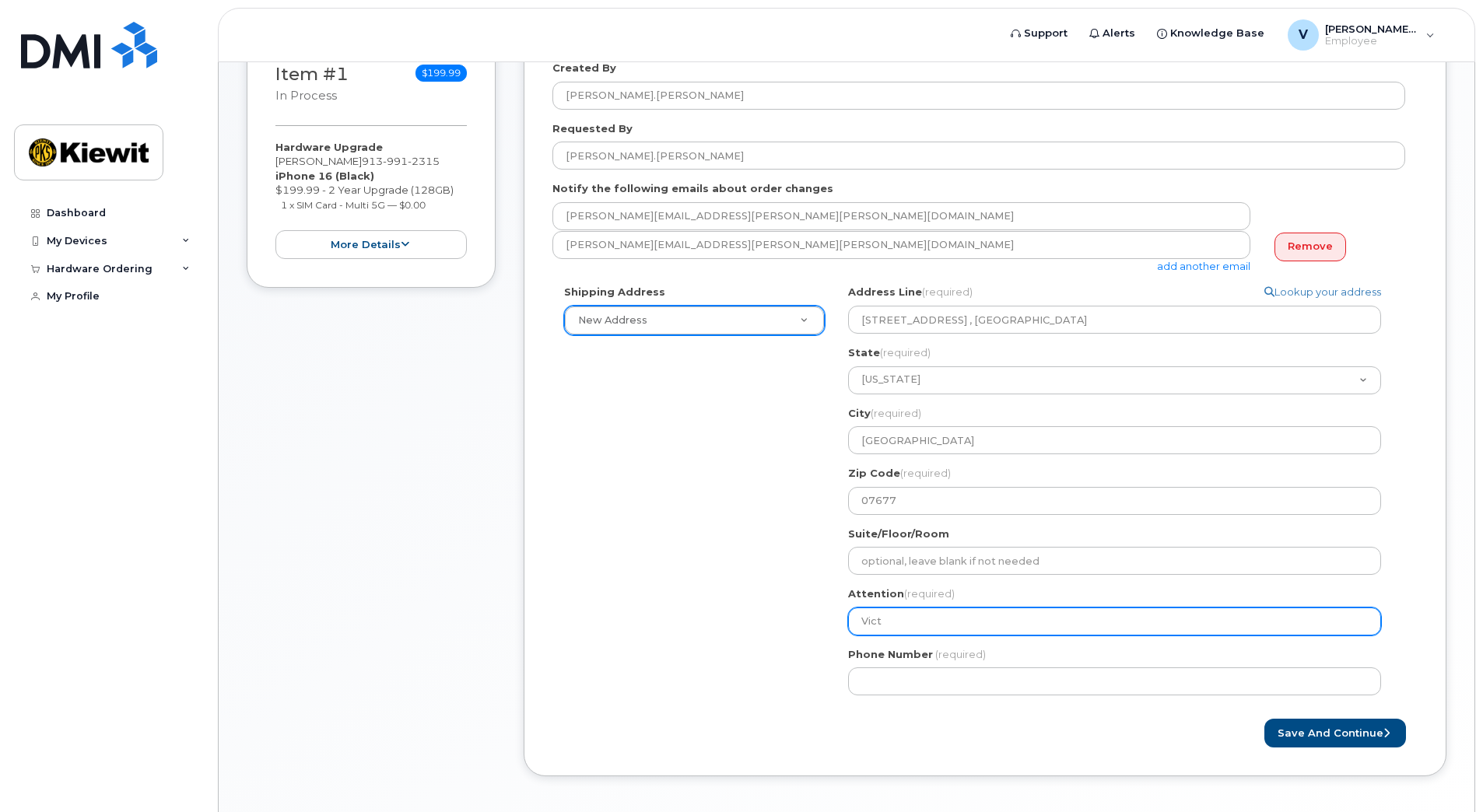
type input "Victo"
select select
type input "Victor"
select select
type input "Victor Fa"
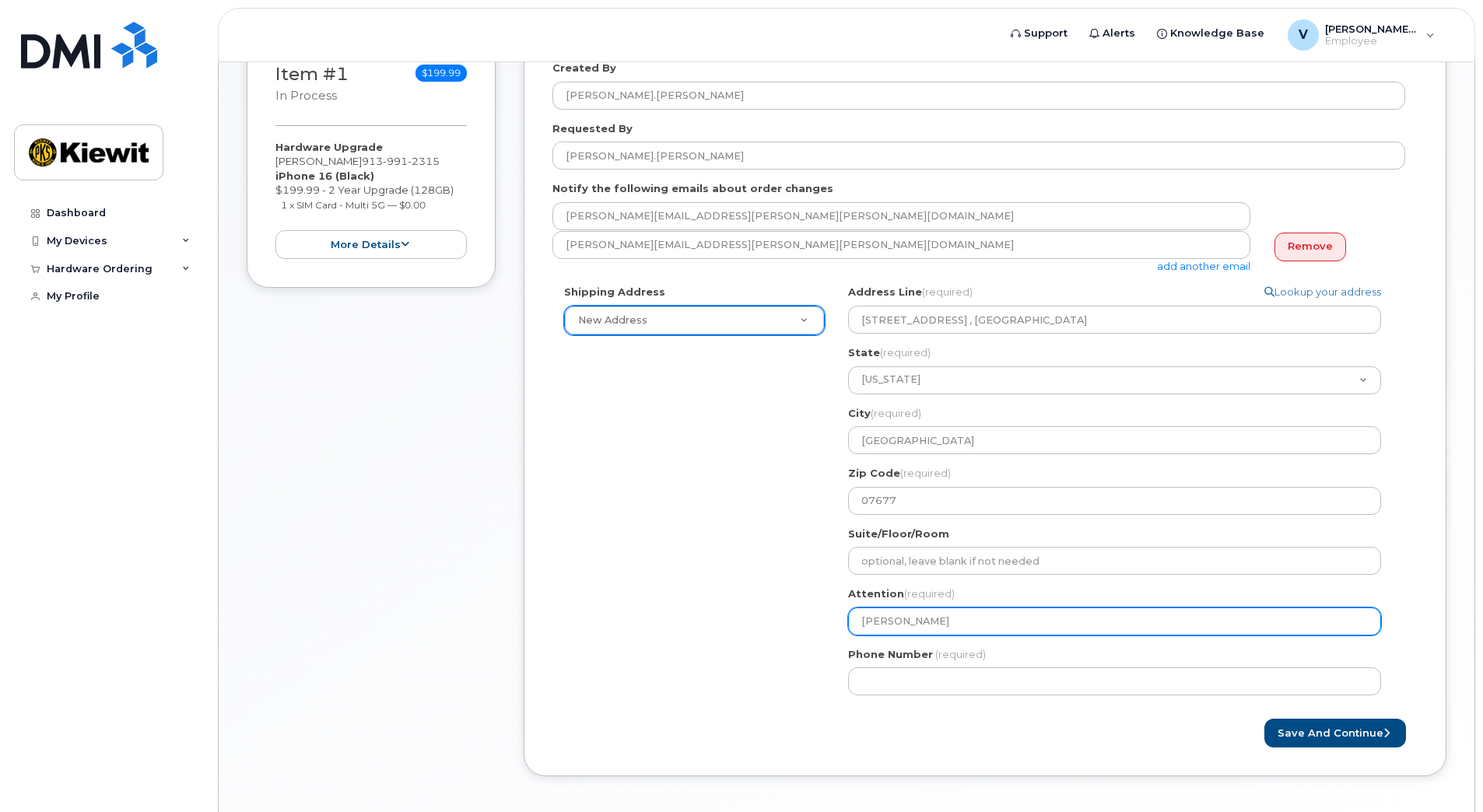
select select
type input "Victor Far"
select select
type input "Victor Fari"
select select
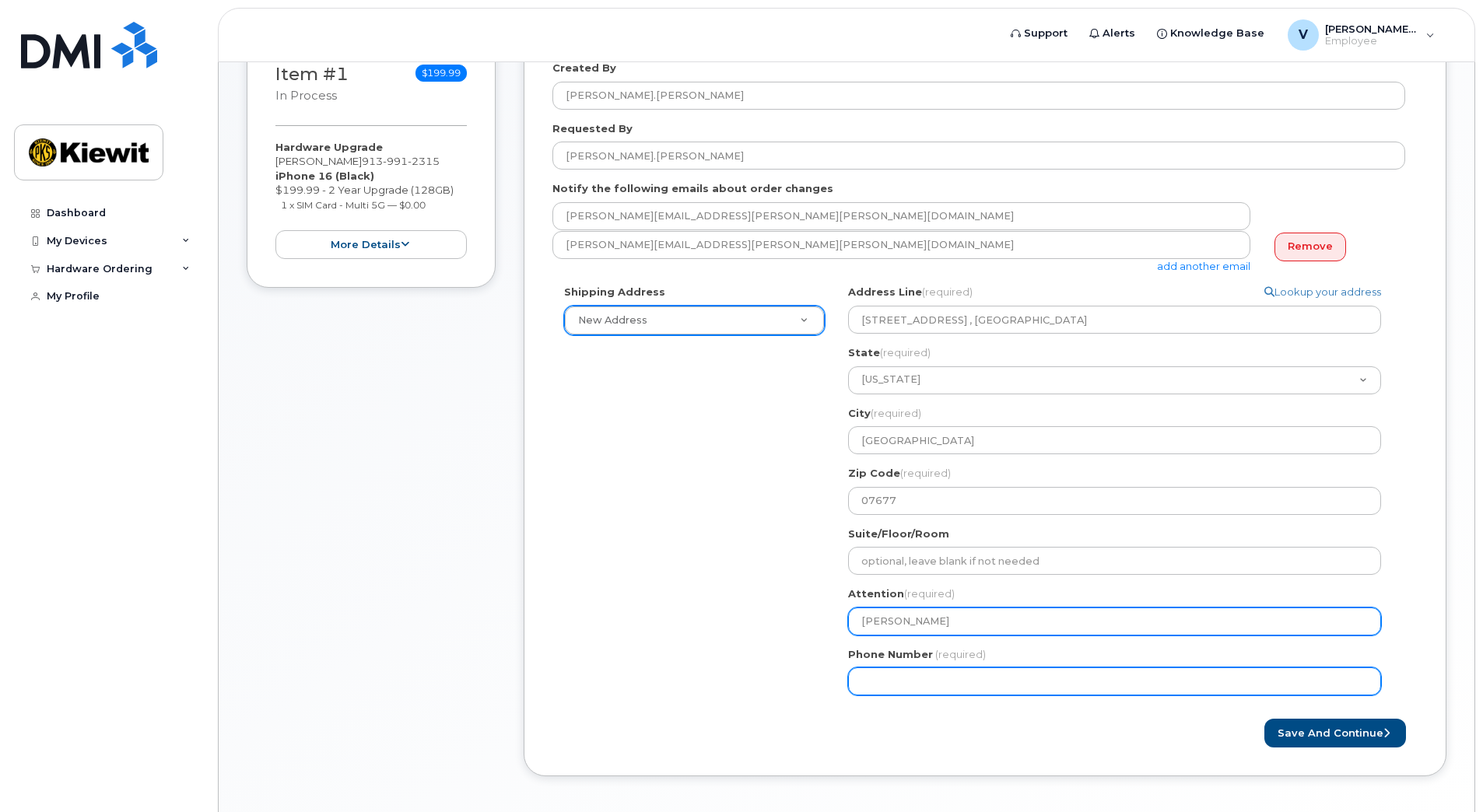
type input "[PERSON_NAME]"
click at [924, 680] on input "Phone Number" at bounding box center [1114, 682] width 533 height 28
type input "9139912315"
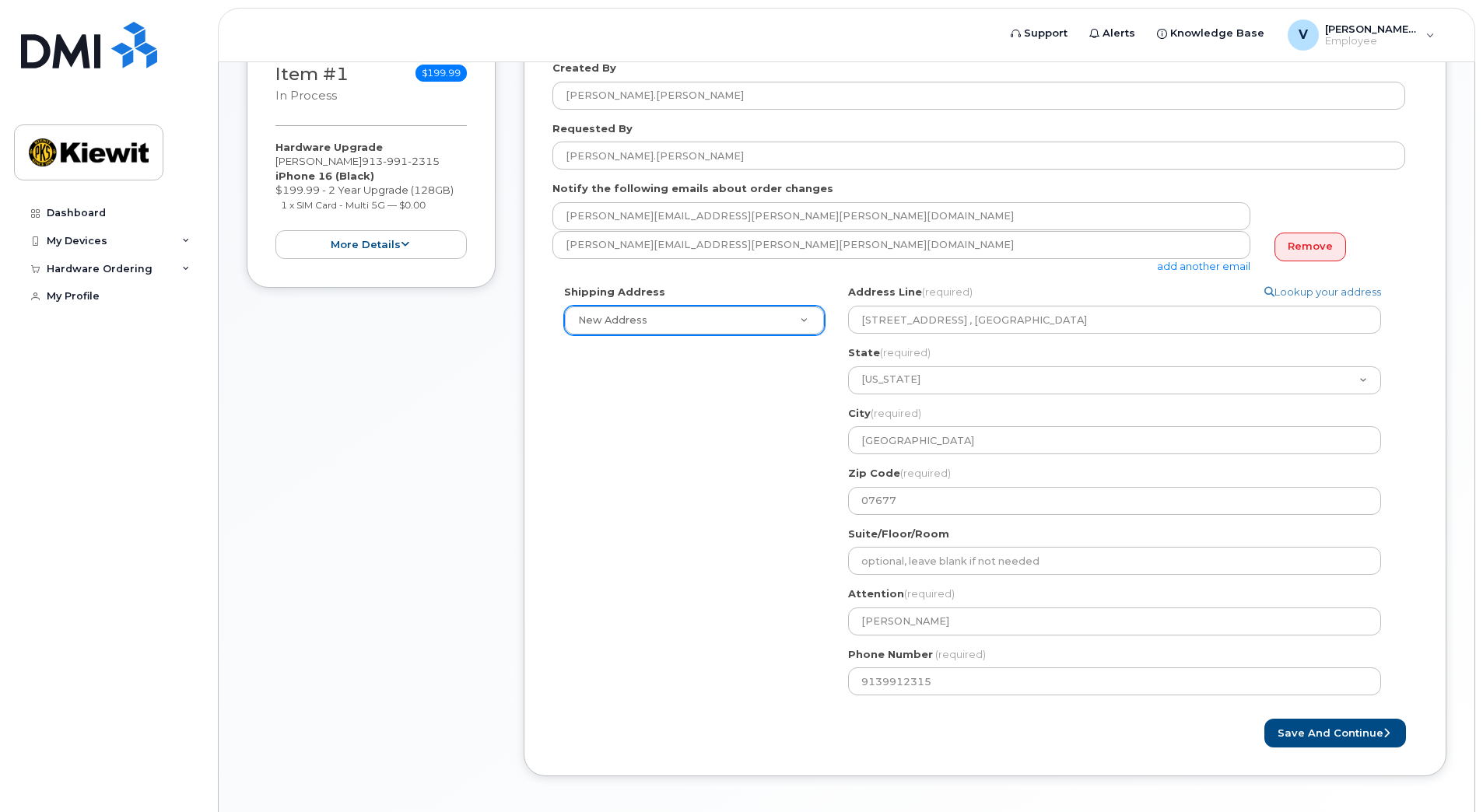
click at [611, 644] on div "Shipping Address New Address New Address NJ Woodcliff Lake Search your address.…" at bounding box center [979, 495] width 853 height 422
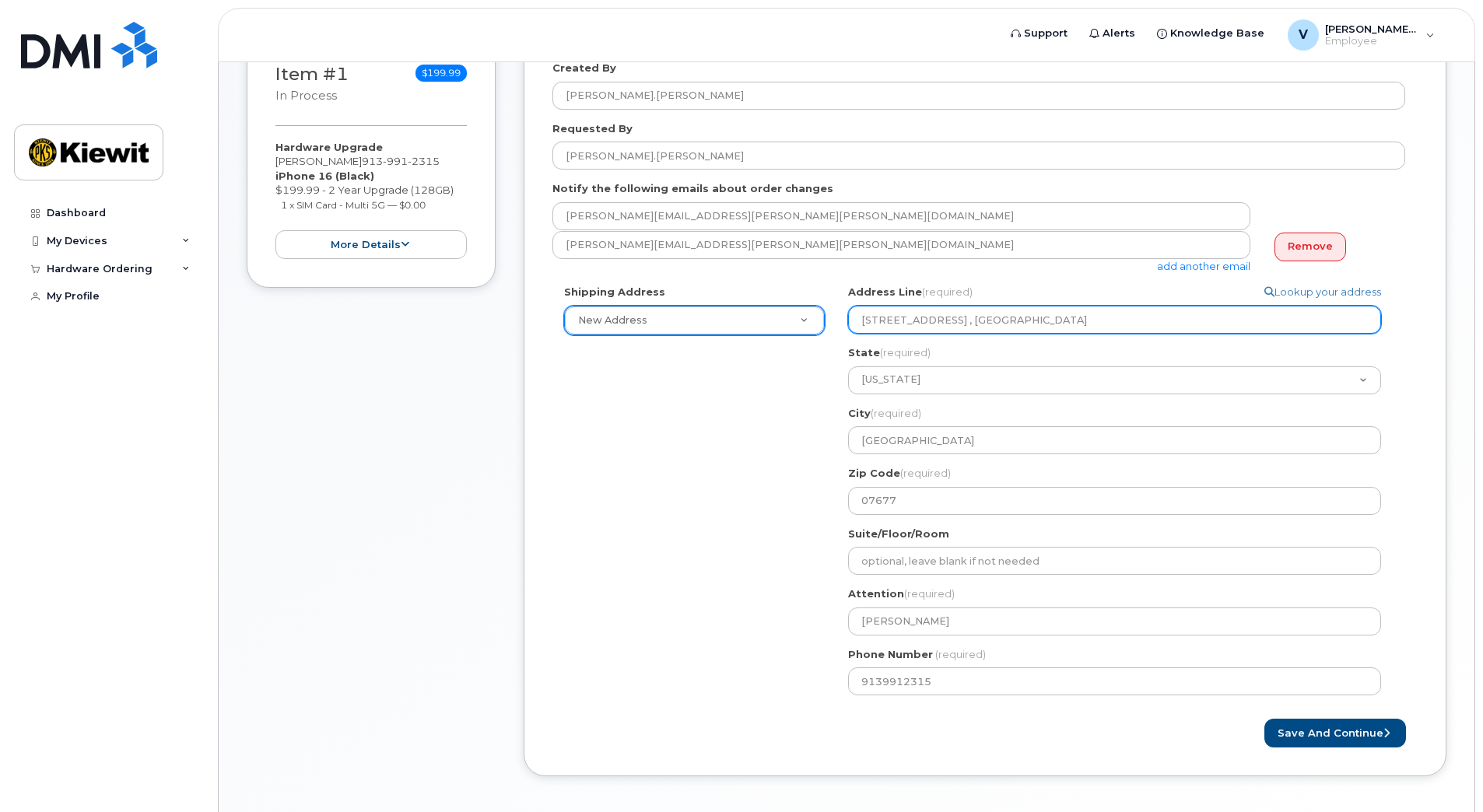
drag, startPoint x: 1061, startPoint y: 329, endPoint x: 984, endPoint y: 351, distance: 80.1
click at [984, 351] on div "Address Line (required) Lookup your address 470 Chestnut Ridge Rd. , NJ State (…" at bounding box center [1121, 399] width 546 height 229
select select
type input "470 Chestnut Ridge Rd."
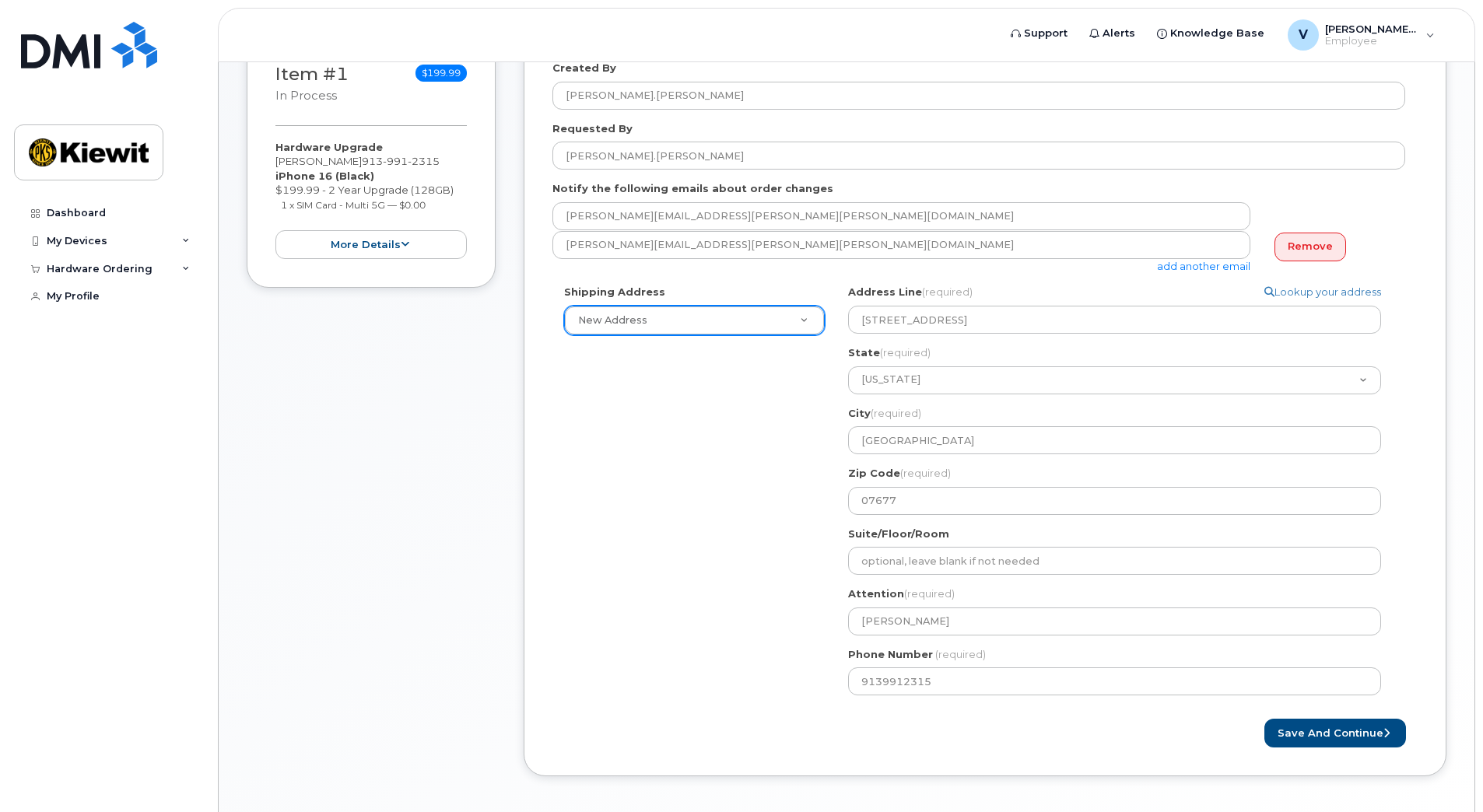
click at [624, 453] on div "Shipping Address New Address New Address NJ Woodcliff Lake Search your address.…" at bounding box center [979, 495] width 853 height 422
click at [1329, 734] on button "Save and Continue" at bounding box center [1335, 733] width 142 height 29
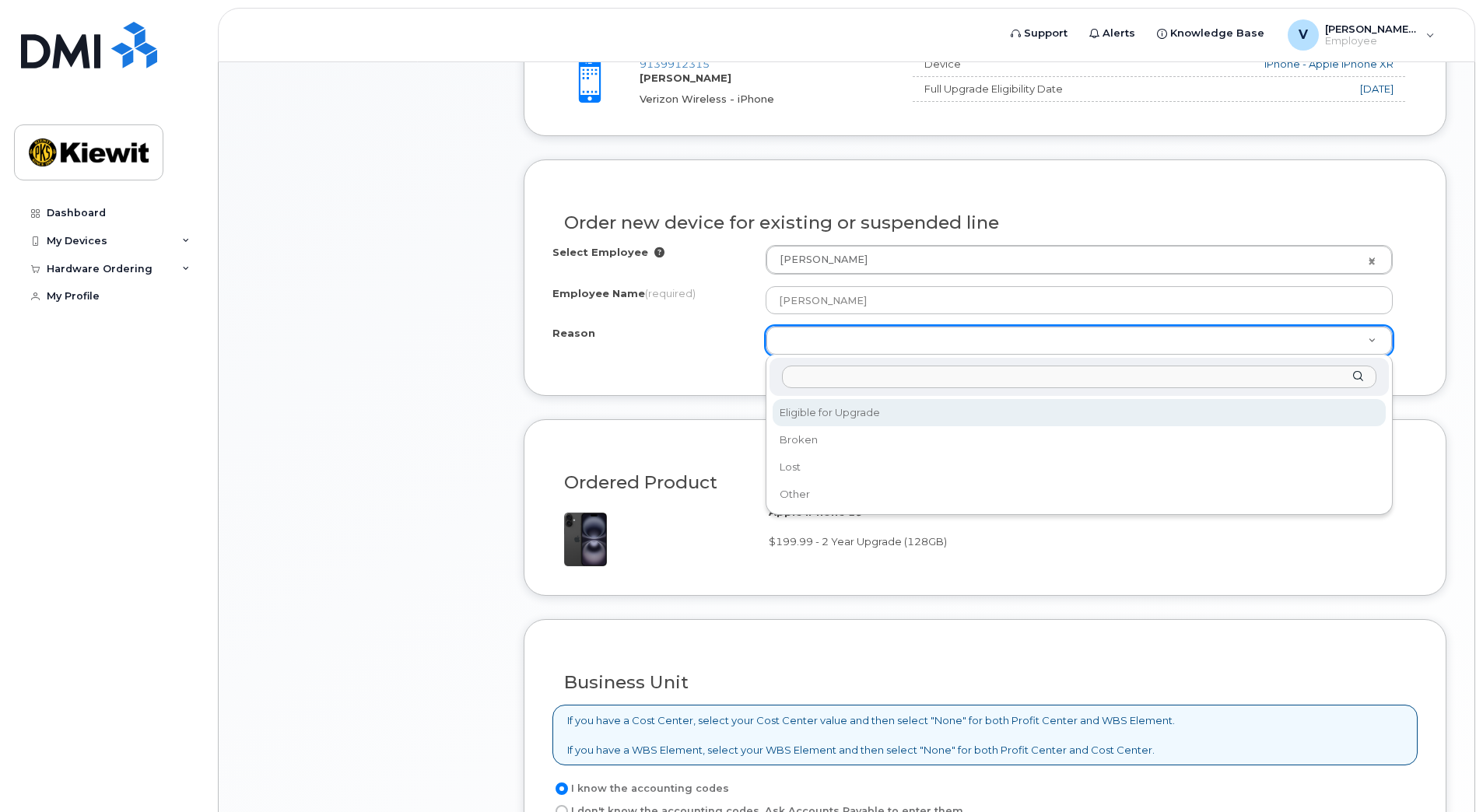
scroll to position [700, 0]
select select "eligible_for_upgrade"
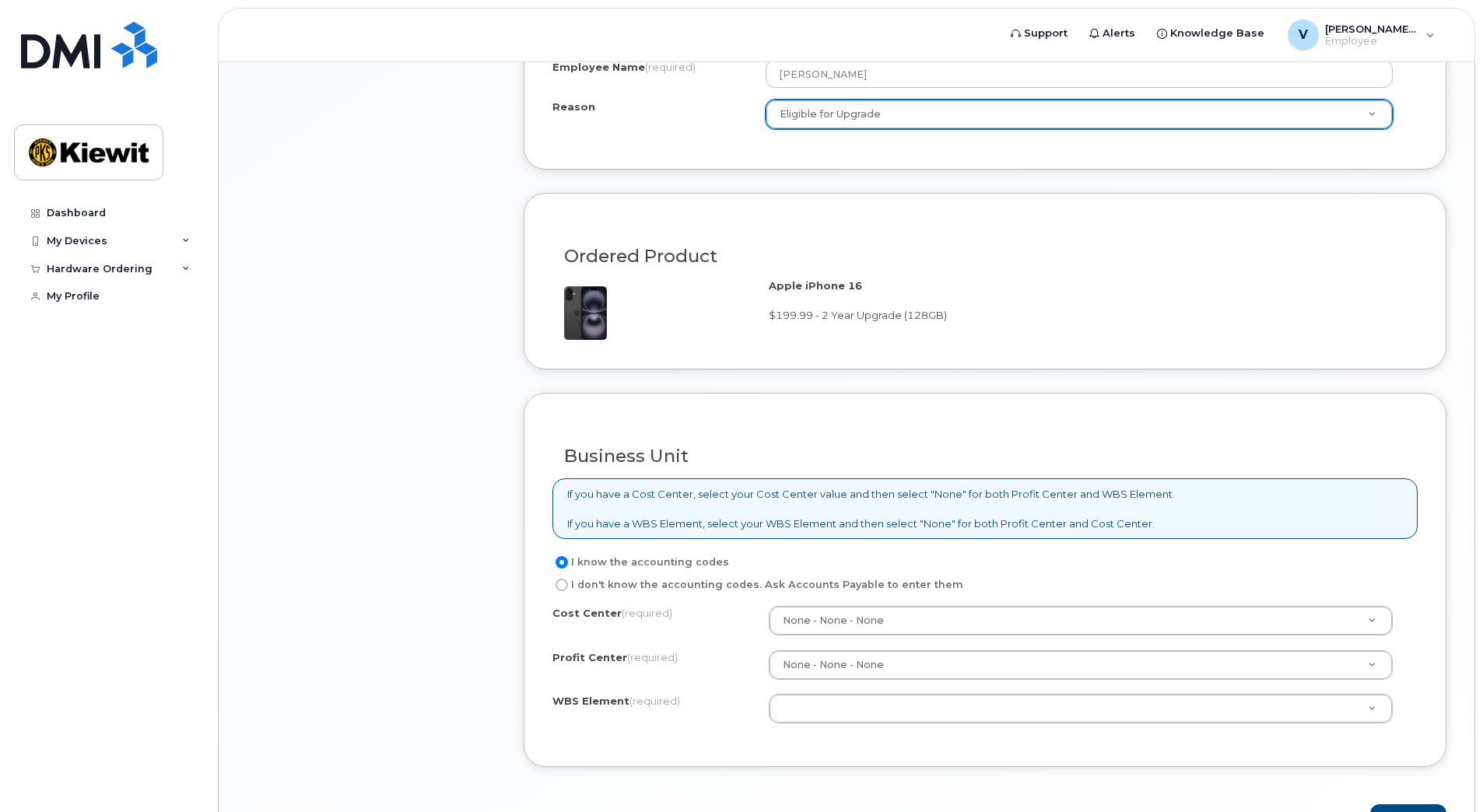
scroll to position [1011, 0]
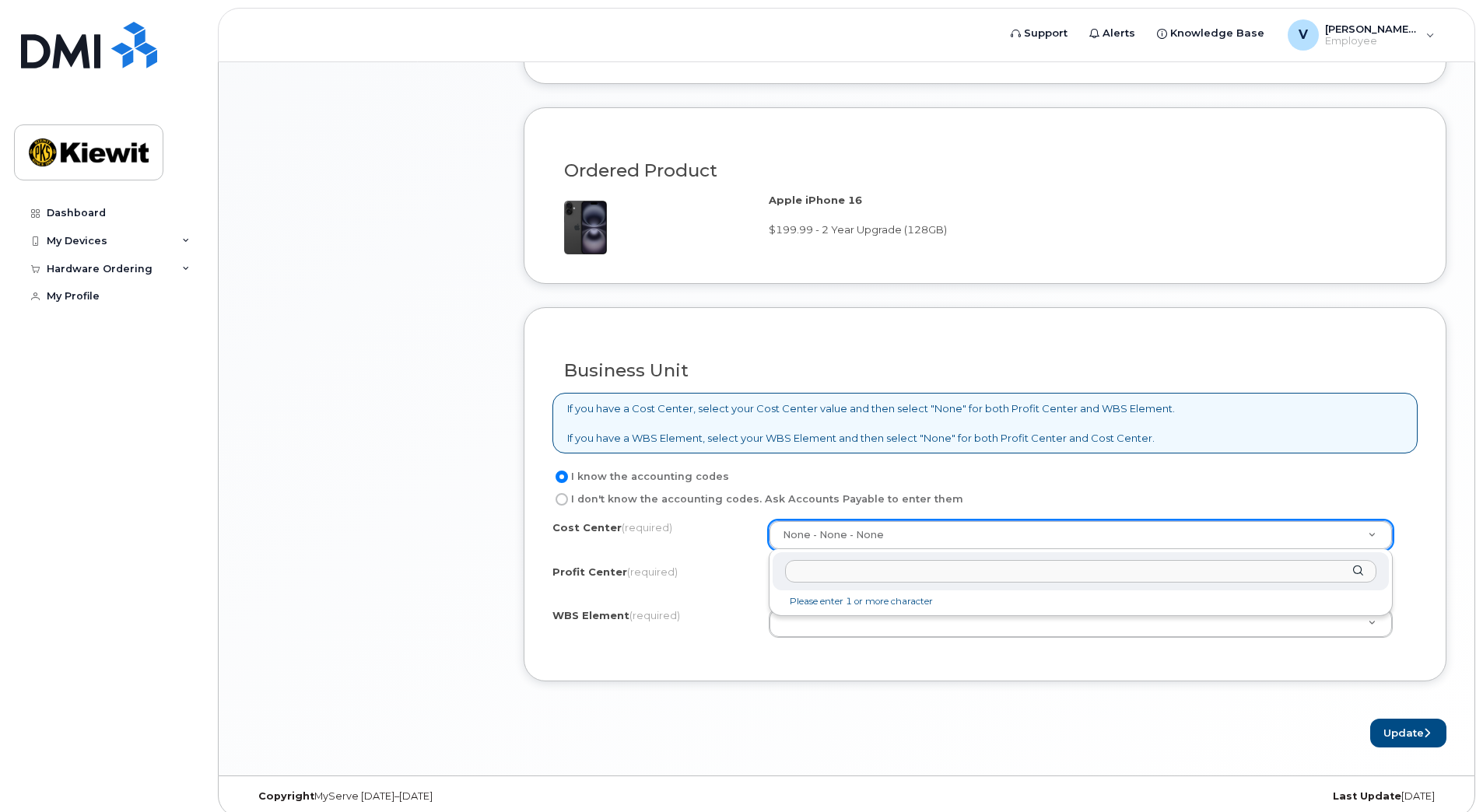
click at [885, 570] on input "text" at bounding box center [1080, 571] width 592 height 23
click at [864, 566] on input "text" at bounding box center [1080, 571] width 592 height 23
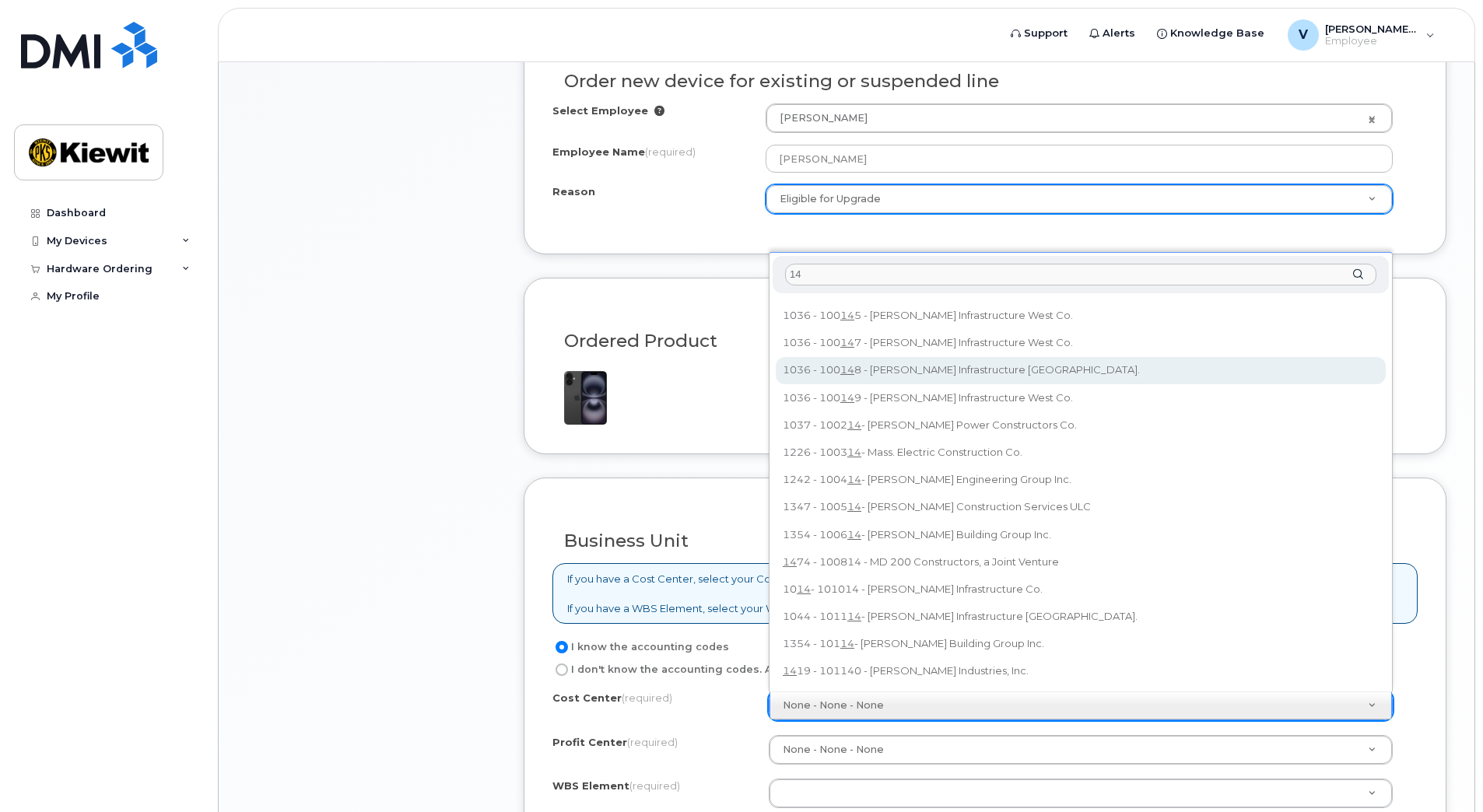
scroll to position [869, 0]
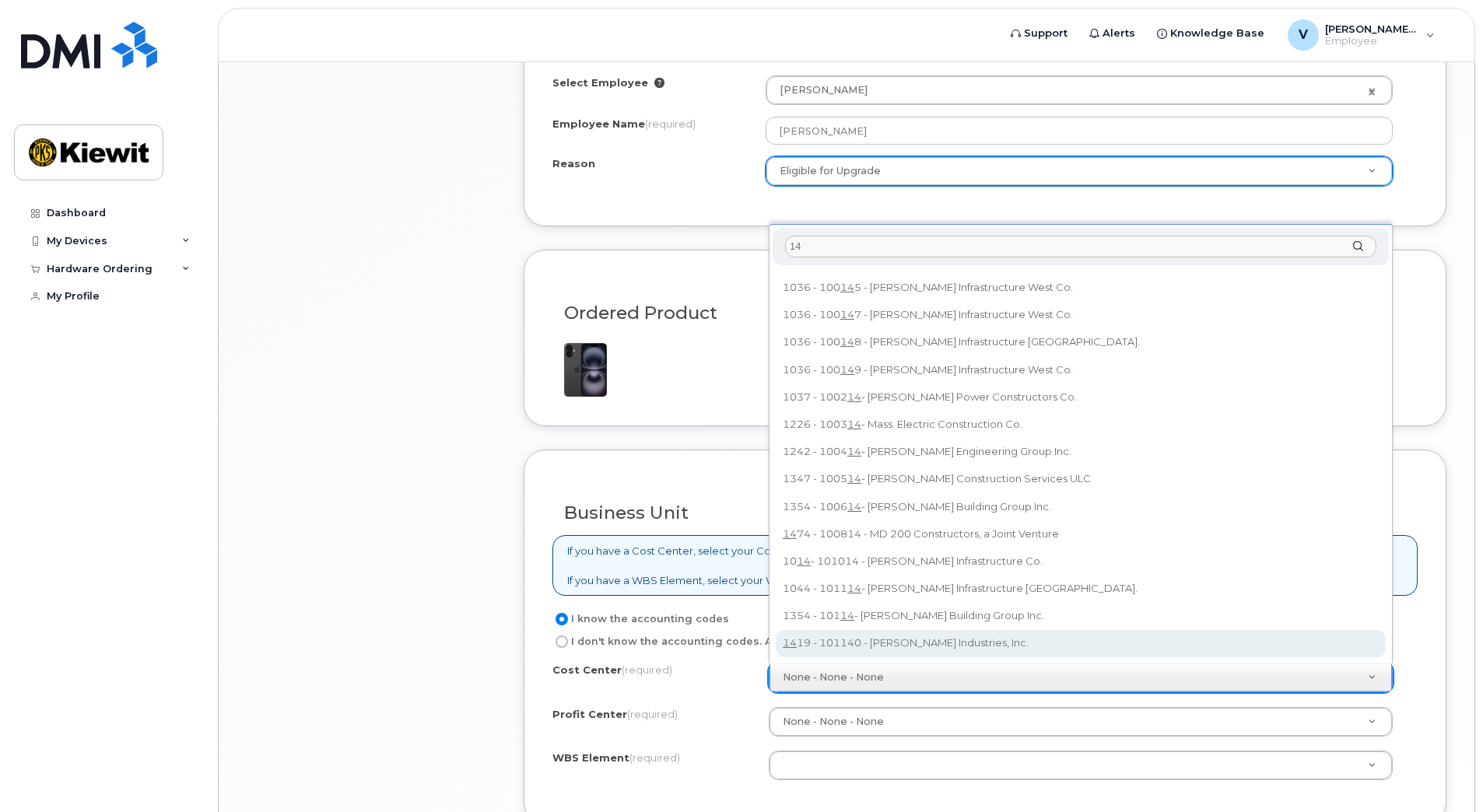
type input "14"
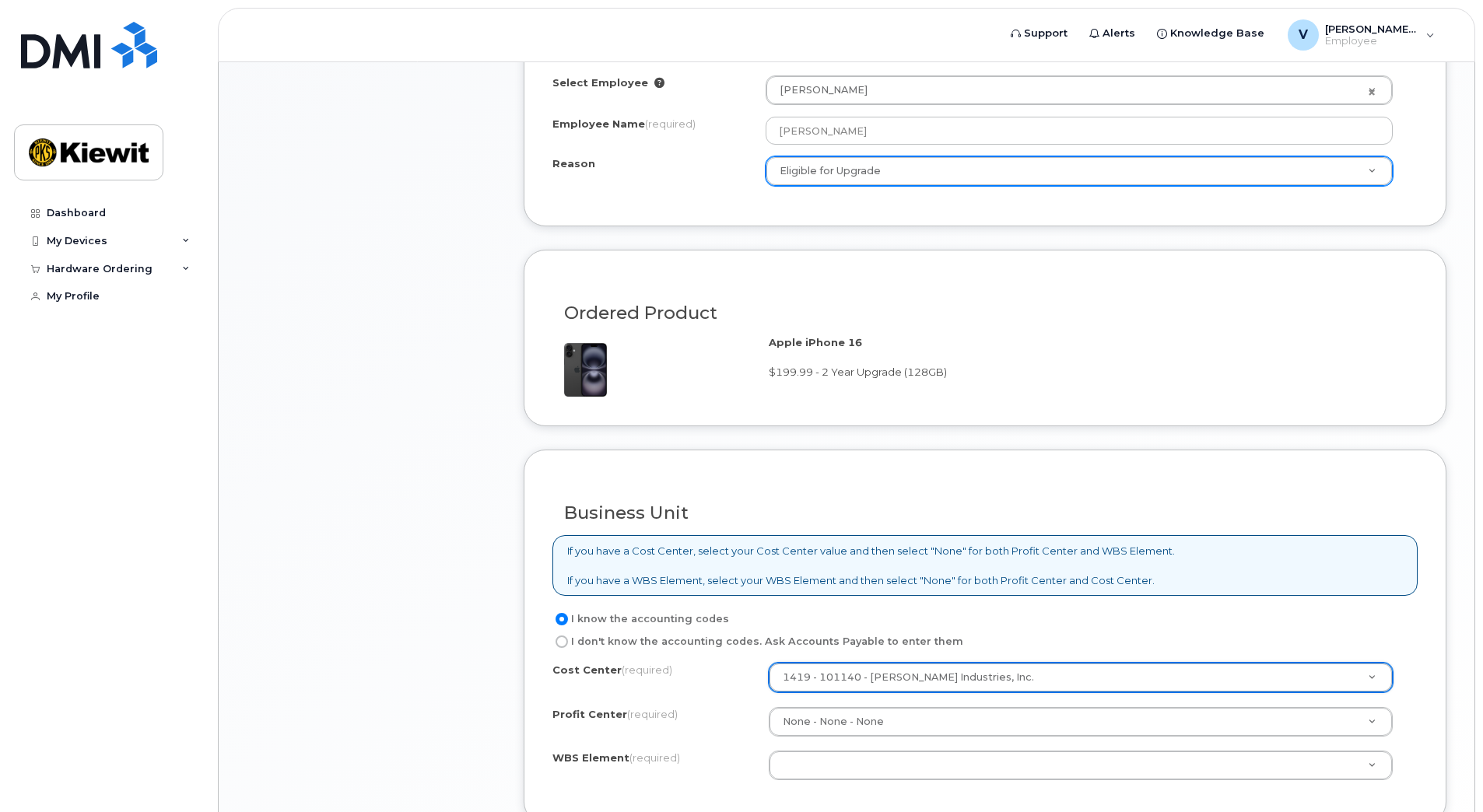
type input "101140"
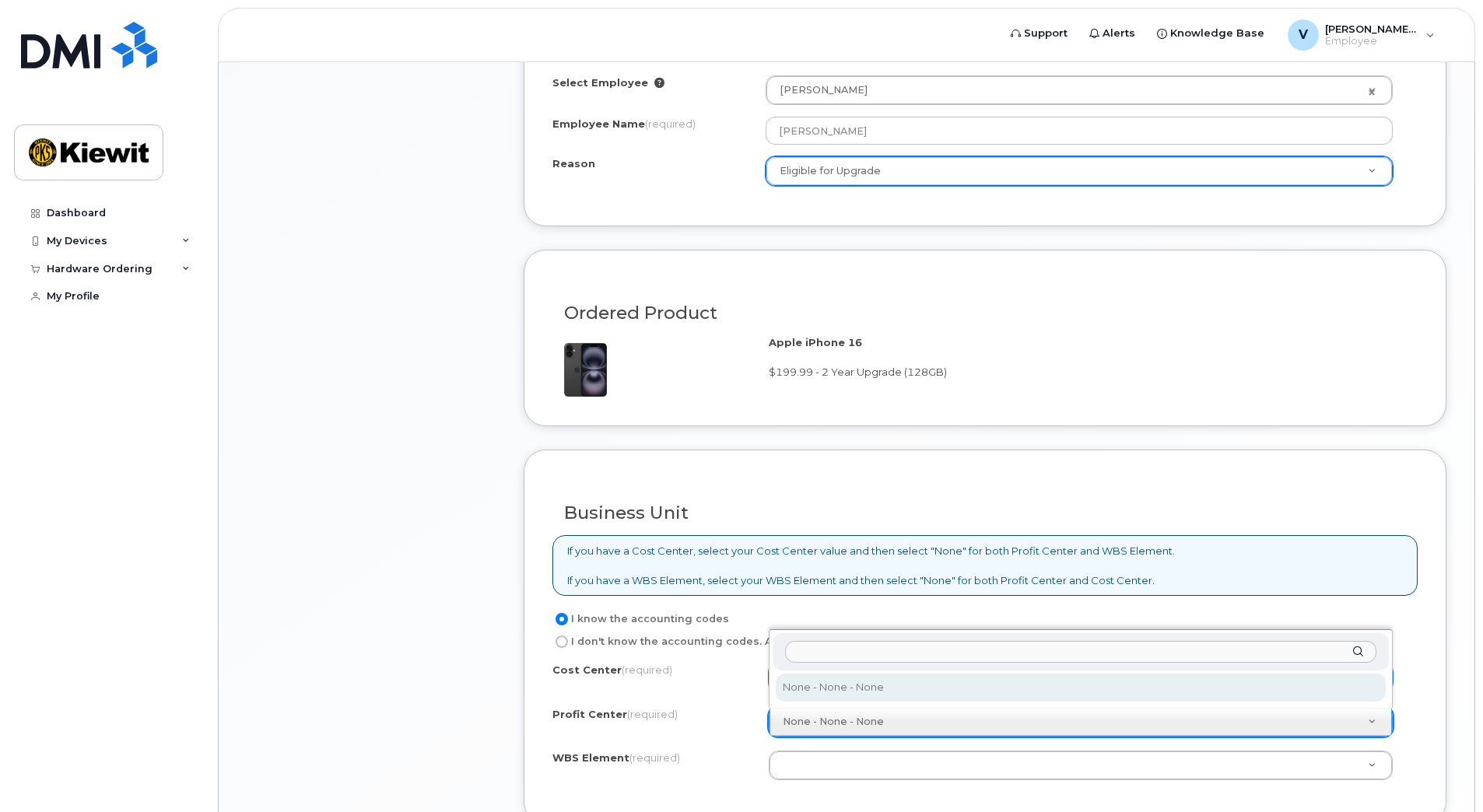
click at [900, 656] on input "text" at bounding box center [1080, 652] width 592 height 23
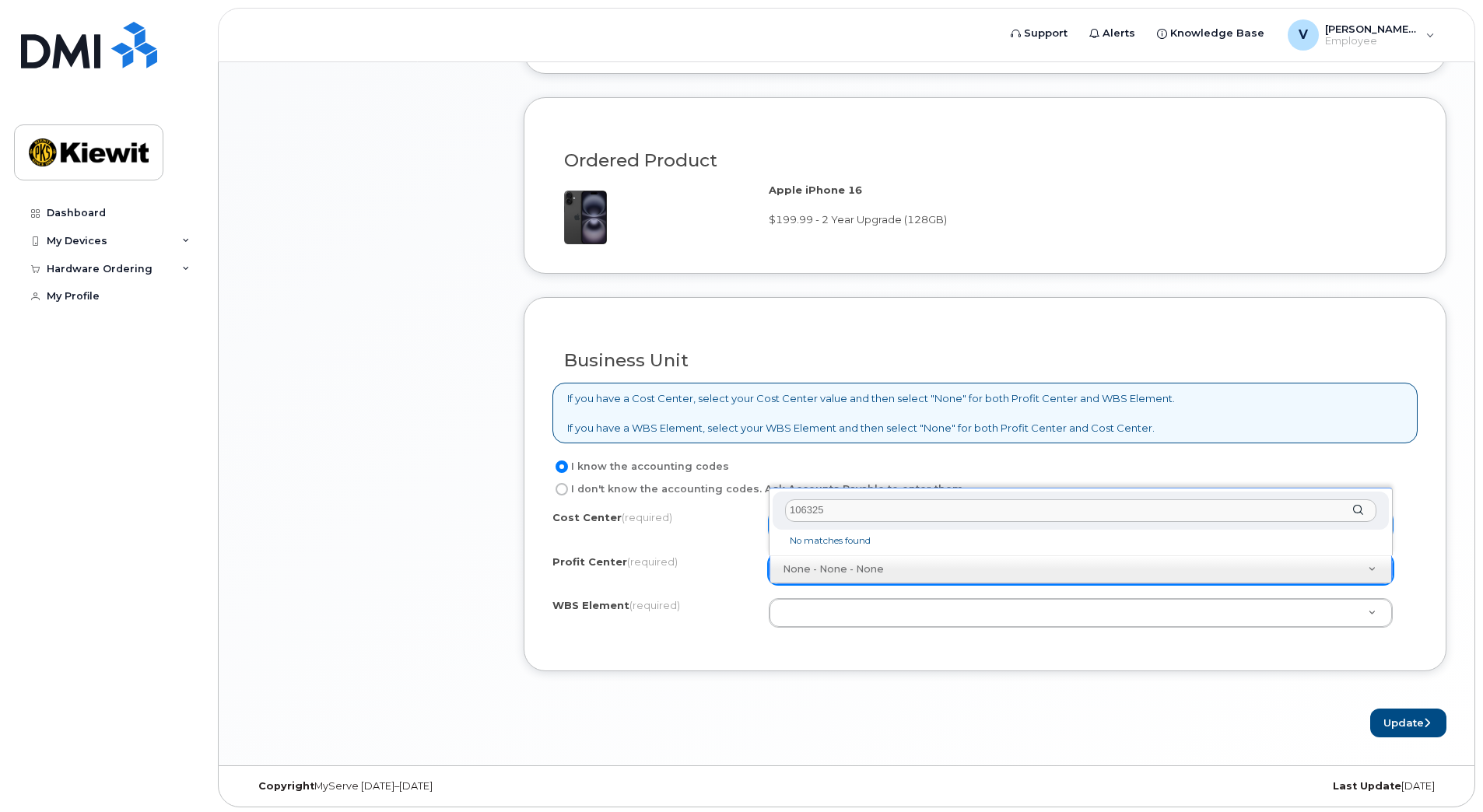
scroll to position [1024, 0]
type input "1"
click at [1356, 508] on div "1" at bounding box center [1080, 507] width 616 height 38
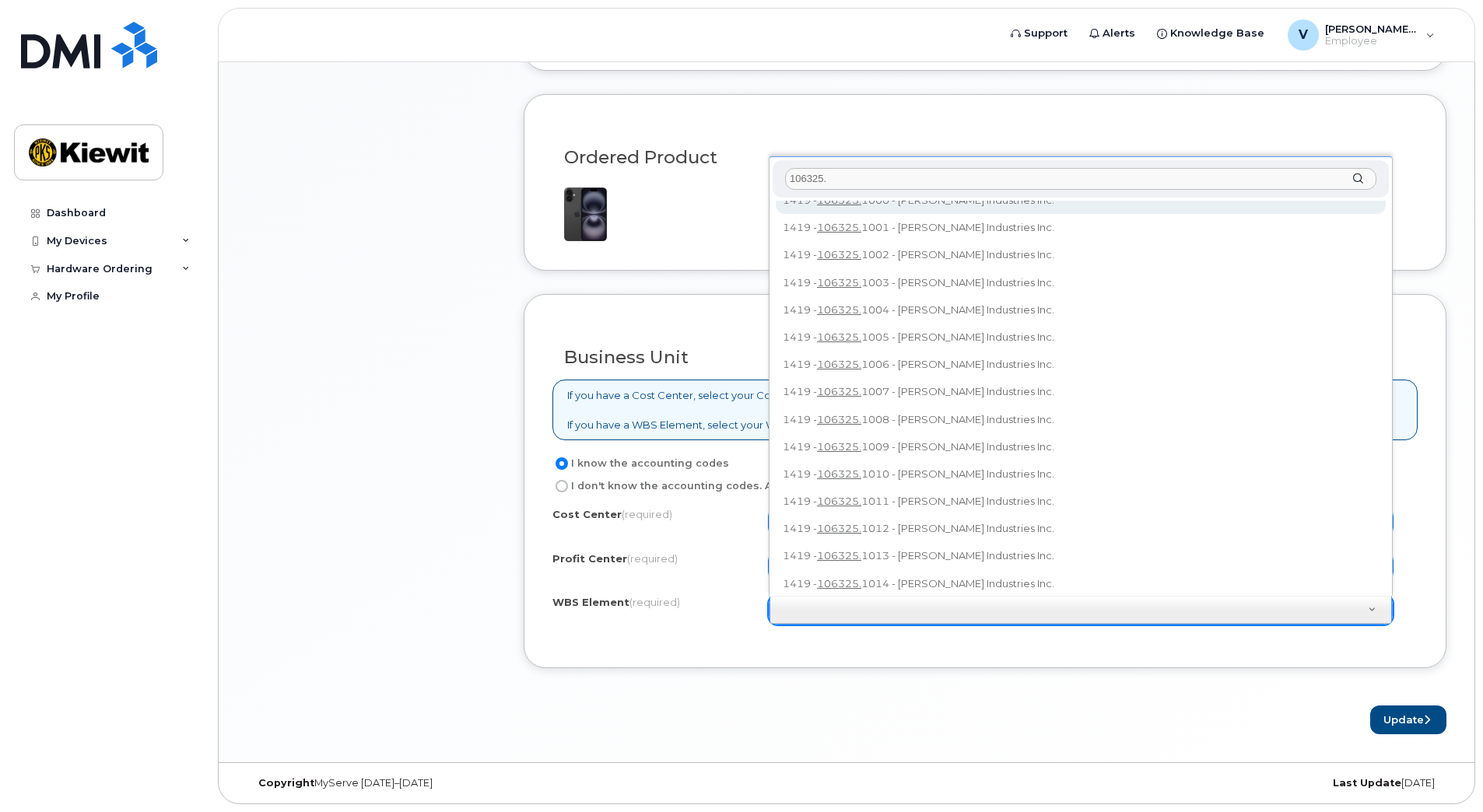
scroll to position [0, 0]
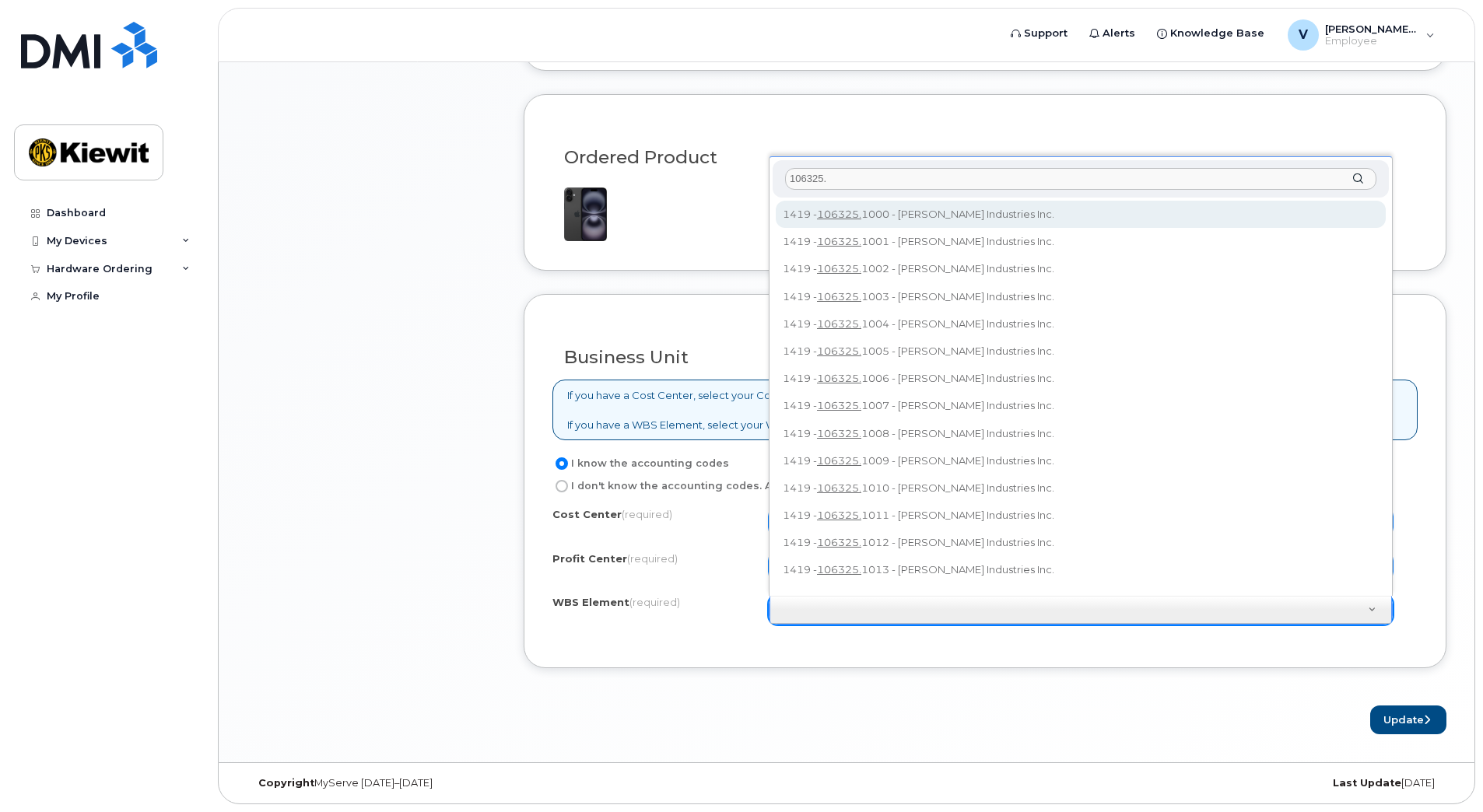
click at [857, 178] on input "106325." at bounding box center [1080, 180] width 592 height 23
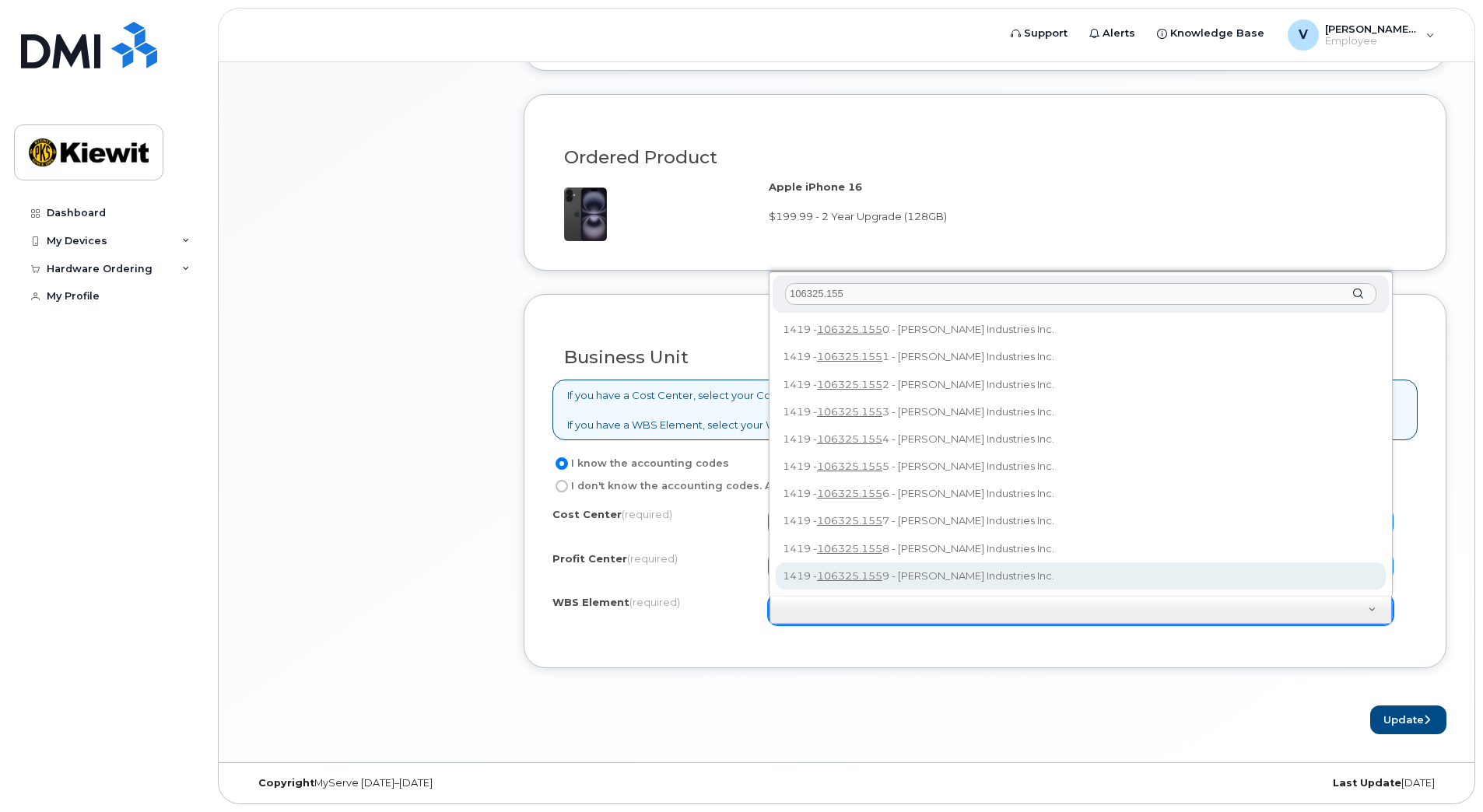
type input "106325.155"
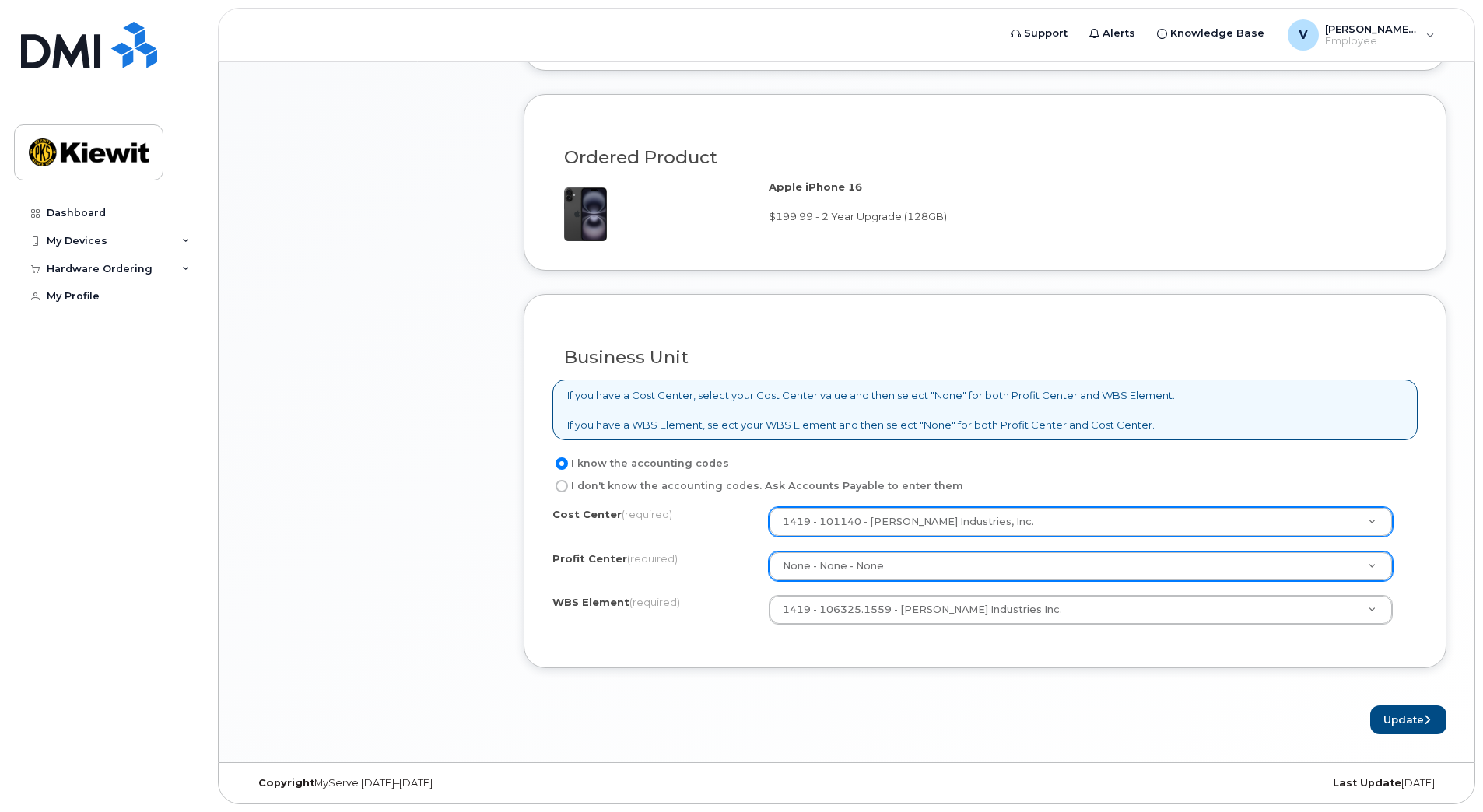
click at [866, 689] on form "Existing User Additional cost to upgrading the device Selected device is Eligib…" at bounding box center [985, 190] width 923 height 1089
click at [1406, 724] on button "Update" at bounding box center [1408, 719] width 76 height 29
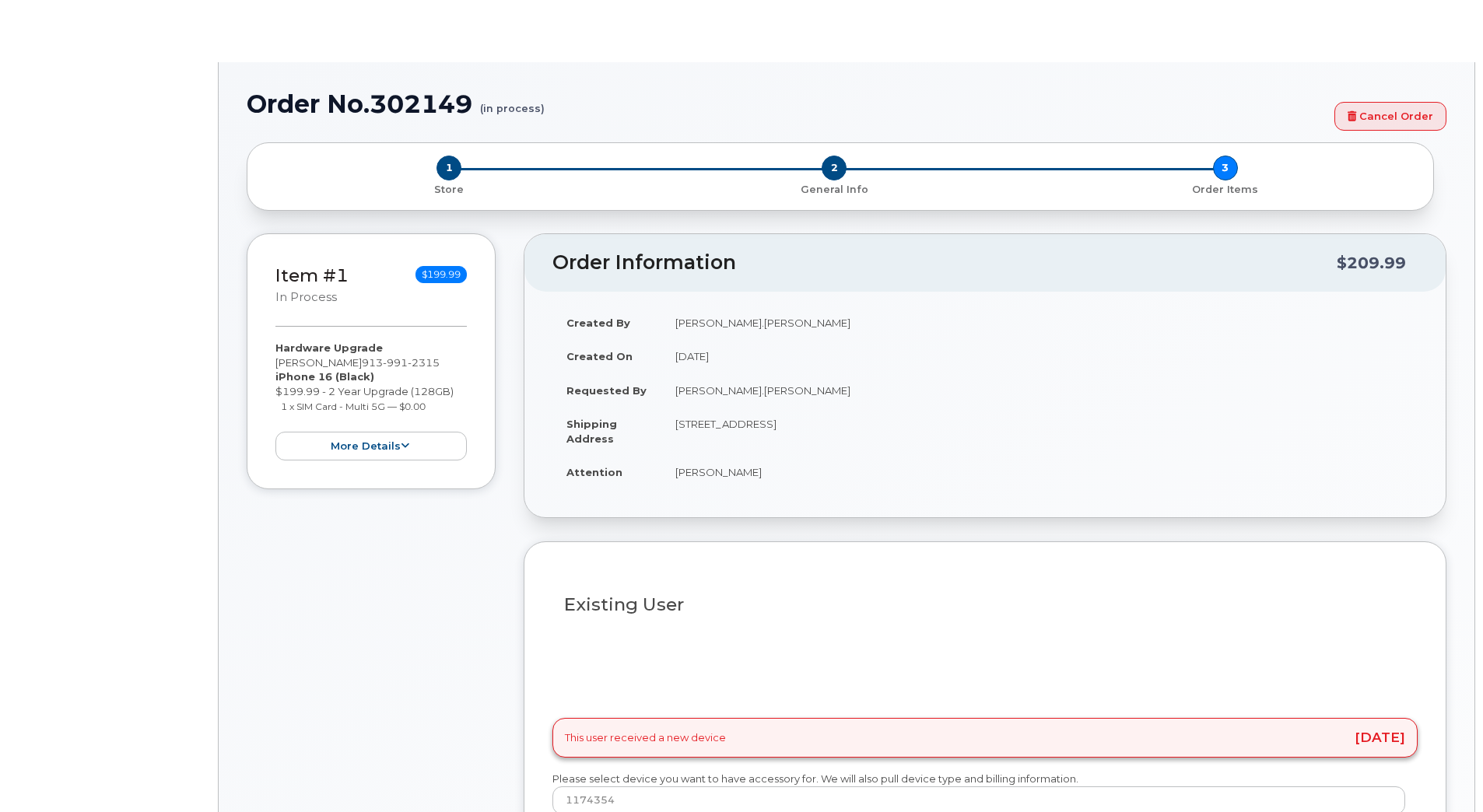
type input "2150770"
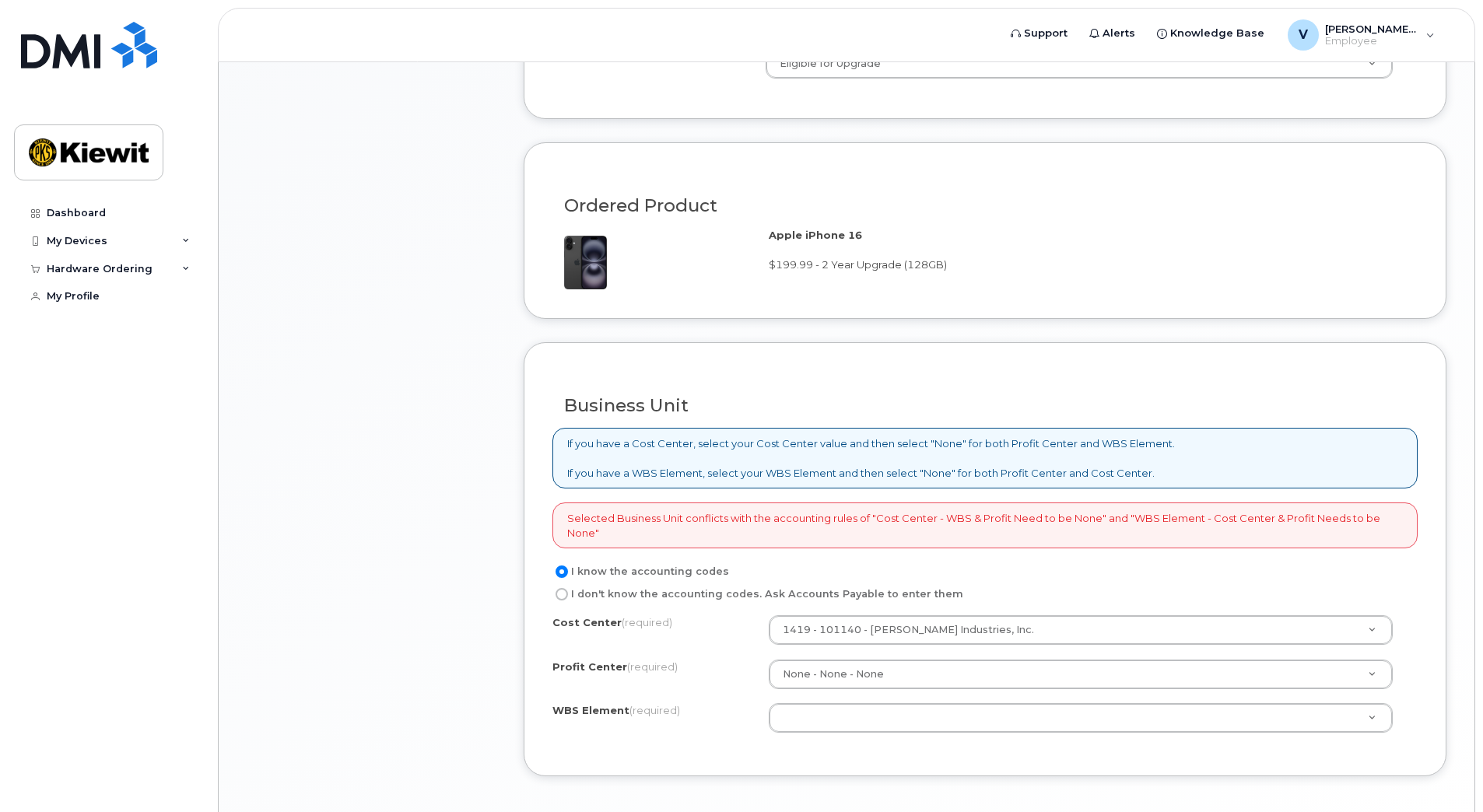
scroll to position [1011, 0]
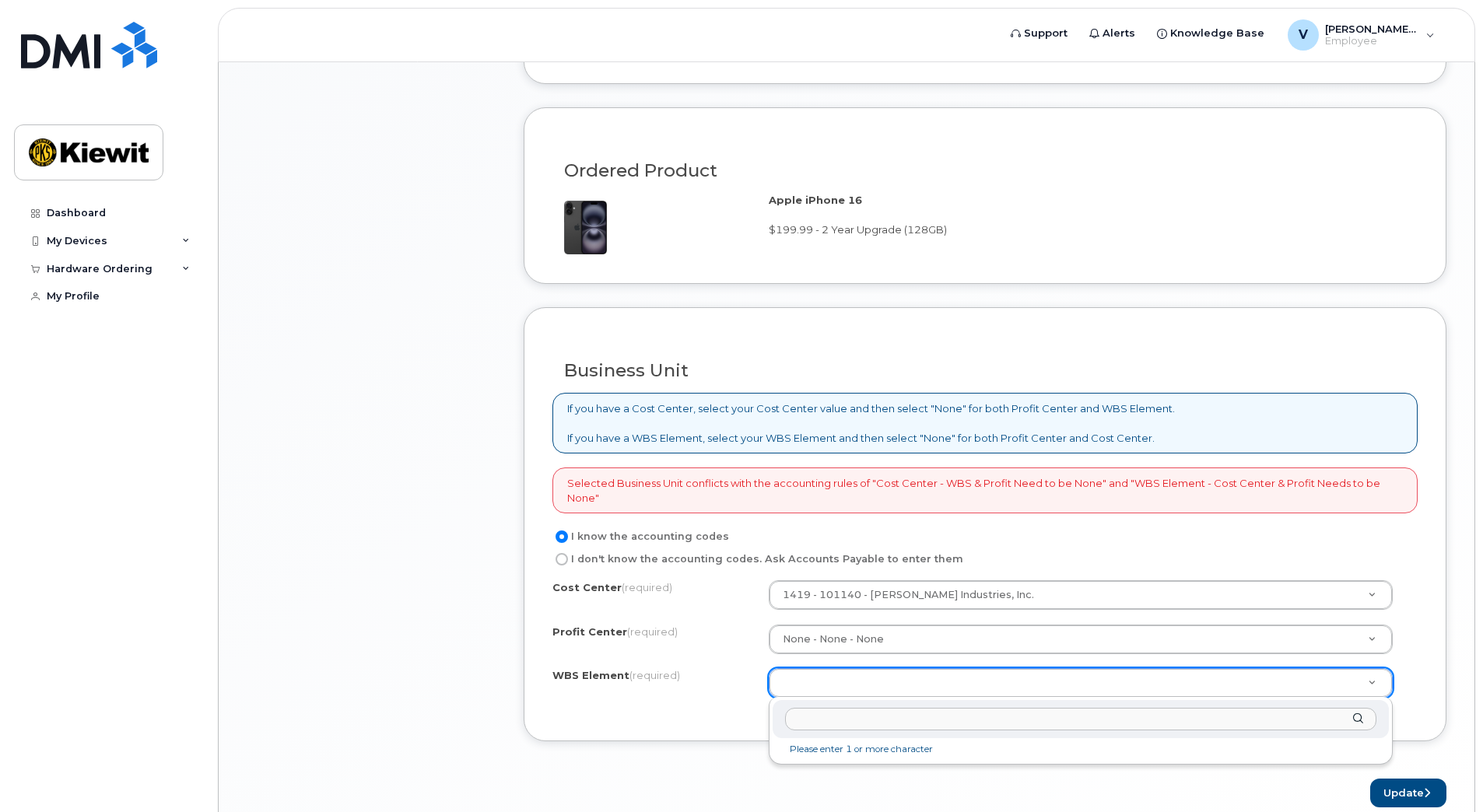
click at [861, 719] on input "text" at bounding box center [1080, 719] width 592 height 23
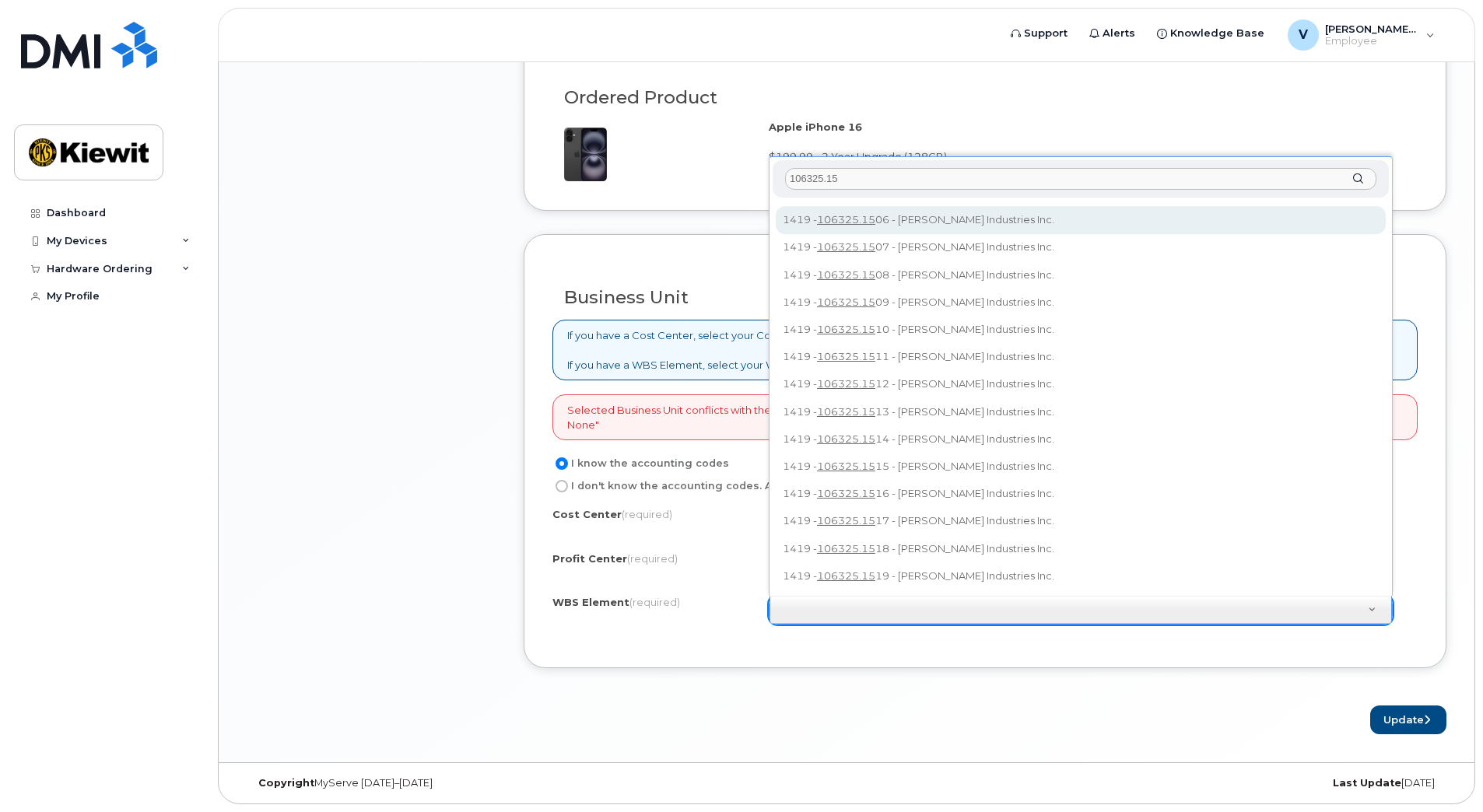
scroll to position [138, 0]
click at [914, 182] on input "106325.15" at bounding box center [1080, 180] width 592 height 23
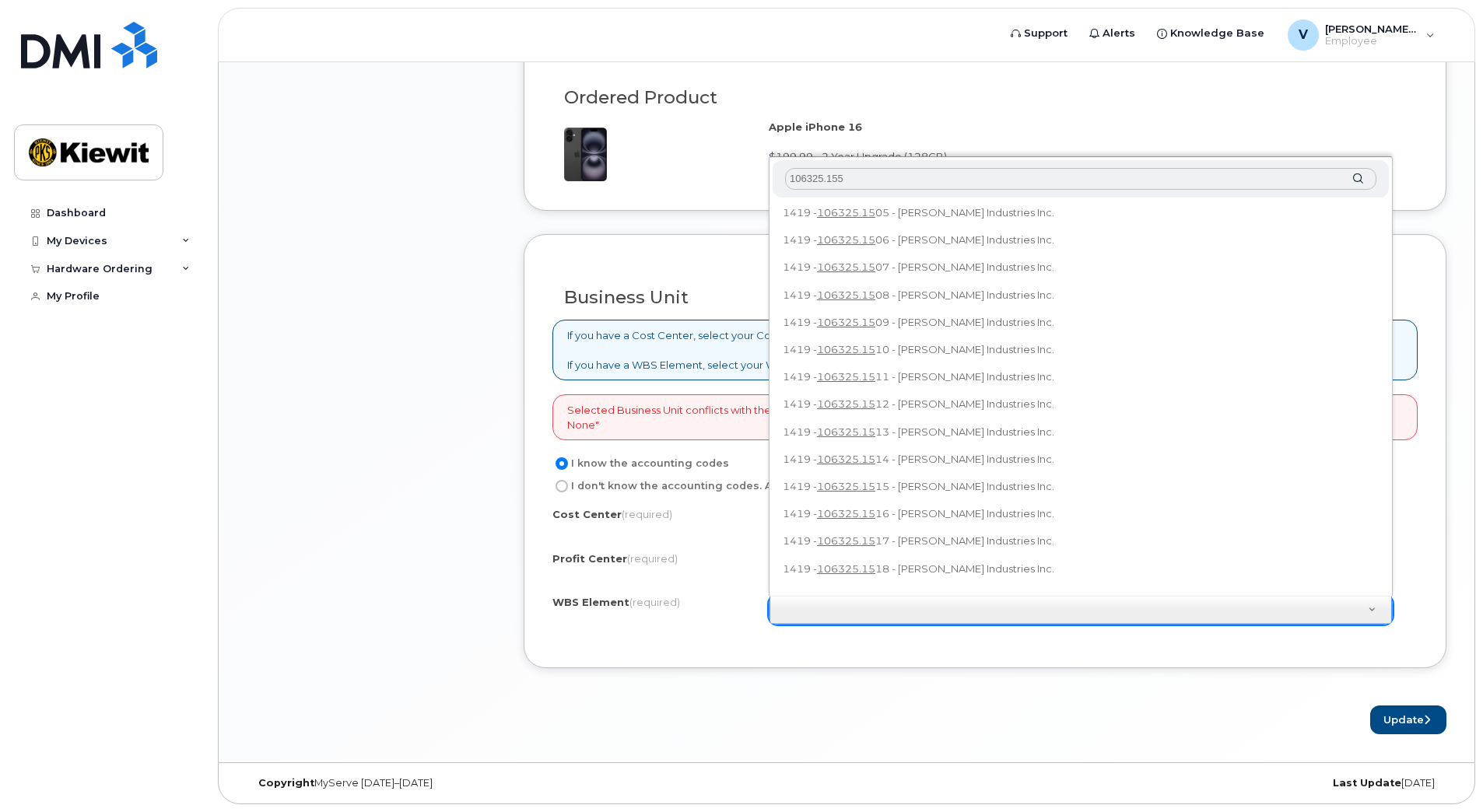
scroll to position [0, 0]
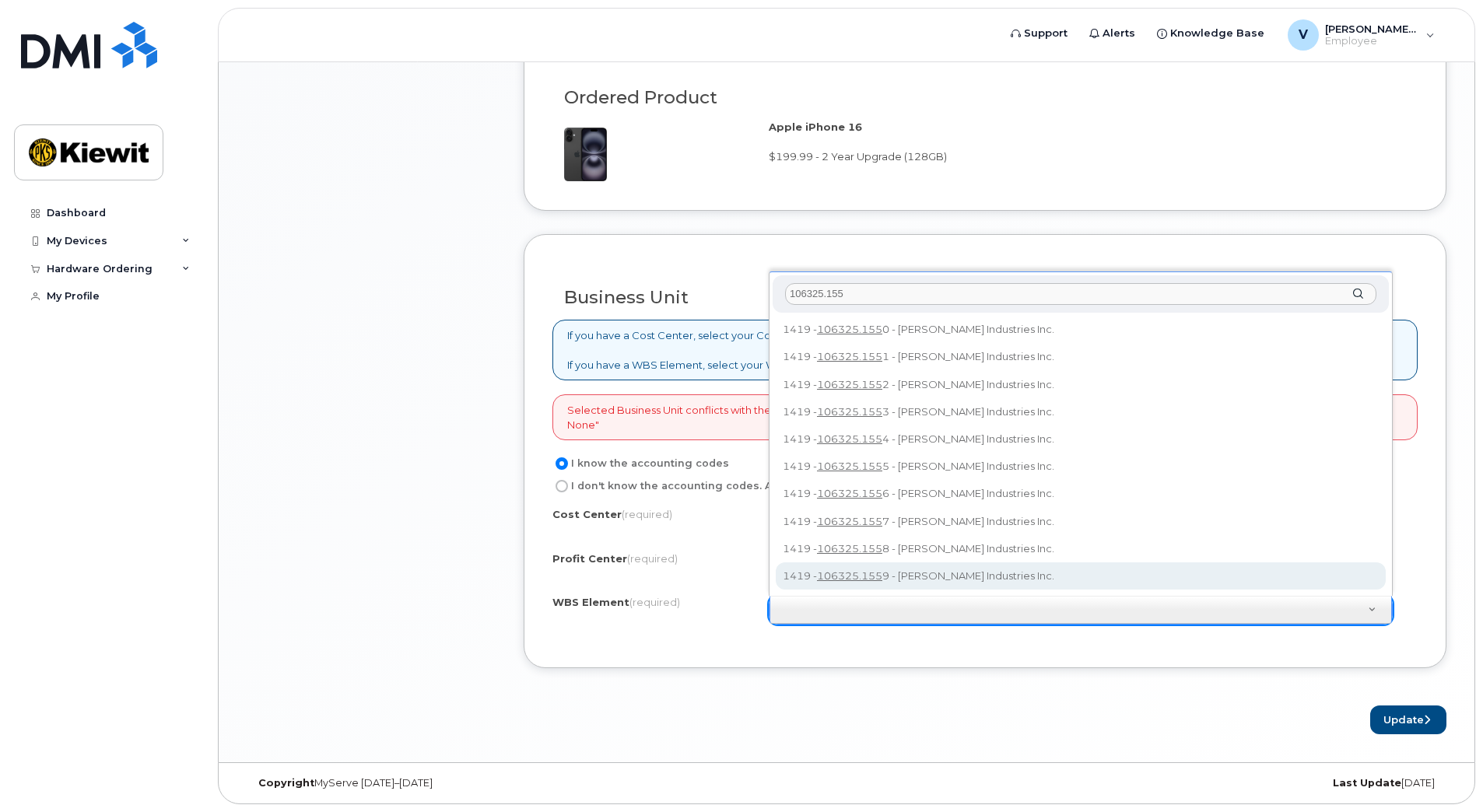
type input "106325.155"
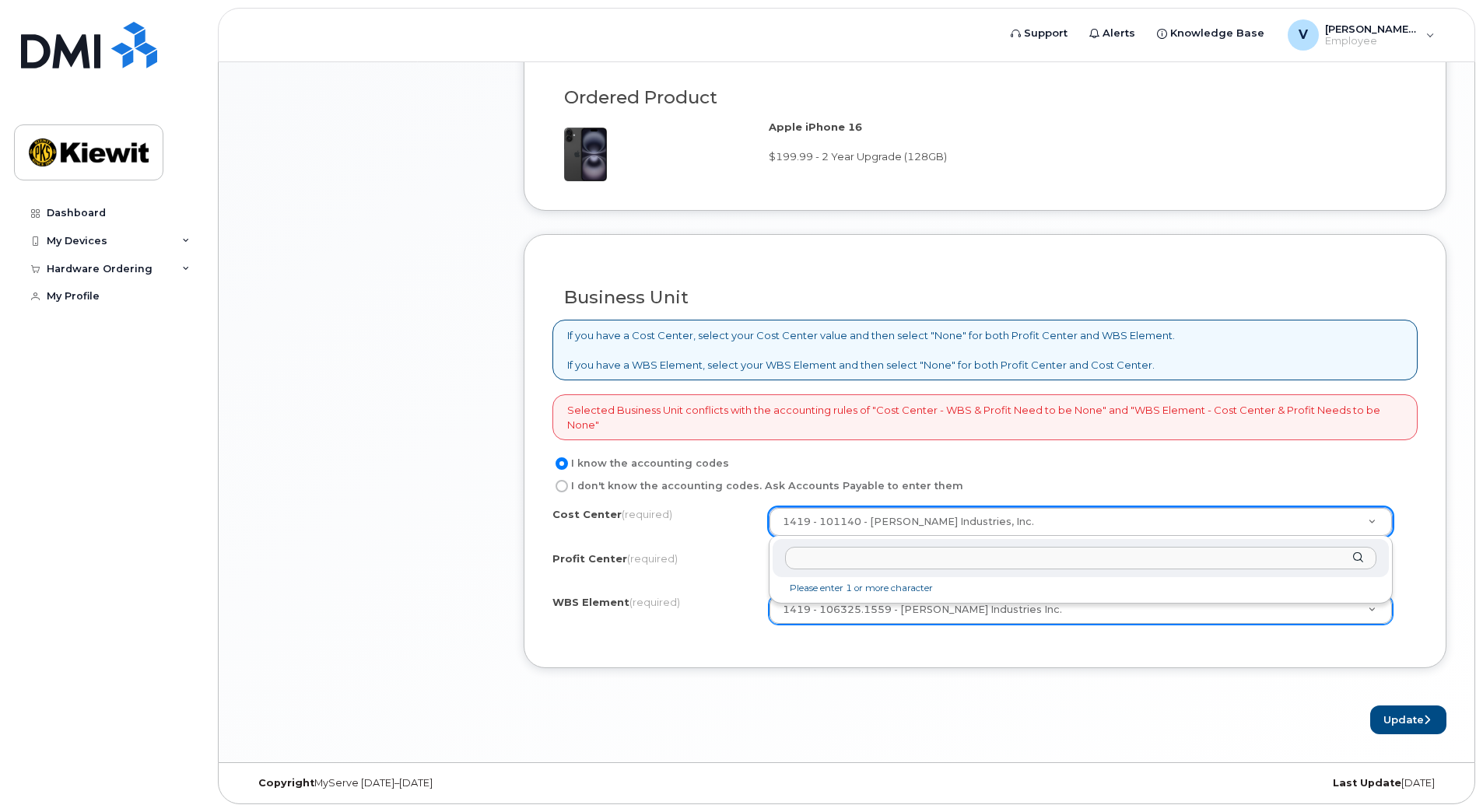
click at [1127, 557] on input "text" at bounding box center [1080, 558] width 592 height 23
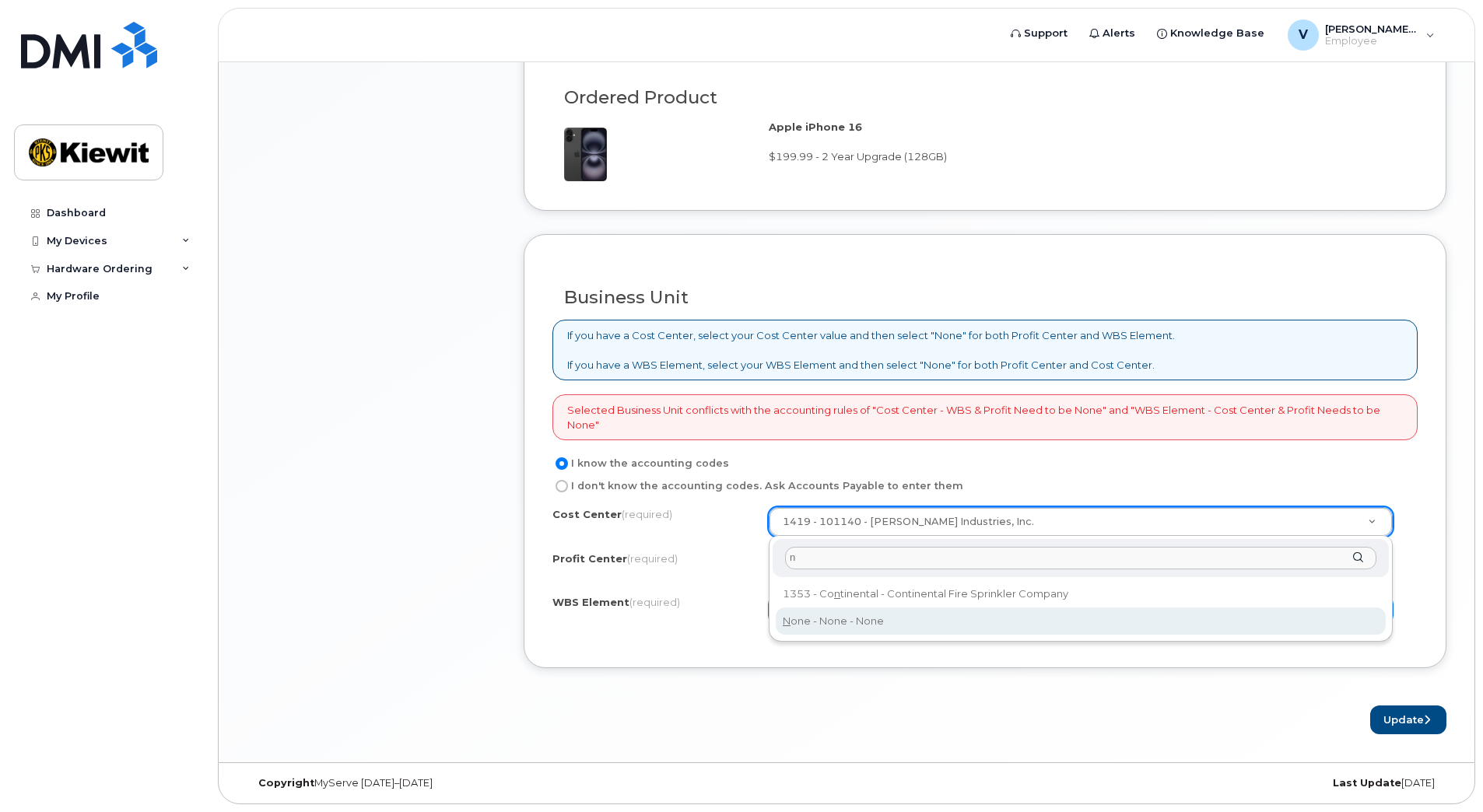
type input "n"
type input "None"
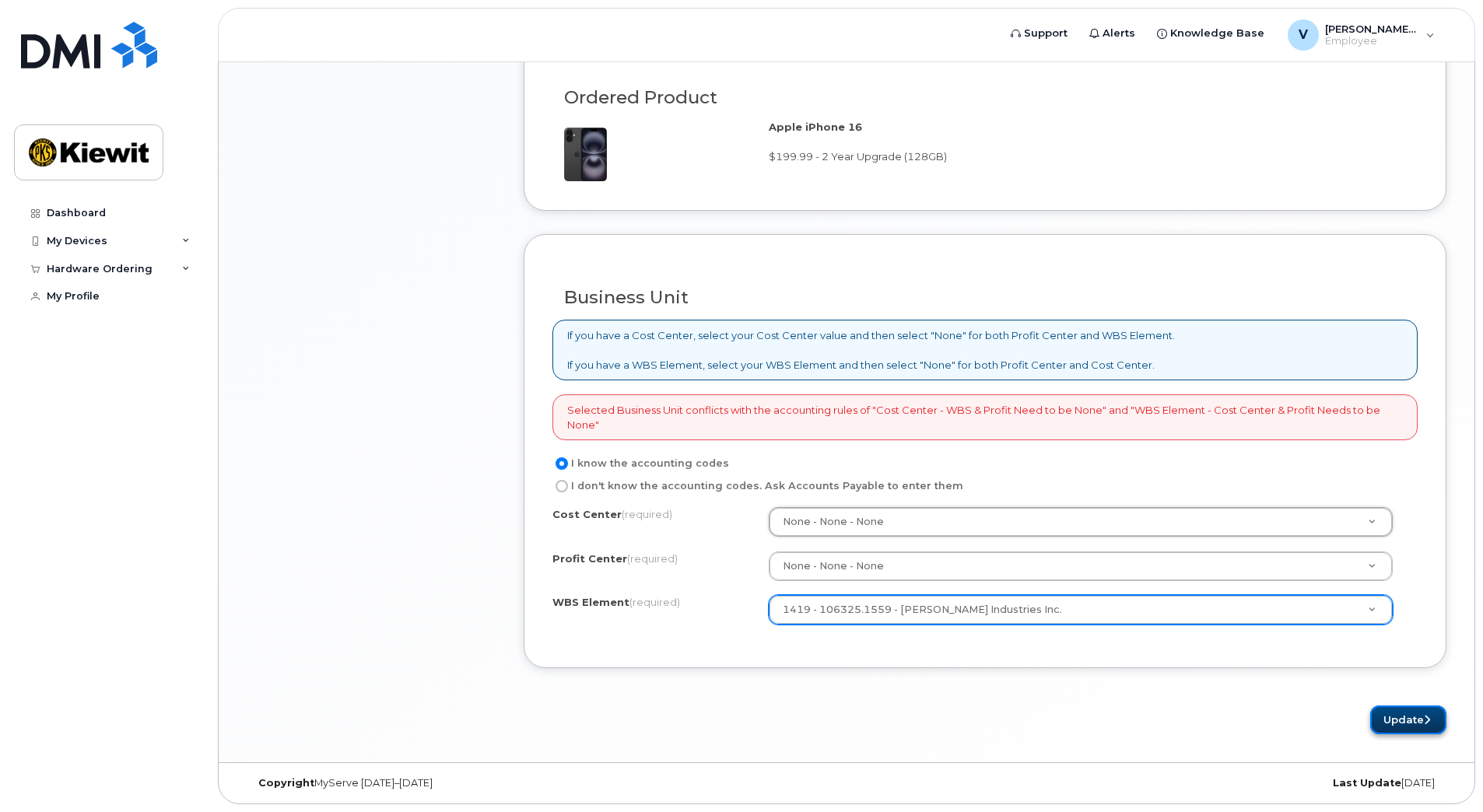
click at [1406, 725] on button "Update" at bounding box center [1408, 719] width 76 height 29
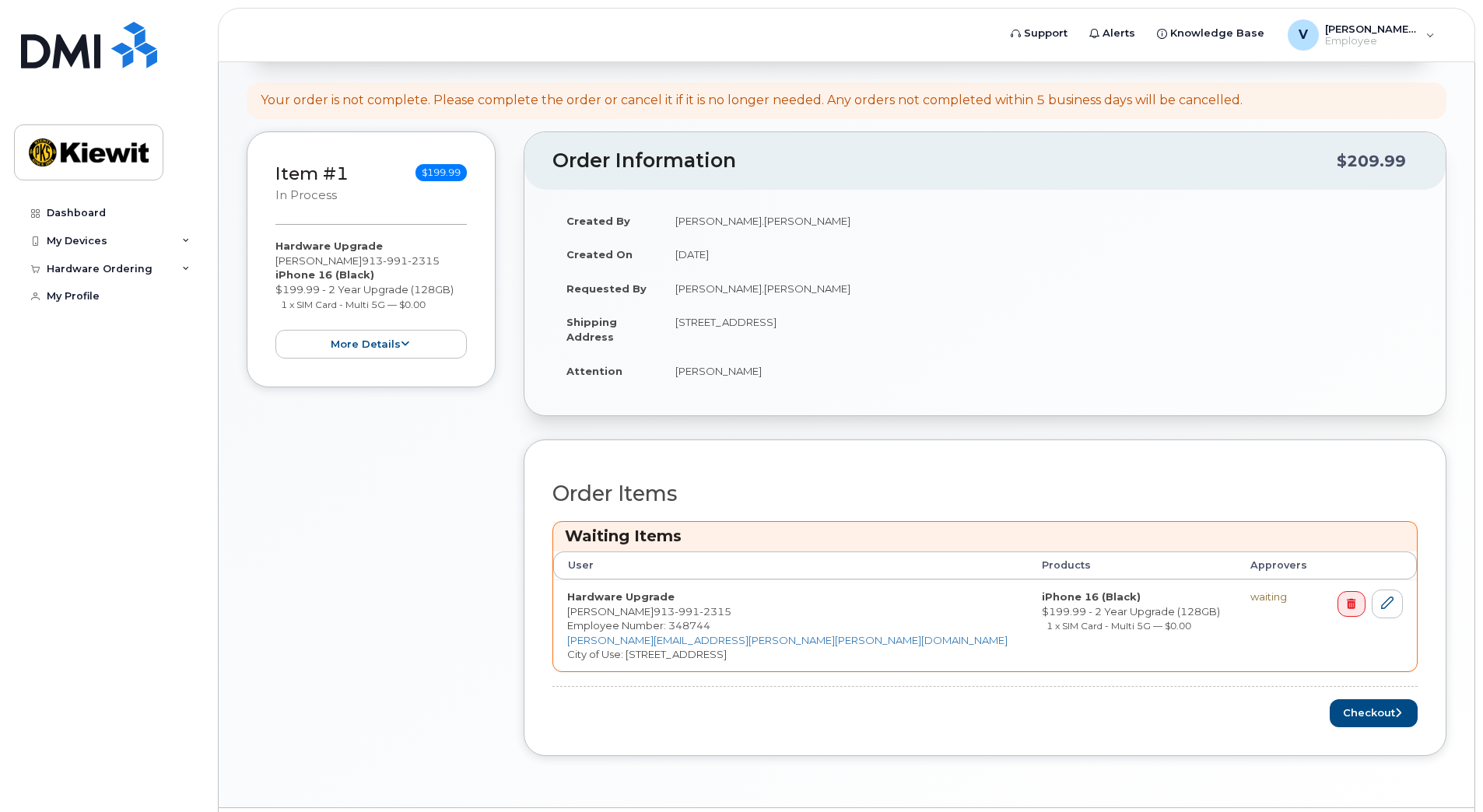
scroll to position [342, 0]
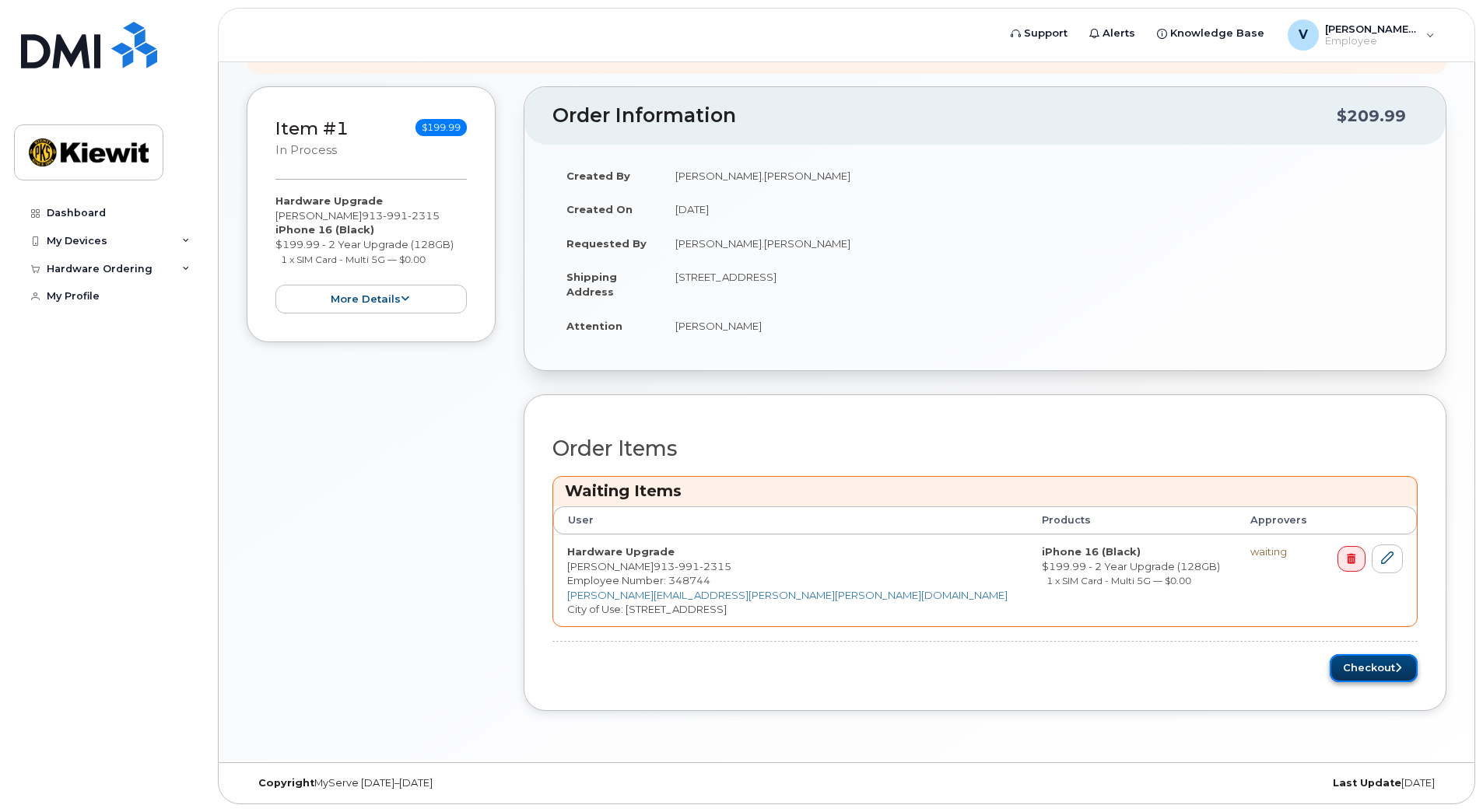
click at [1382, 670] on button "Checkout" at bounding box center [1374, 668] width 88 height 29
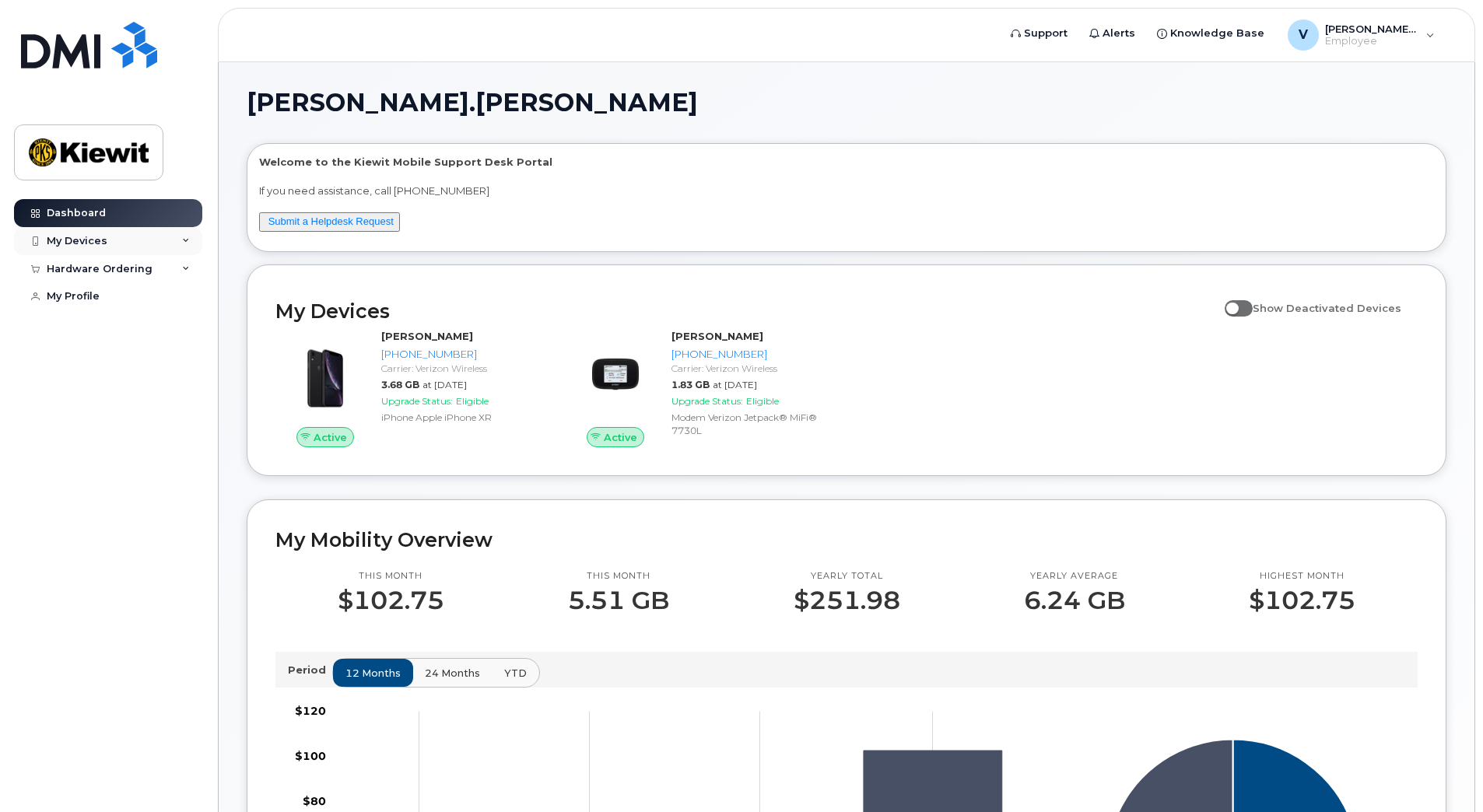
click at [101, 242] on div "My Devices" at bounding box center [77, 241] width 61 height 12
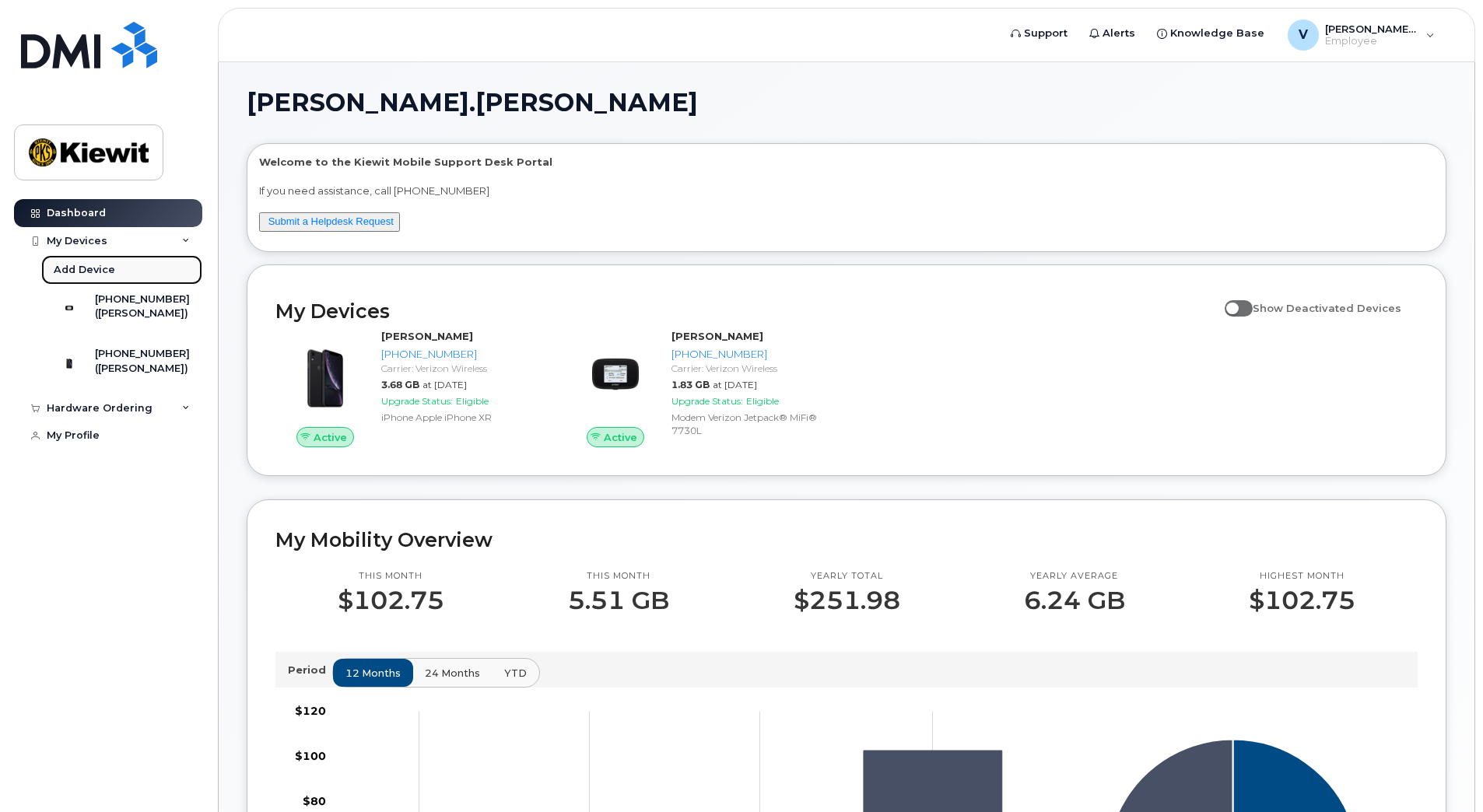
click at [87, 265] on div "Add Device" at bounding box center [85, 270] width 62 height 14
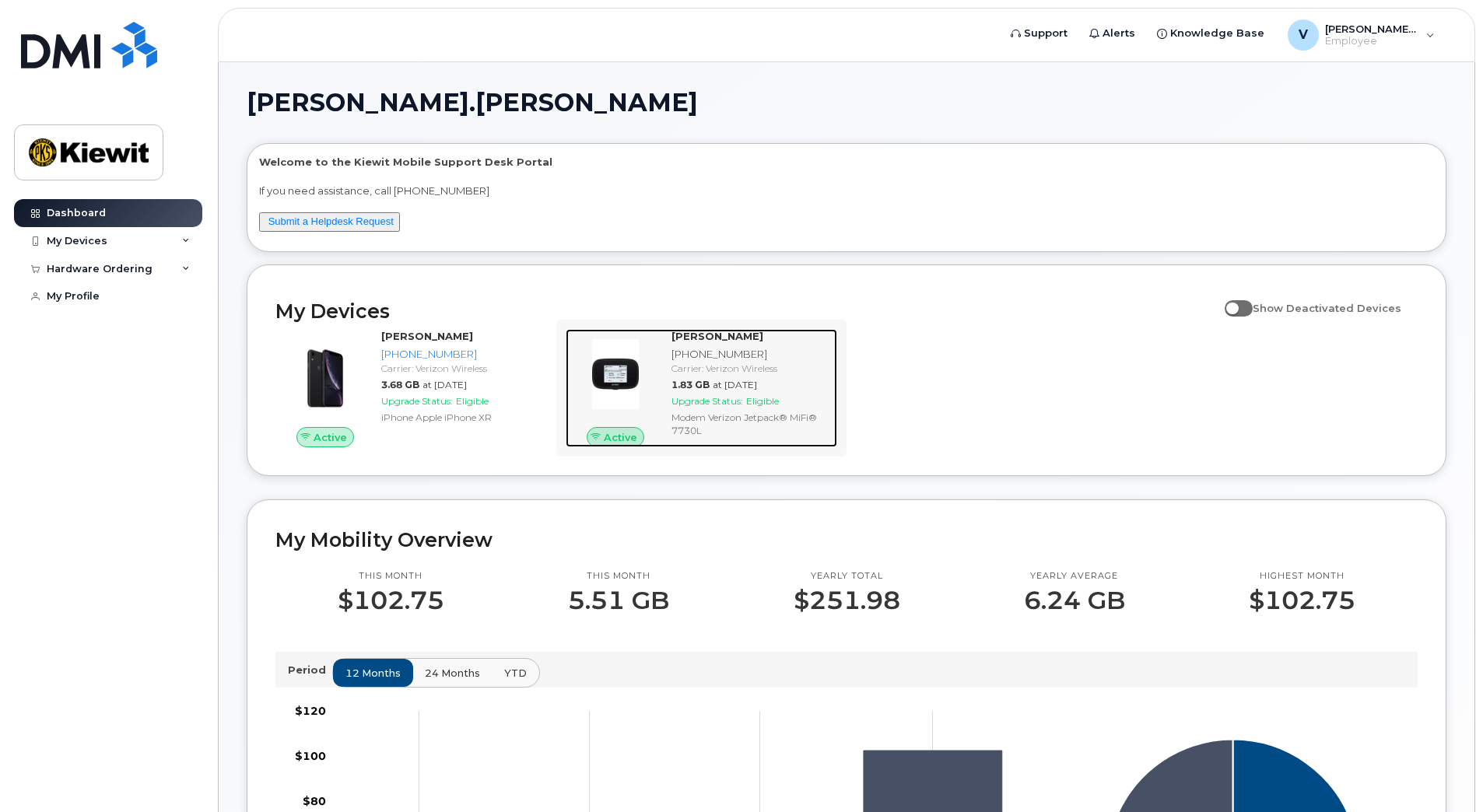
click at [743, 360] on div "[PHONE_NUMBER]" at bounding box center [751, 354] width 160 height 15
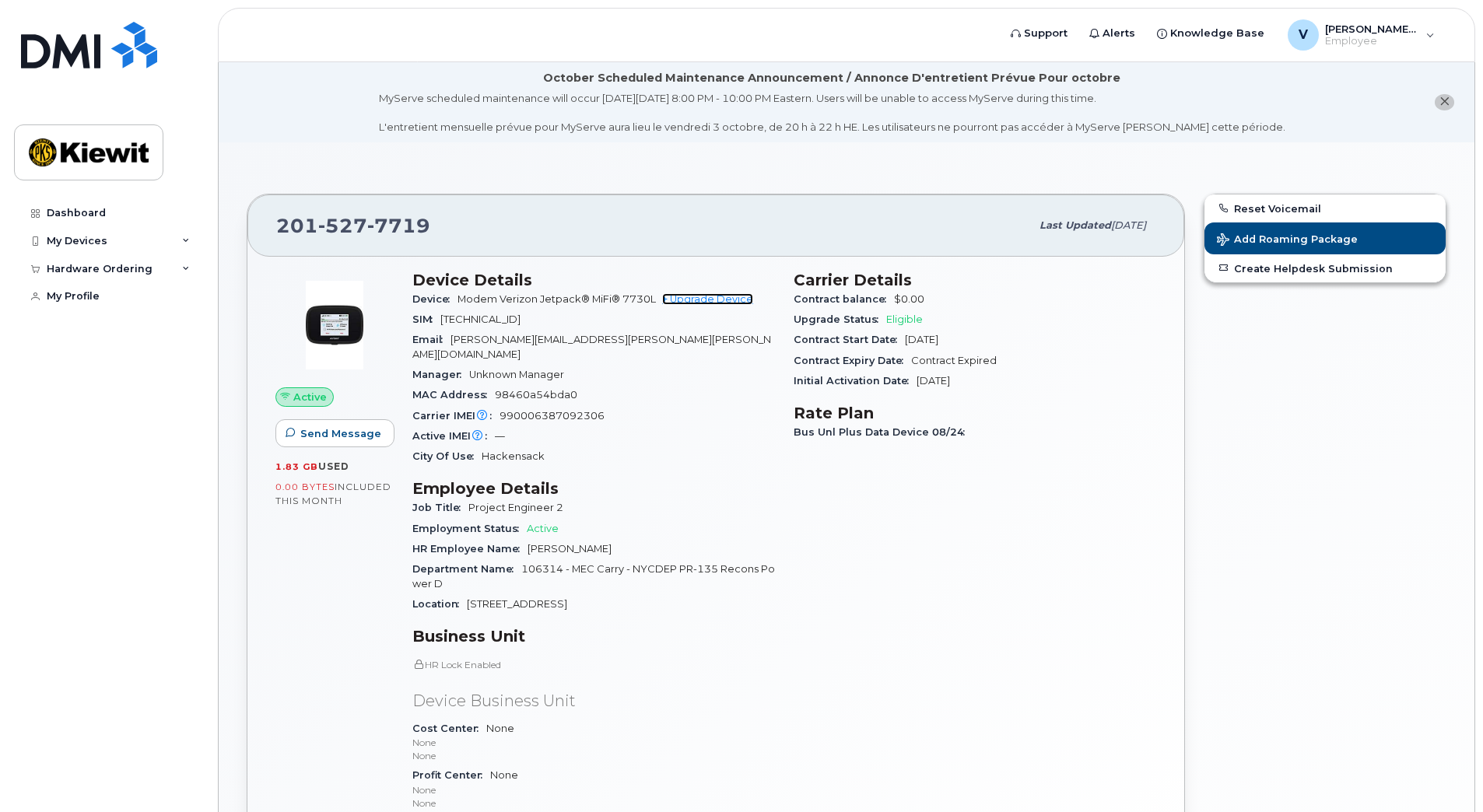
click at [728, 300] on link "+ Upgrade Device" at bounding box center [707, 299] width 91 height 11
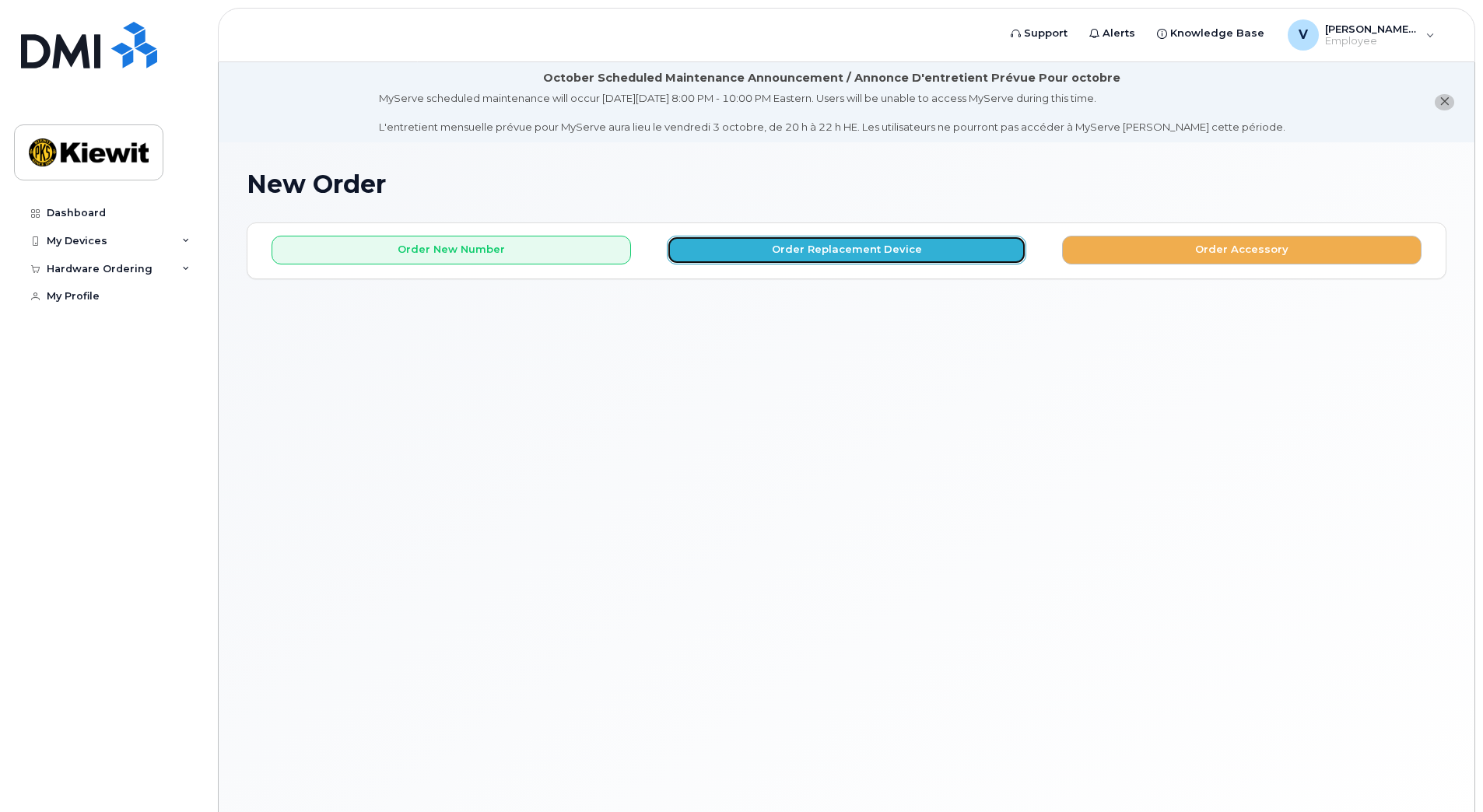
click at [910, 253] on button "Order Replacement Device" at bounding box center [846, 250] width 360 height 29
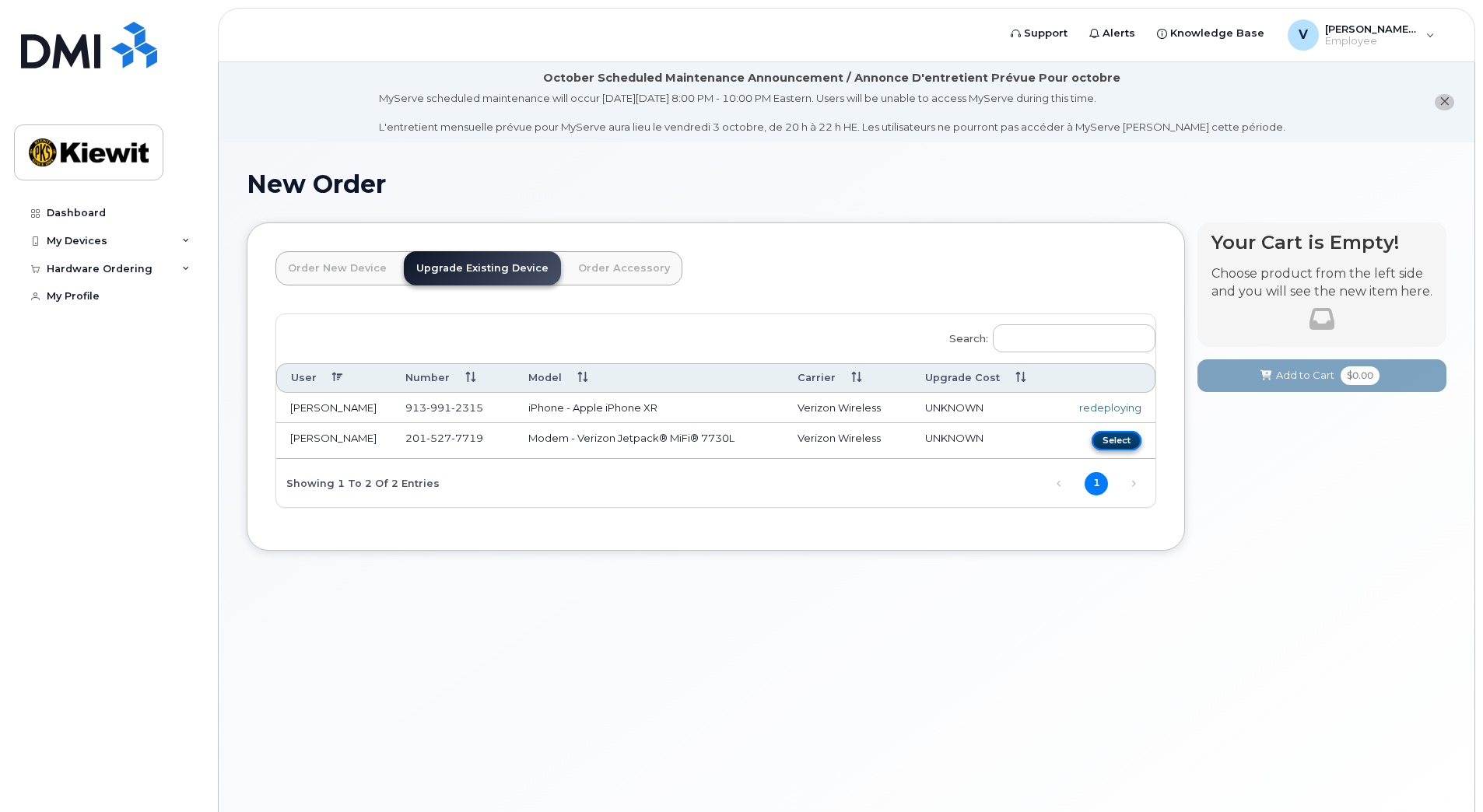
click at [1120, 443] on button "Select" at bounding box center [1116, 441] width 49 height 19
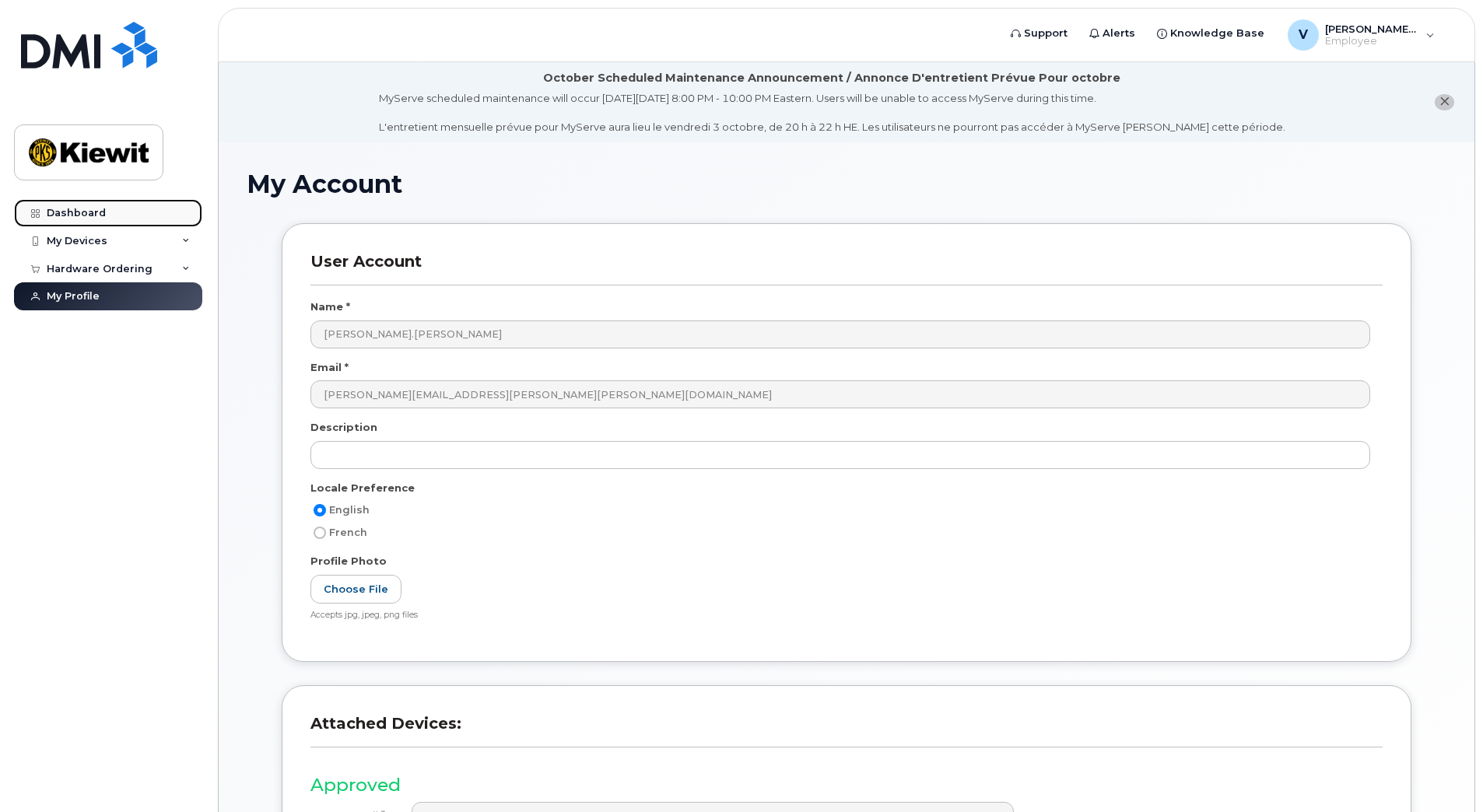
click at [71, 212] on div "Dashboard" at bounding box center [76, 213] width 59 height 12
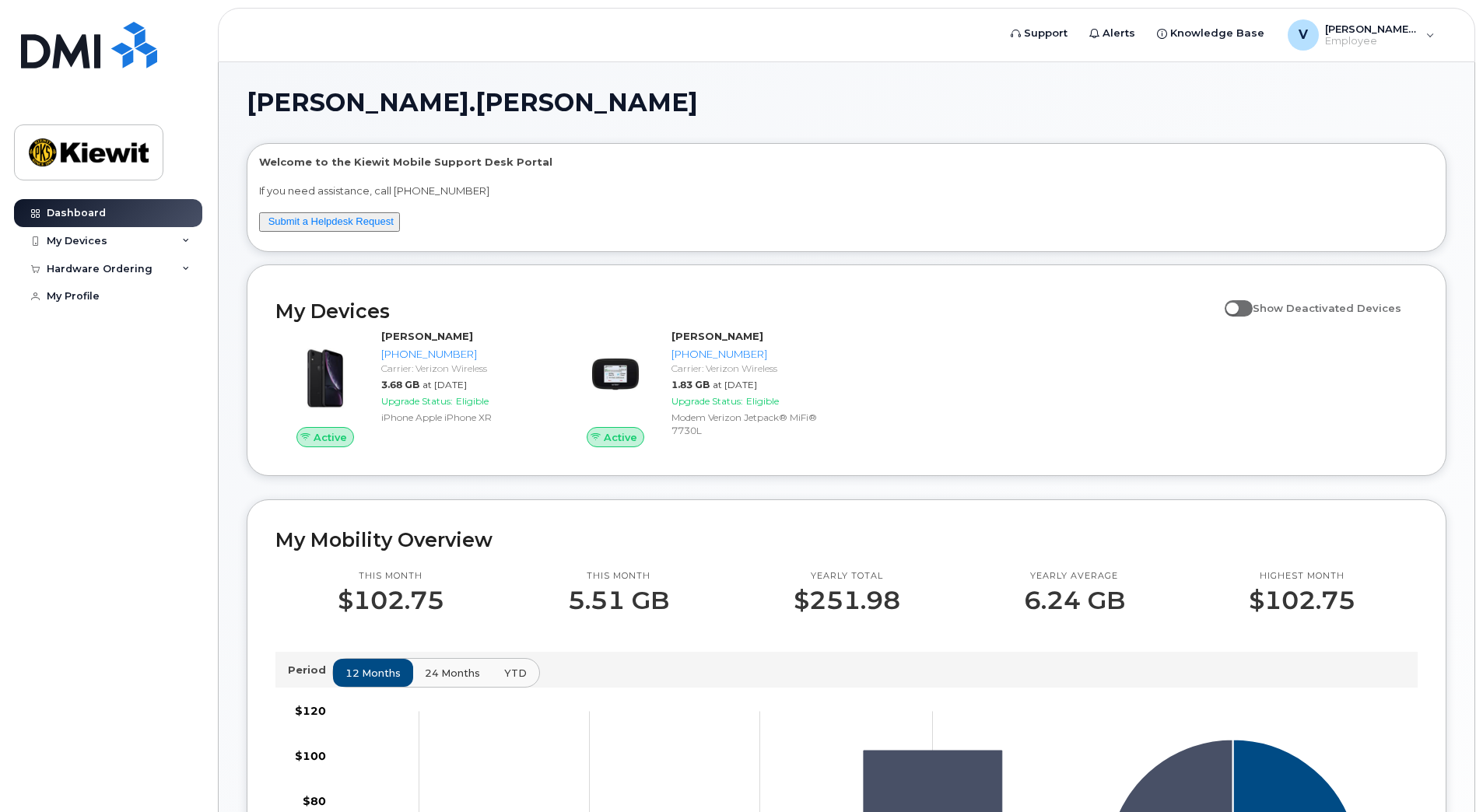
scroll to position [78, 0]
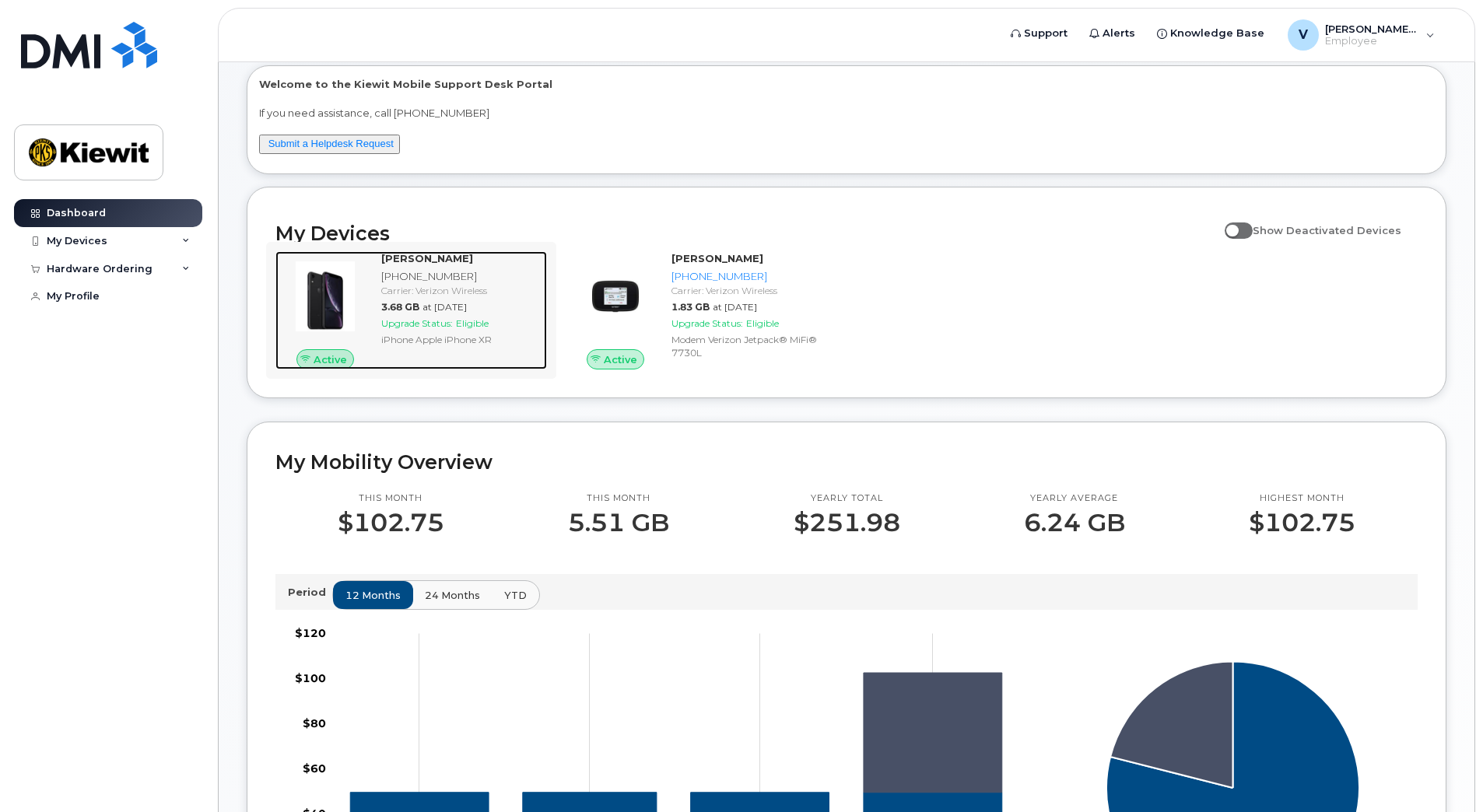
click at [482, 287] on div "Carrier: Verizon Wireless" at bounding box center [460, 290] width 160 height 13
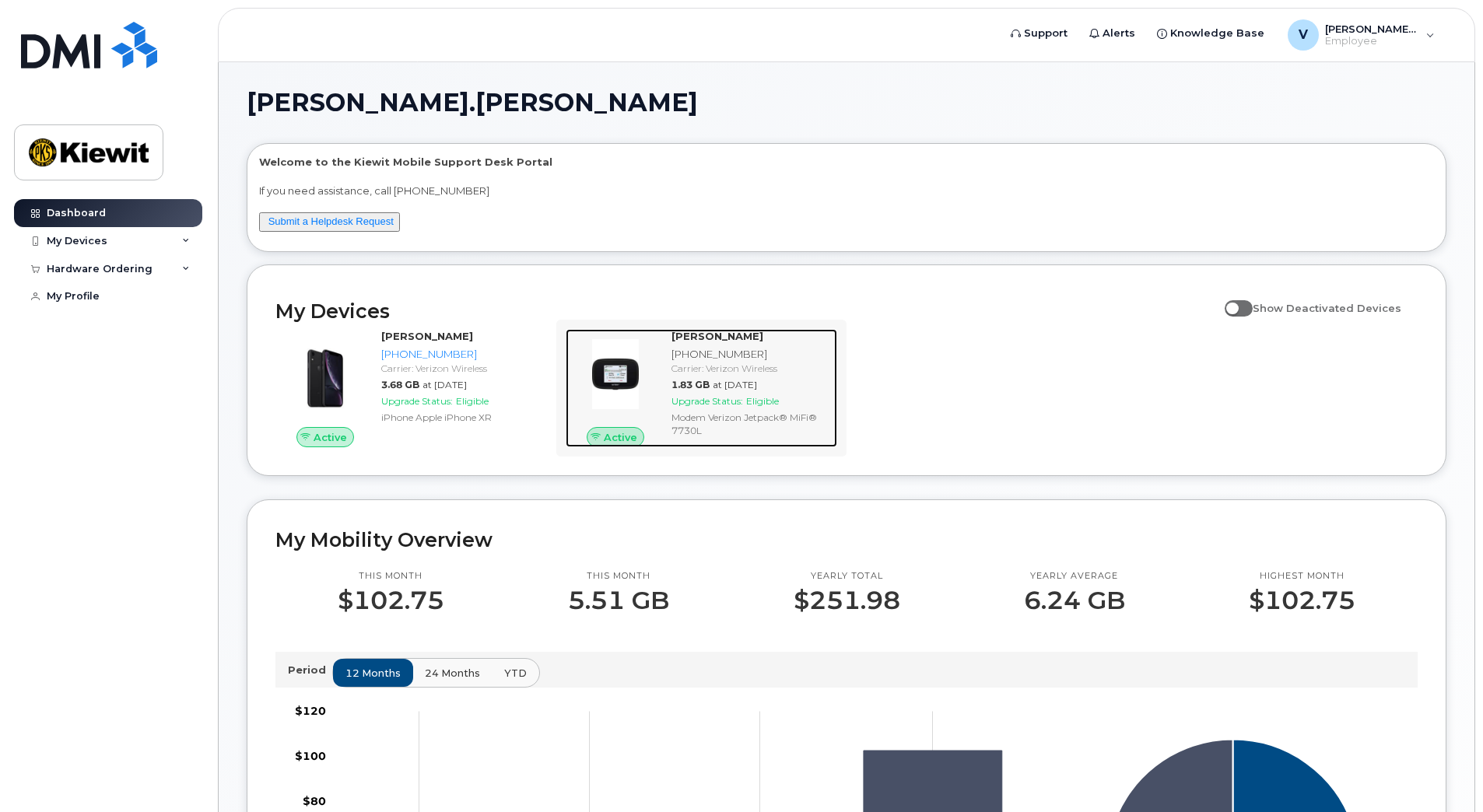
click at [688, 381] on span "1.83 GB" at bounding box center [690, 384] width 38 height 11
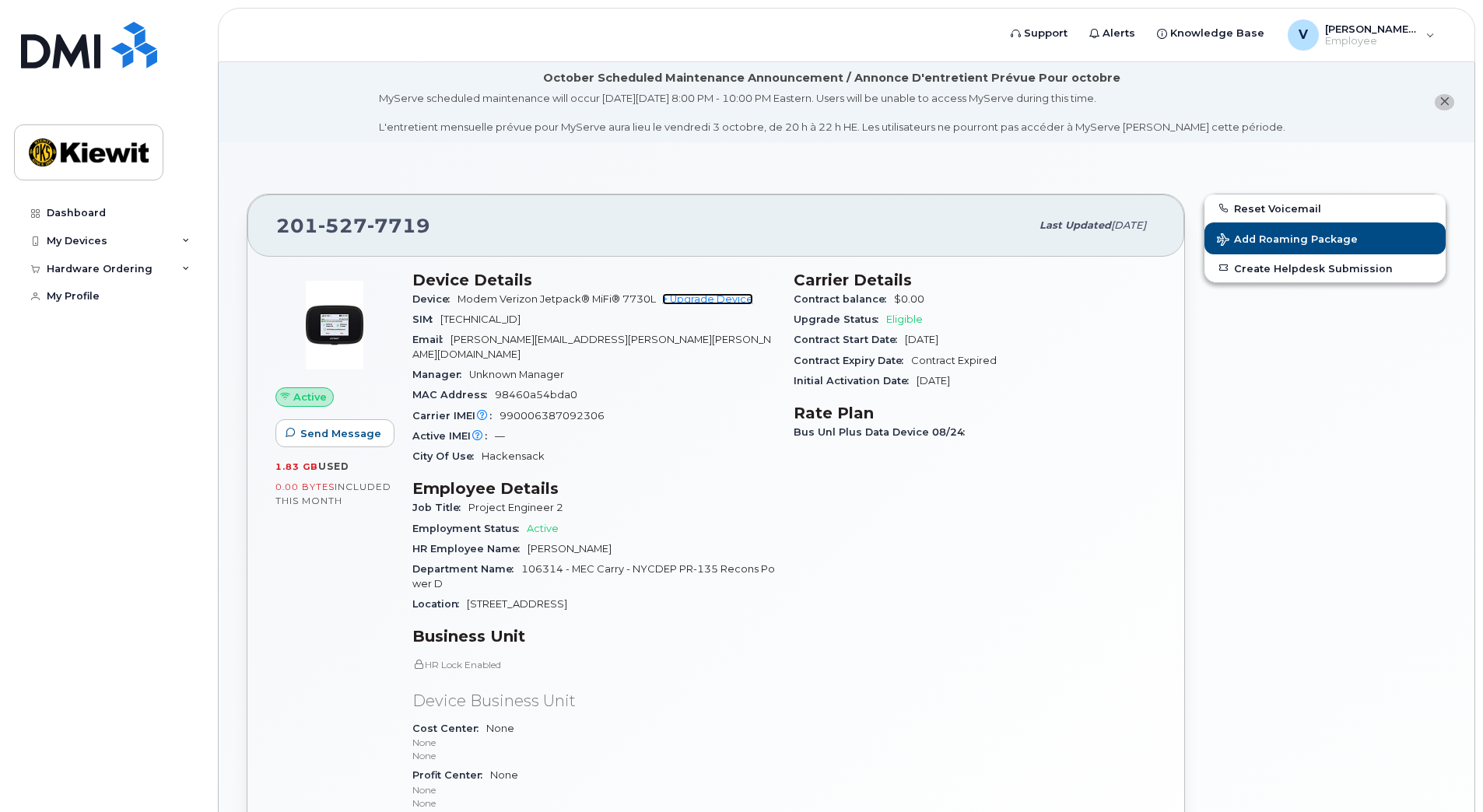
click at [707, 298] on link "+ Upgrade Device" at bounding box center [707, 299] width 91 height 11
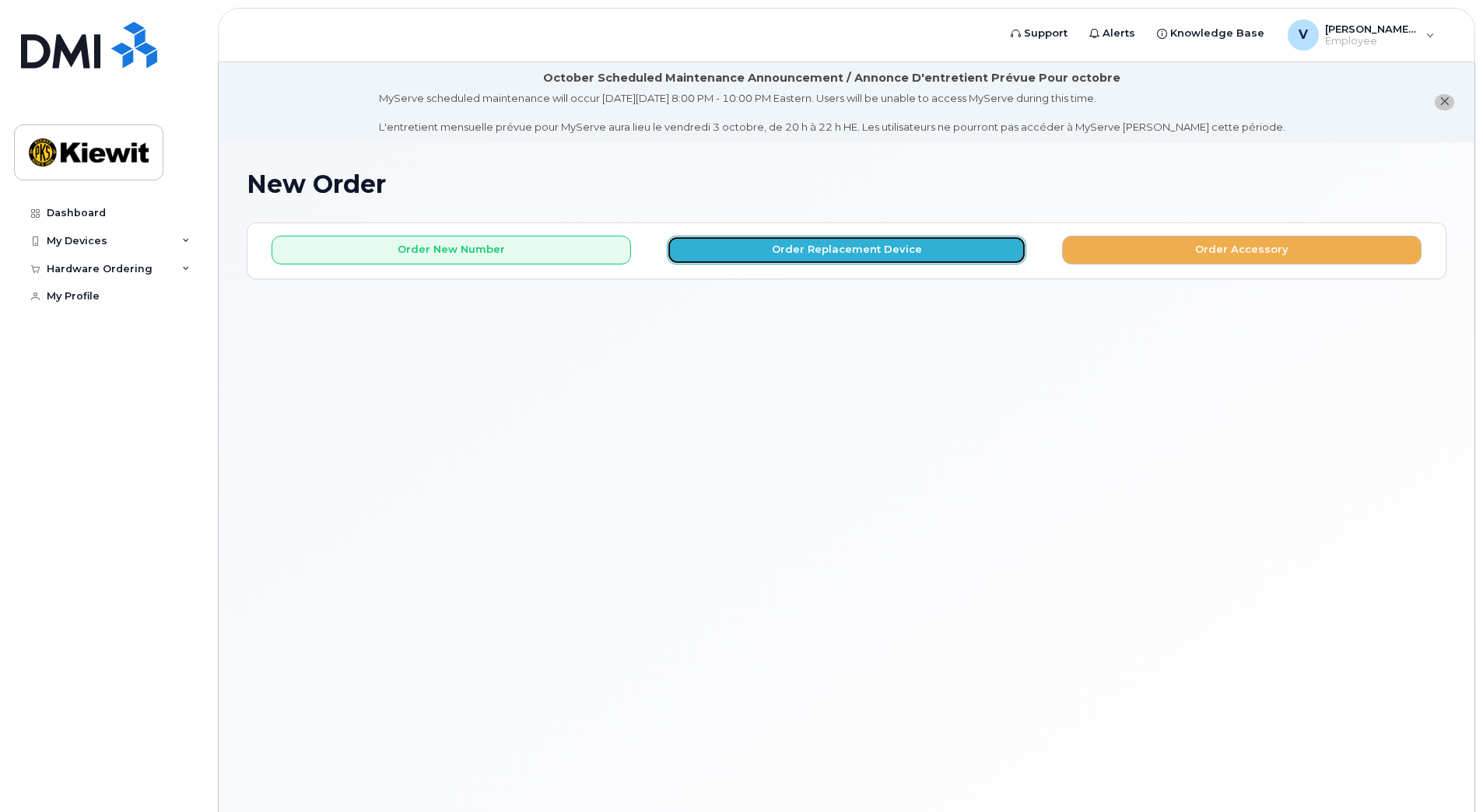
click at [831, 250] on button "Order Replacement Device" at bounding box center [846, 250] width 360 height 29
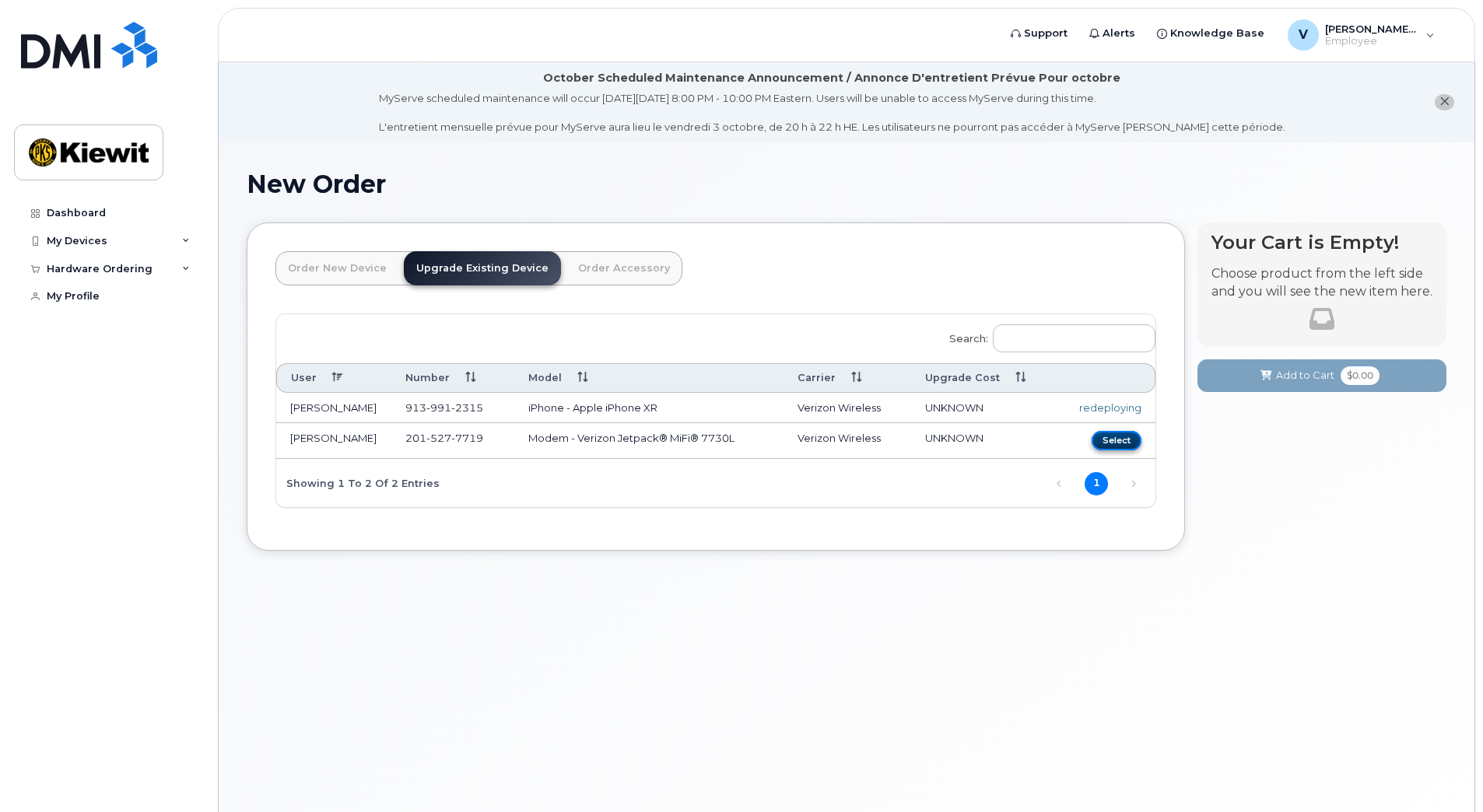
click at [1129, 439] on button "Select" at bounding box center [1116, 441] width 49 height 19
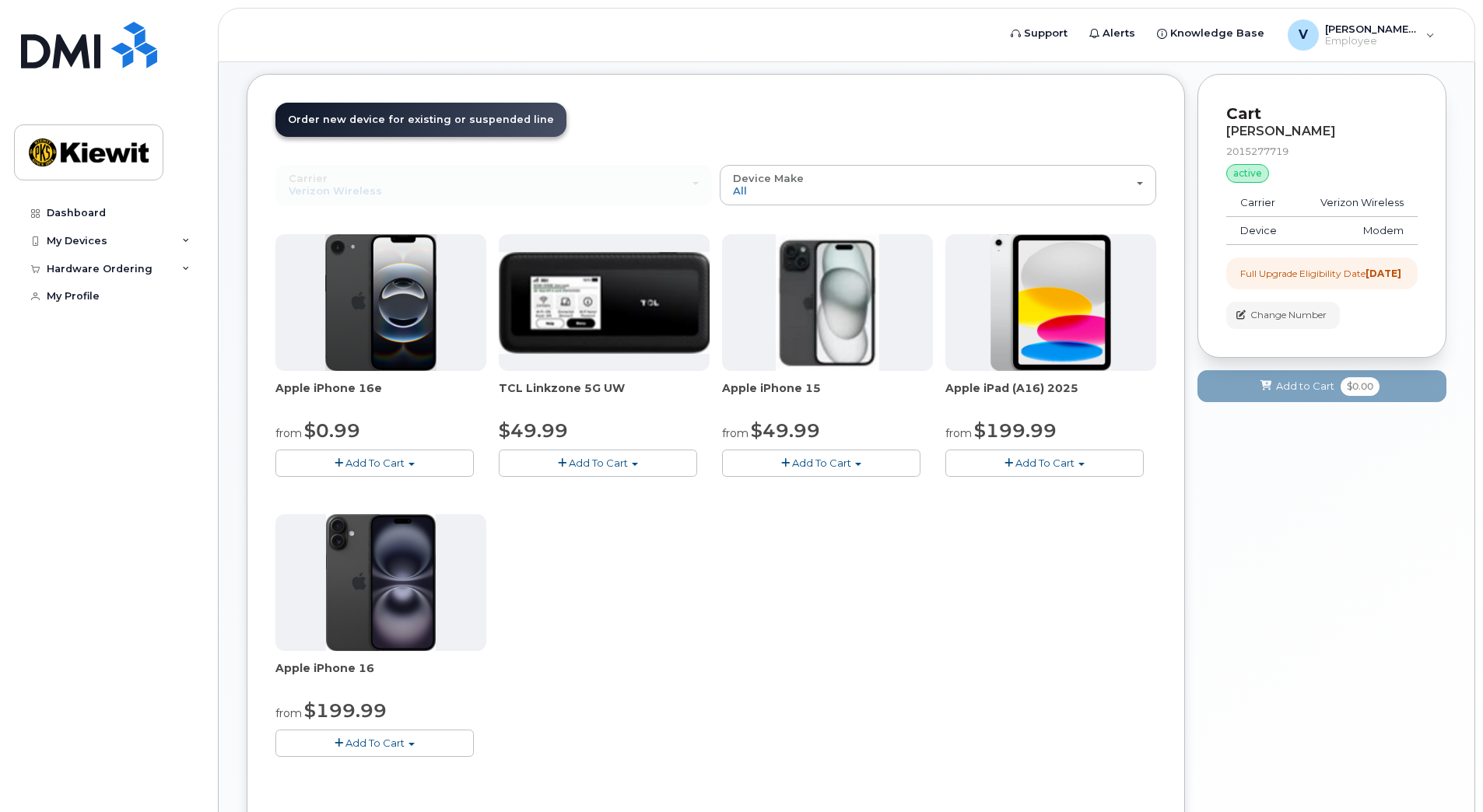
scroll to position [142, 0]
